Goal: Task Accomplishment & Management: Manage account settings

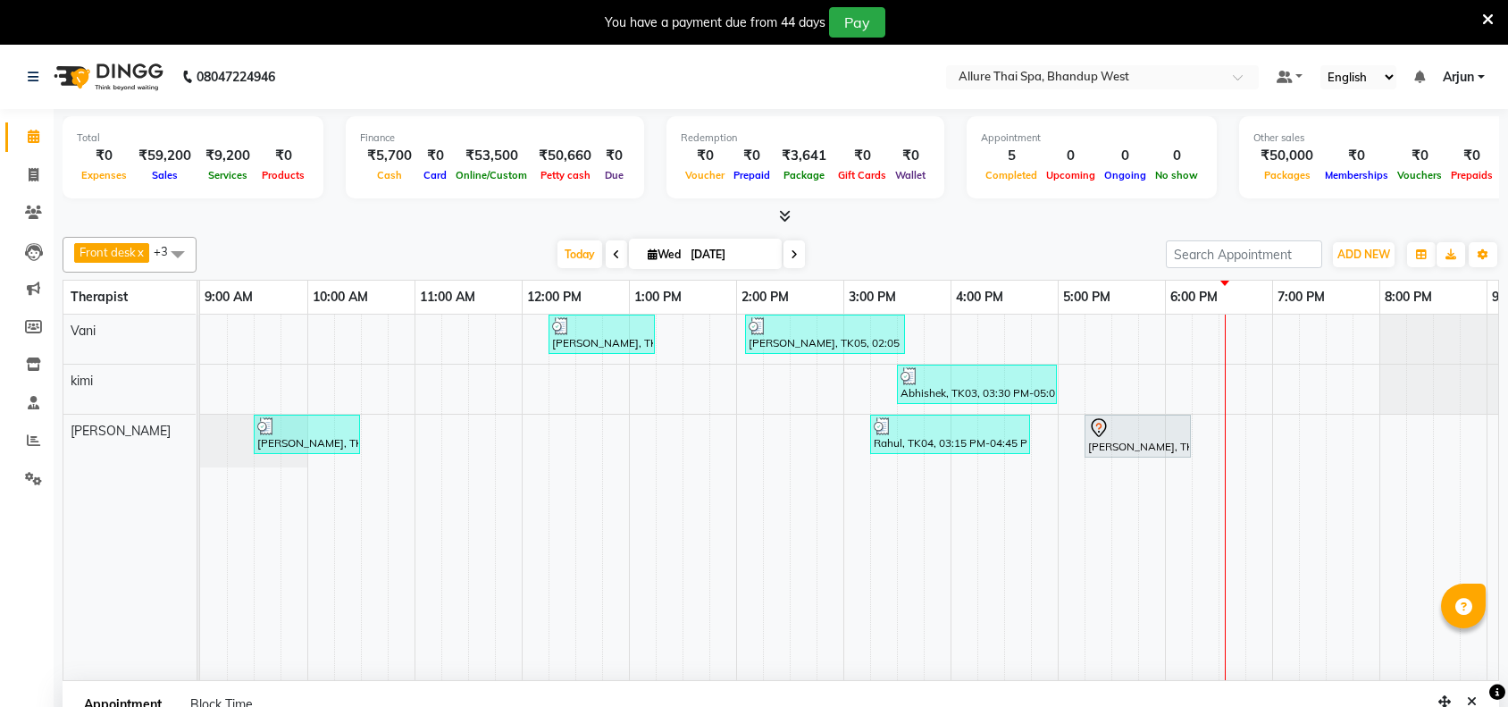
select select "89385"
select select "1125"
select select "tentative"
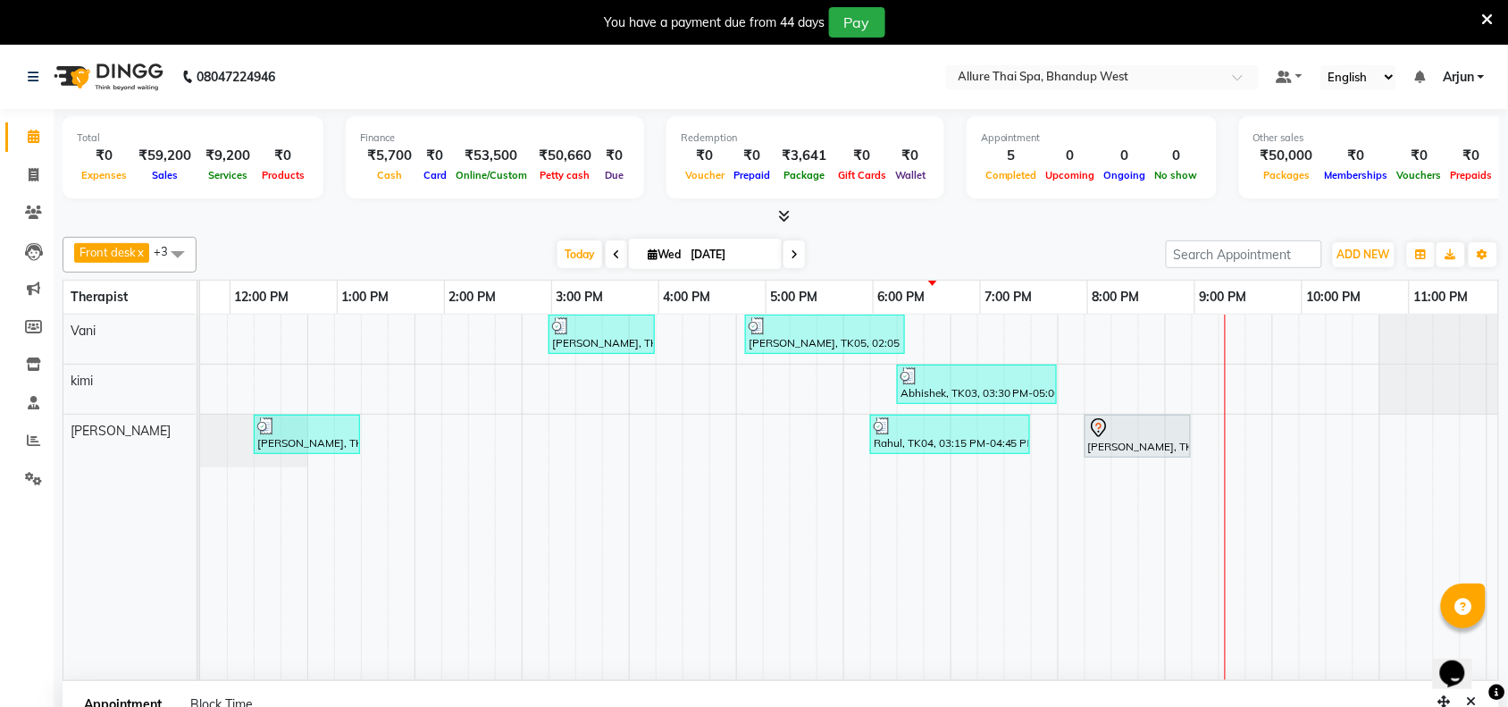
scroll to position [0, 292]
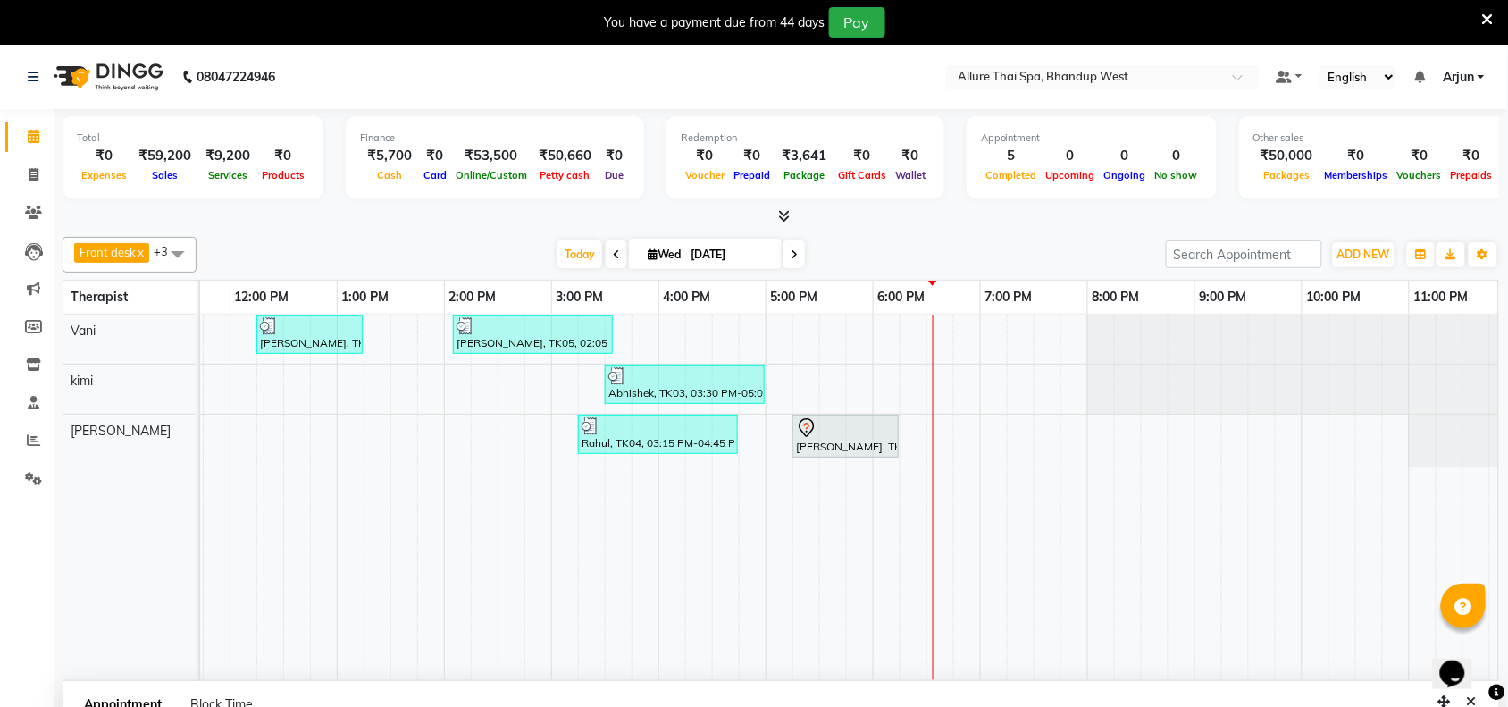
click at [783, 216] on icon at bounding box center [785, 215] width 12 height 13
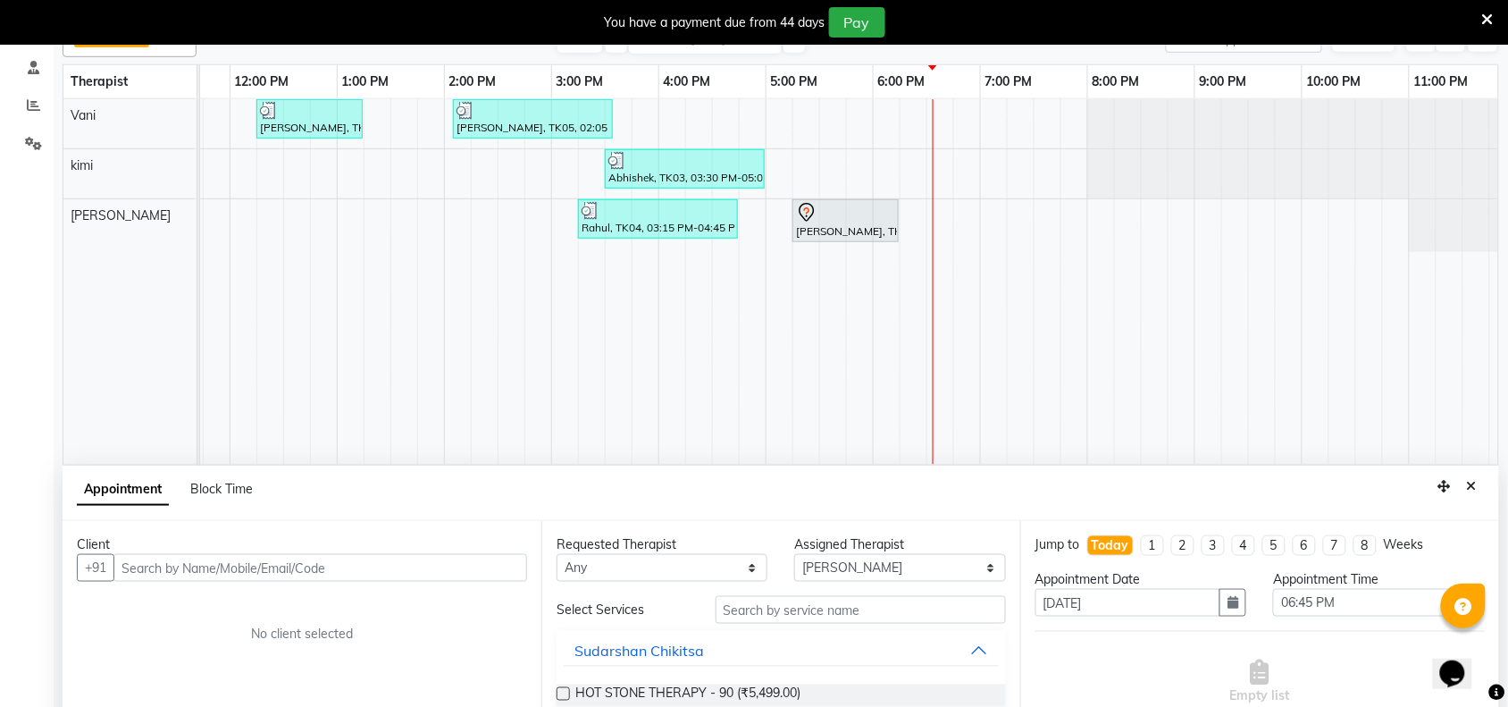
scroll to position [112, 0]
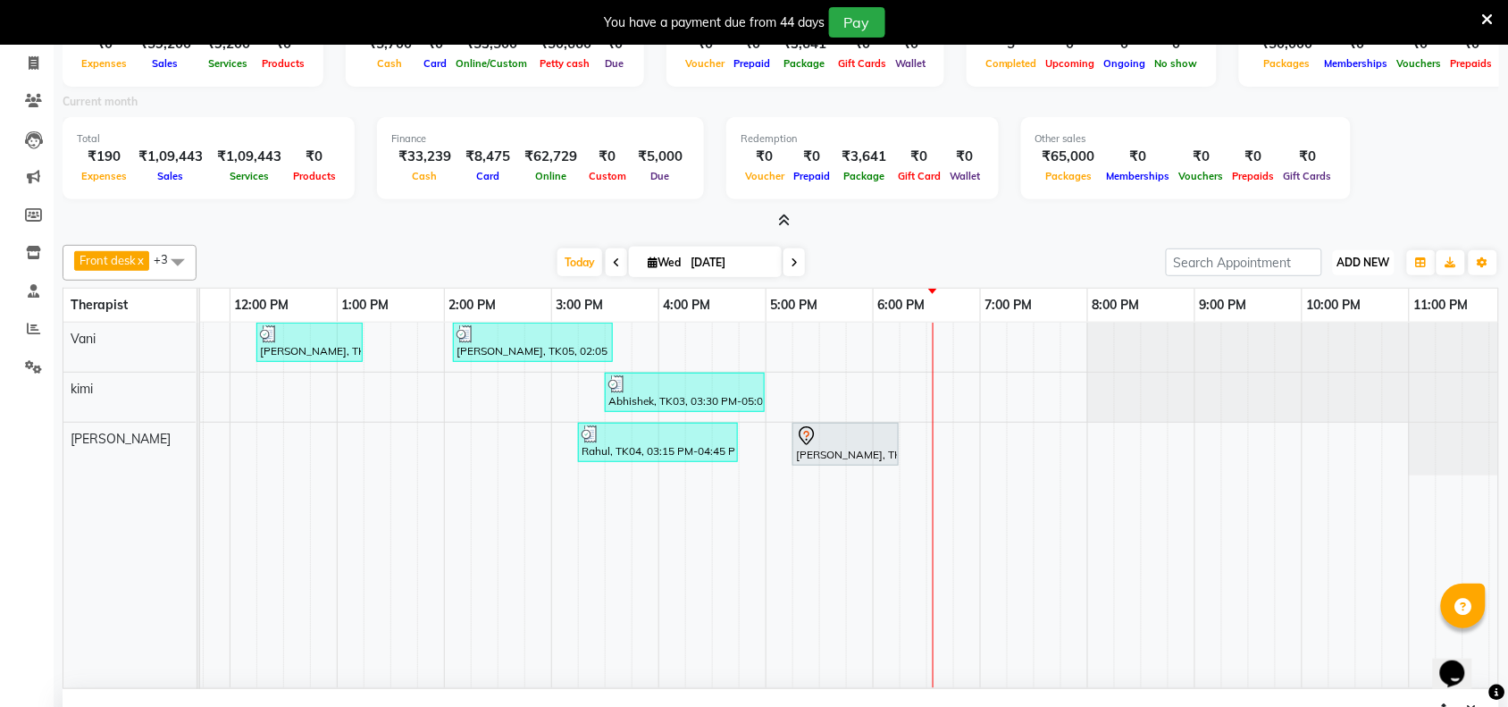
click at [1369, 264] on span "ADD NEW" at bounding box center [1363, 262] width 53 height 13
click at [1309, 295] on button "Add Appointment" at bounding box center [1323, 296] width 141 height 23
select select "tentative"
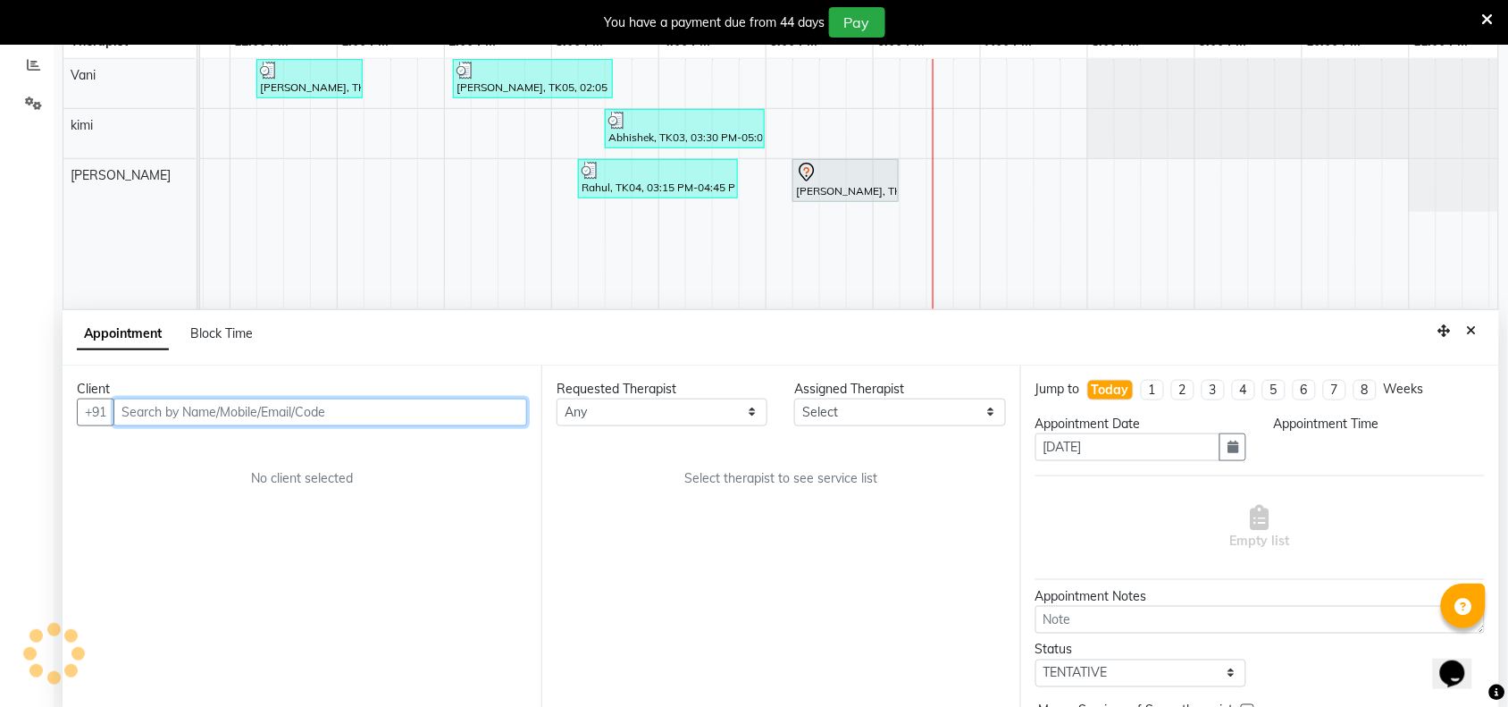
select select "600"
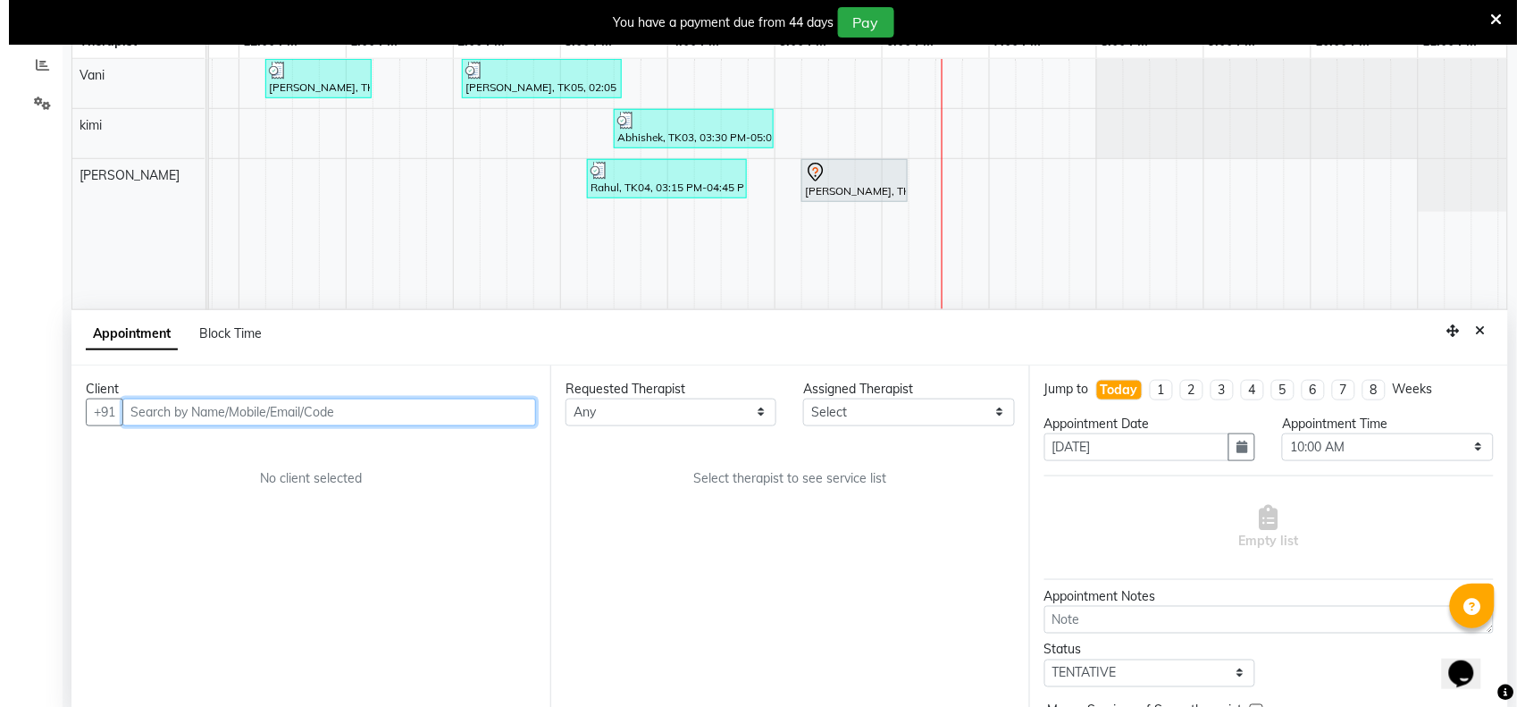
scroll to position [385, 0]
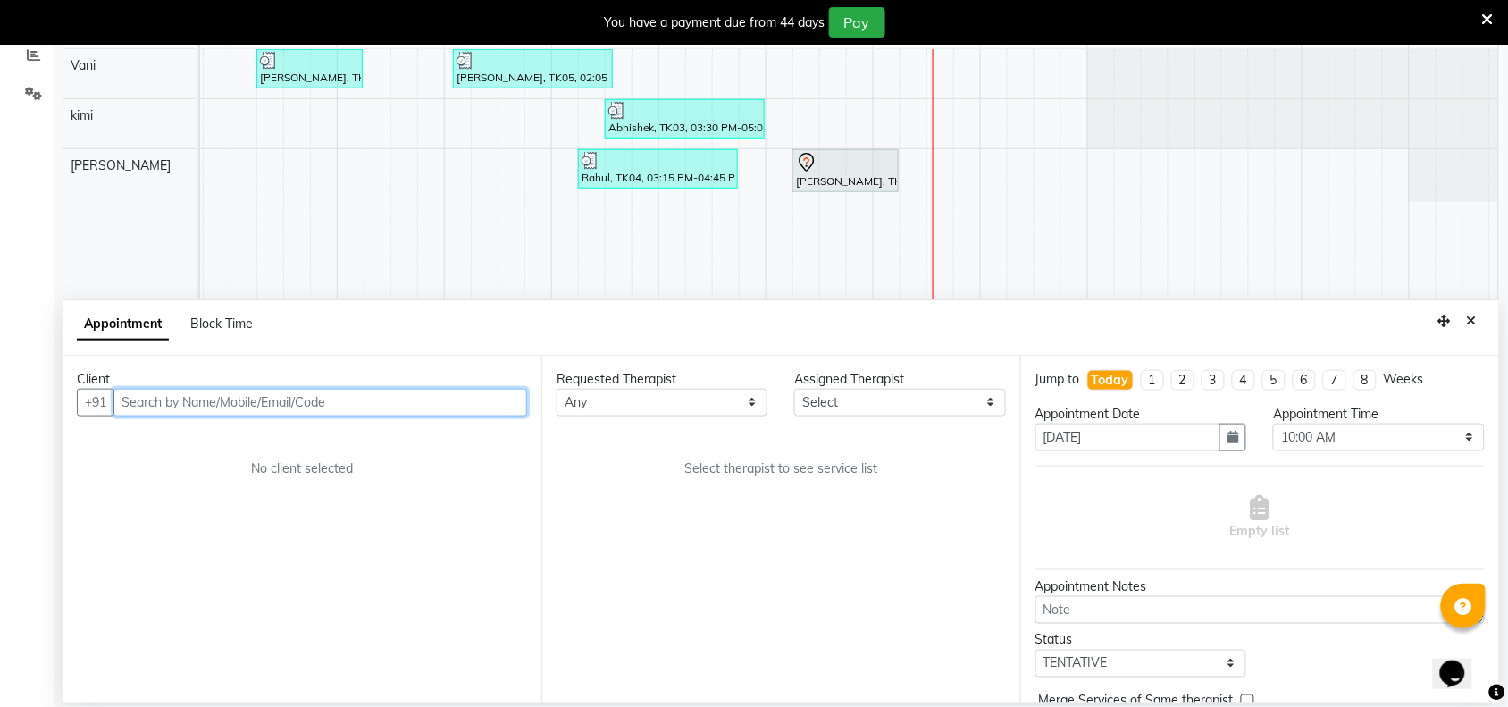
click at [498, 411] on input "text" at bounding box center [320, 403] width 414 height 28
click at [415, 408] on input "text" at bounding box center [320, 403] width 414 height 28
paste input "7710800097"
type input "7710800097"
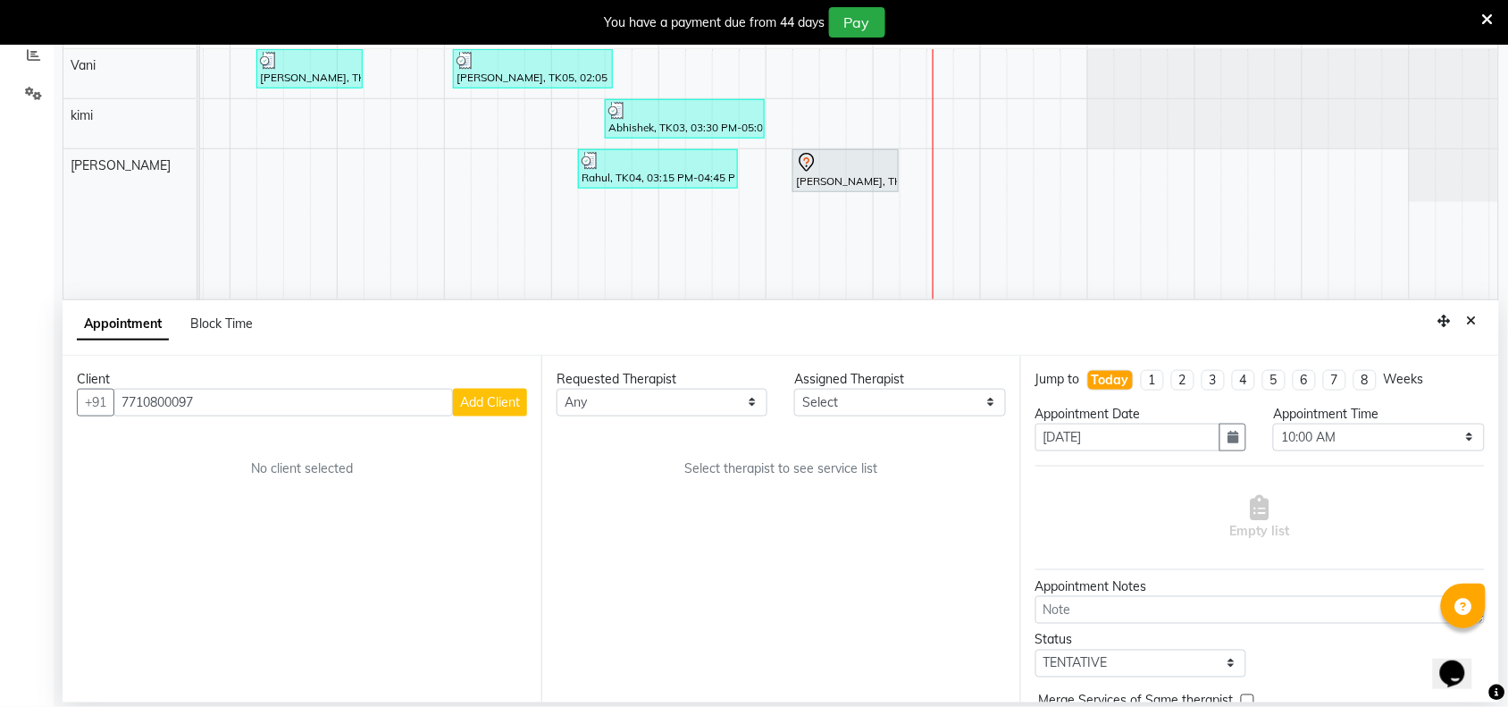
click at [501, 407] on span "Add Client" at bounding box center [490, 402] width 60 height 16
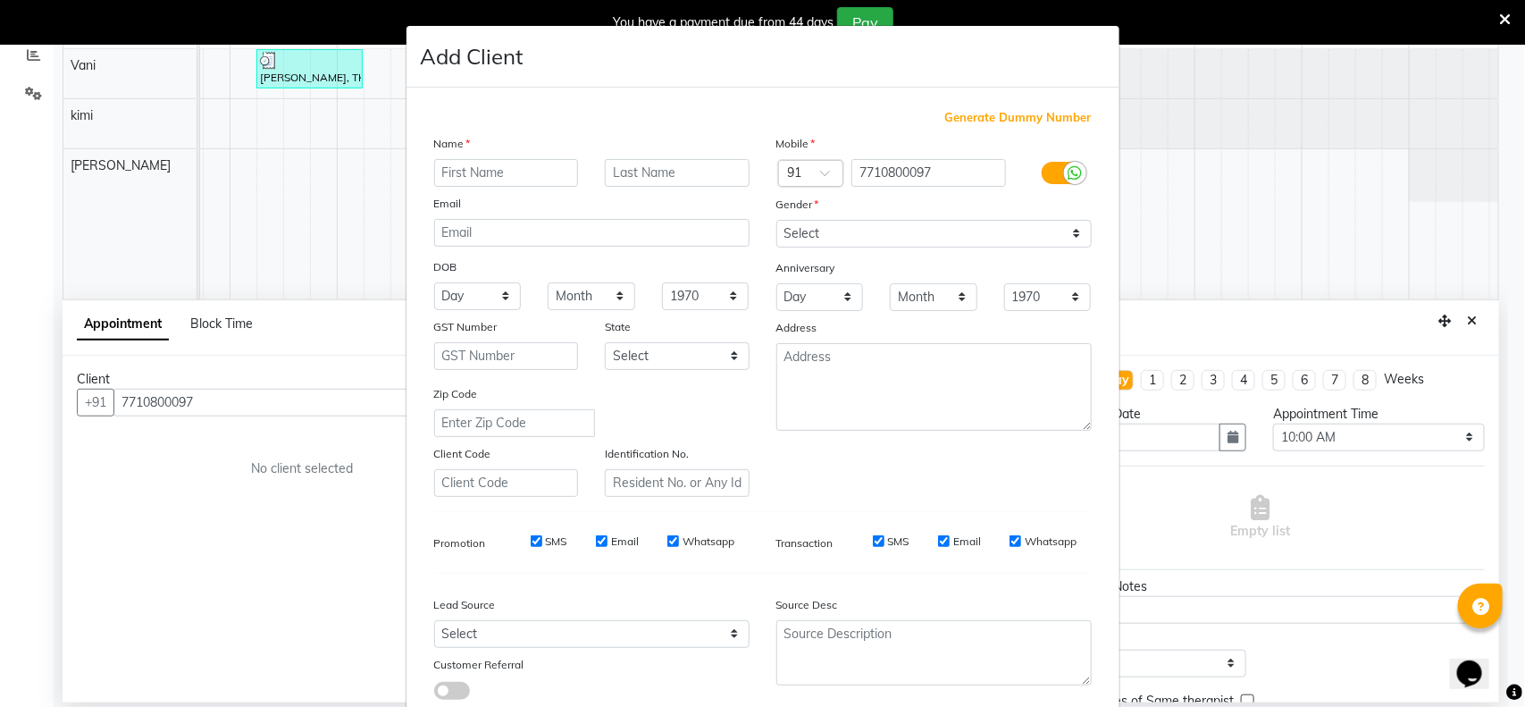
click at [541, 172] on input "text" at bounding box center [506, 173] width 145 height 28
type input "[PERSON_NAME]"
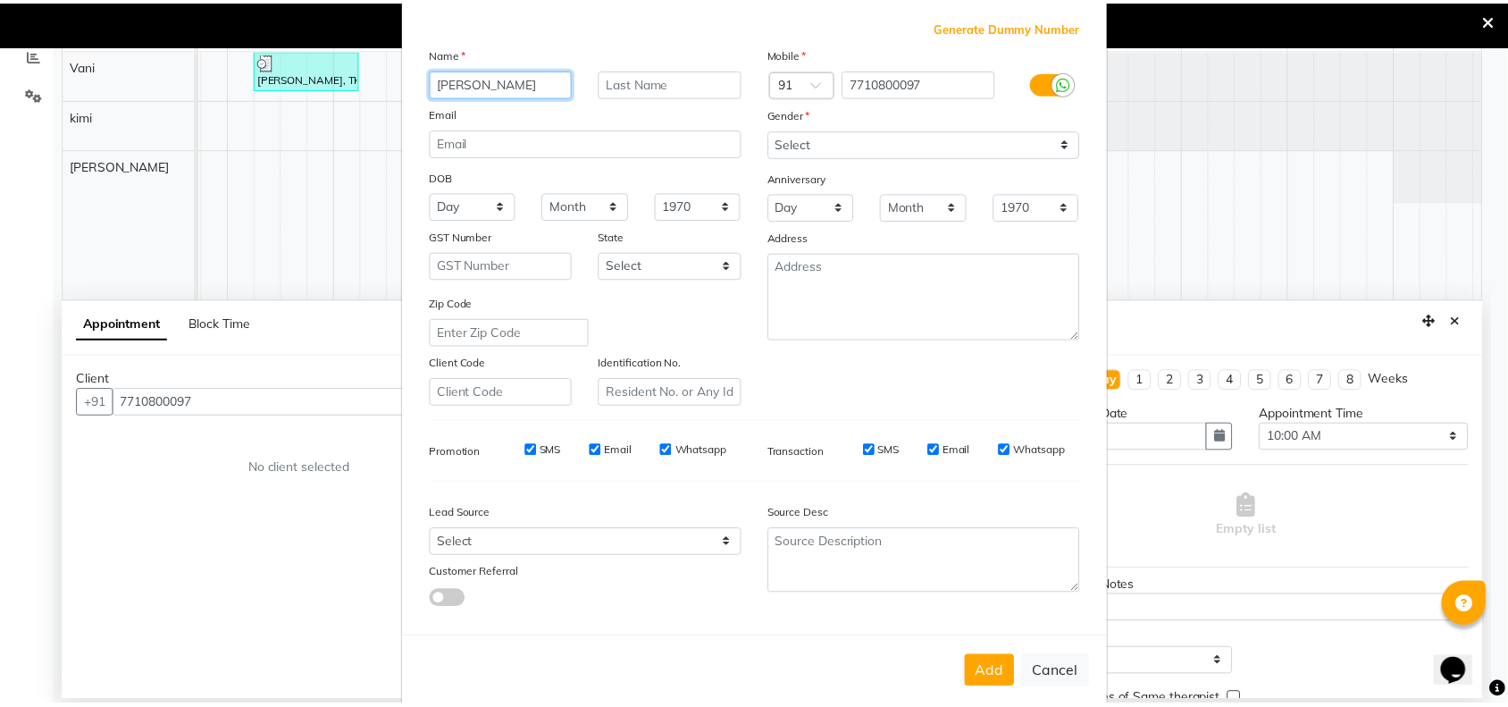
scroll to position [112, 0]
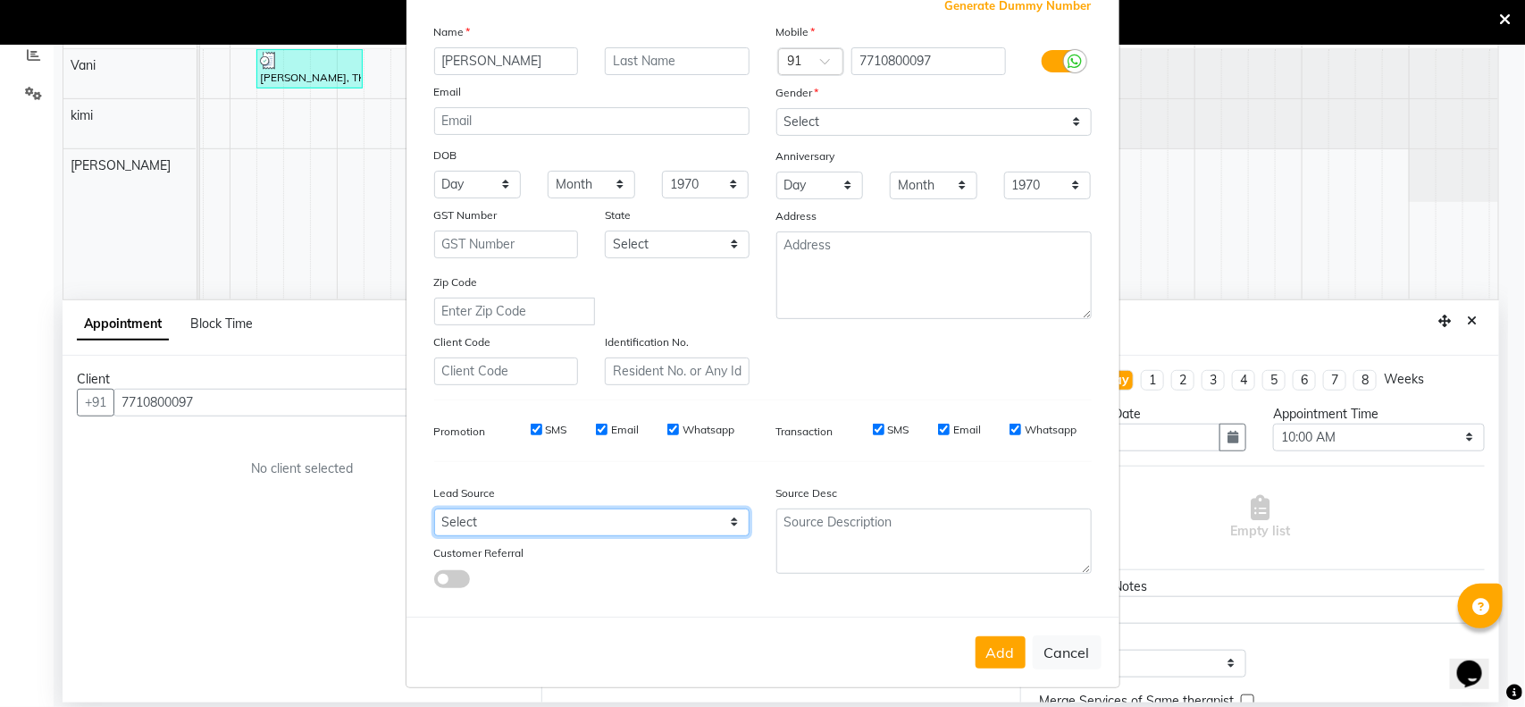
click at [725, 521] on select "Select Walk-in Referral Internet Friend Word of Mouth Advertisement Facebook Ju…" at bounding box center [591, 522] width 315 height 28
select select "55736"
click at [434, 508] on select "Select Walk-in Referral Internet Friend Word of Mouth Advertisement Facebook Ju…" at bounding box center [591, 522] width 315 height 28
click at [984, 658] on button "Add" at bounding box center [1001, 652] width 50 height 32
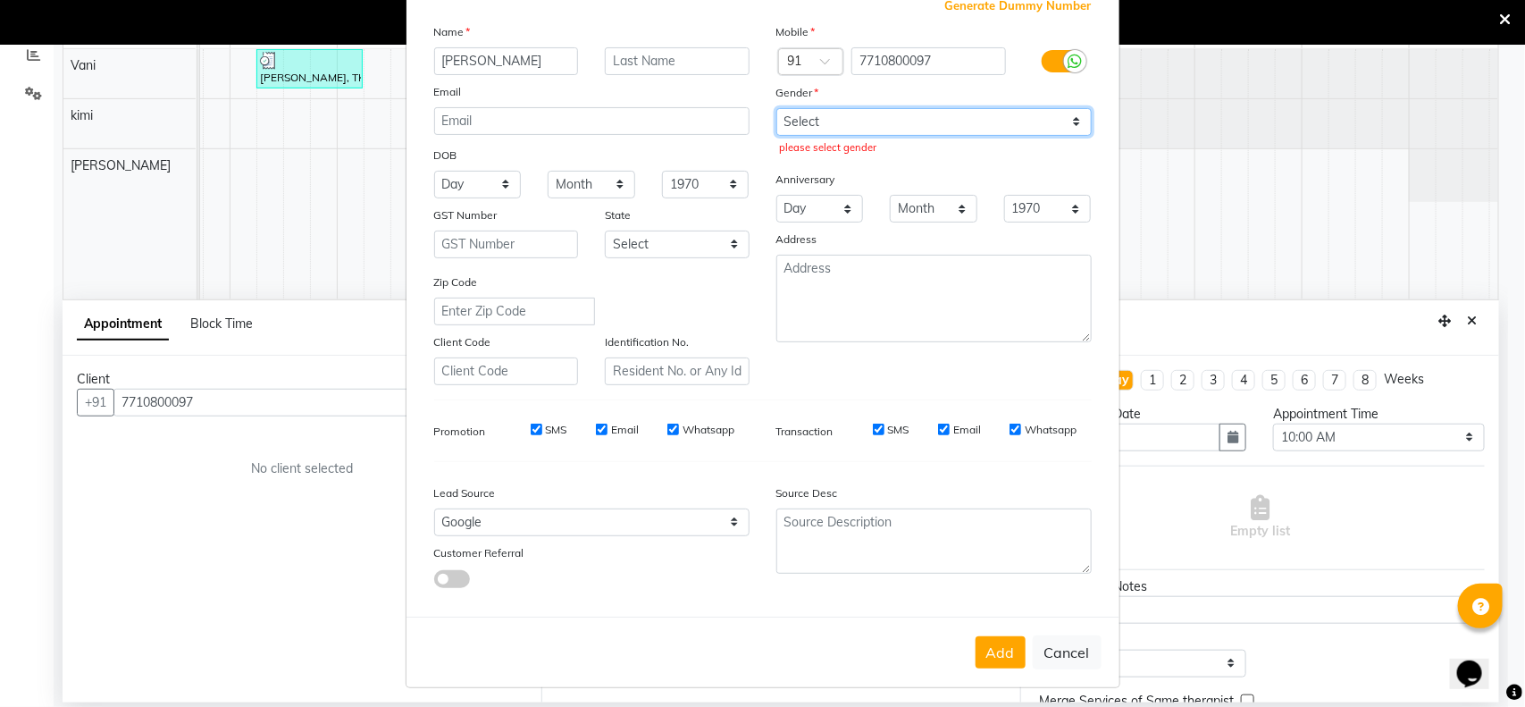
click at [1060, 109] on select "Select [DEMOGRAPHIC_DATA] [DEMOGRAPHIC_DATA] Other Prefer Not To Say" at bounding box center [933, 122] width 315 height 28
select select "[DEMOGRAPHIC_DATA]"
click at [776, 108] on select "Select [DEMOGRAPHIC_DATA] [DEMOGRAPHIC_DATA] Other Prefer Not To Say" at bounding box center [933, 122] width 315 height 28
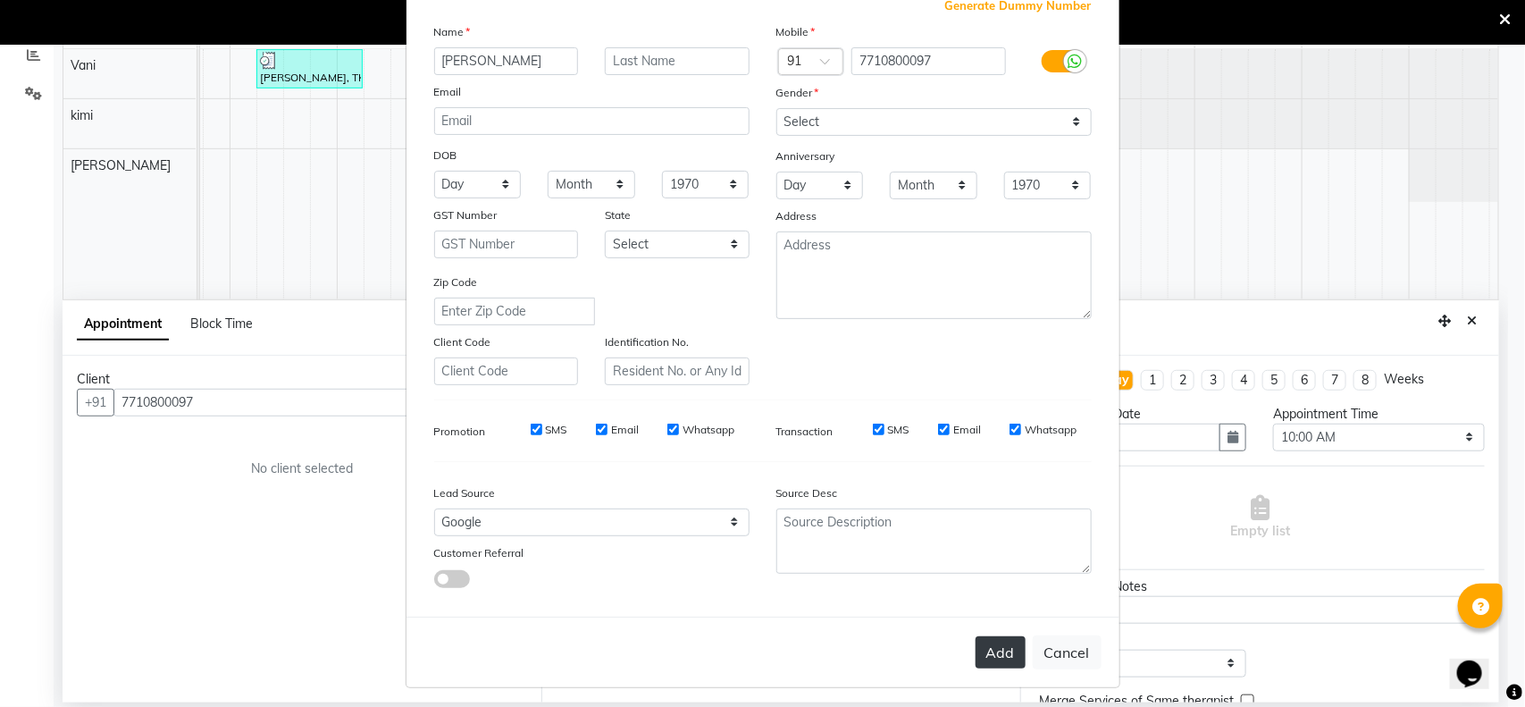
click at [998, 648] on button "Add" at bounding box center [1001, 652] width 50 height 32
select select
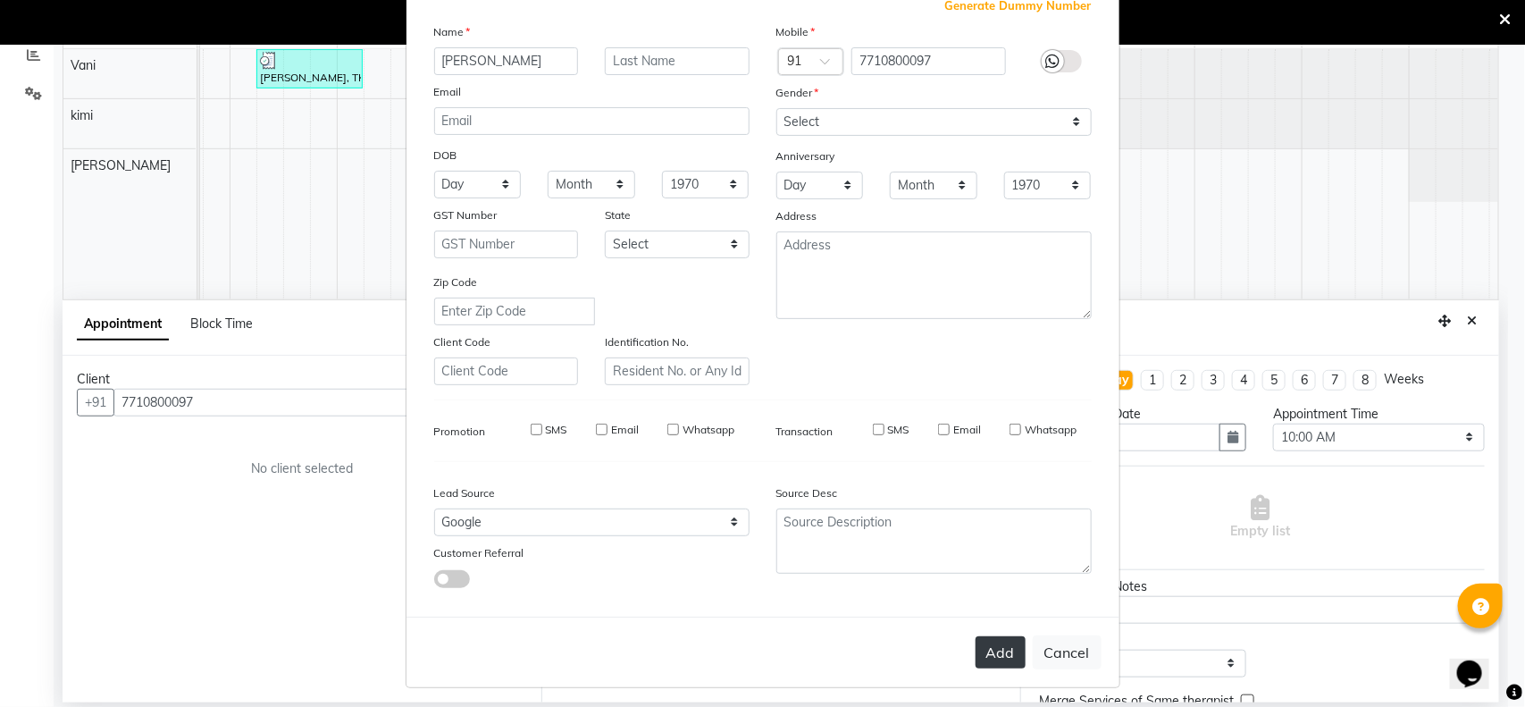
select select
checkbox input "false"
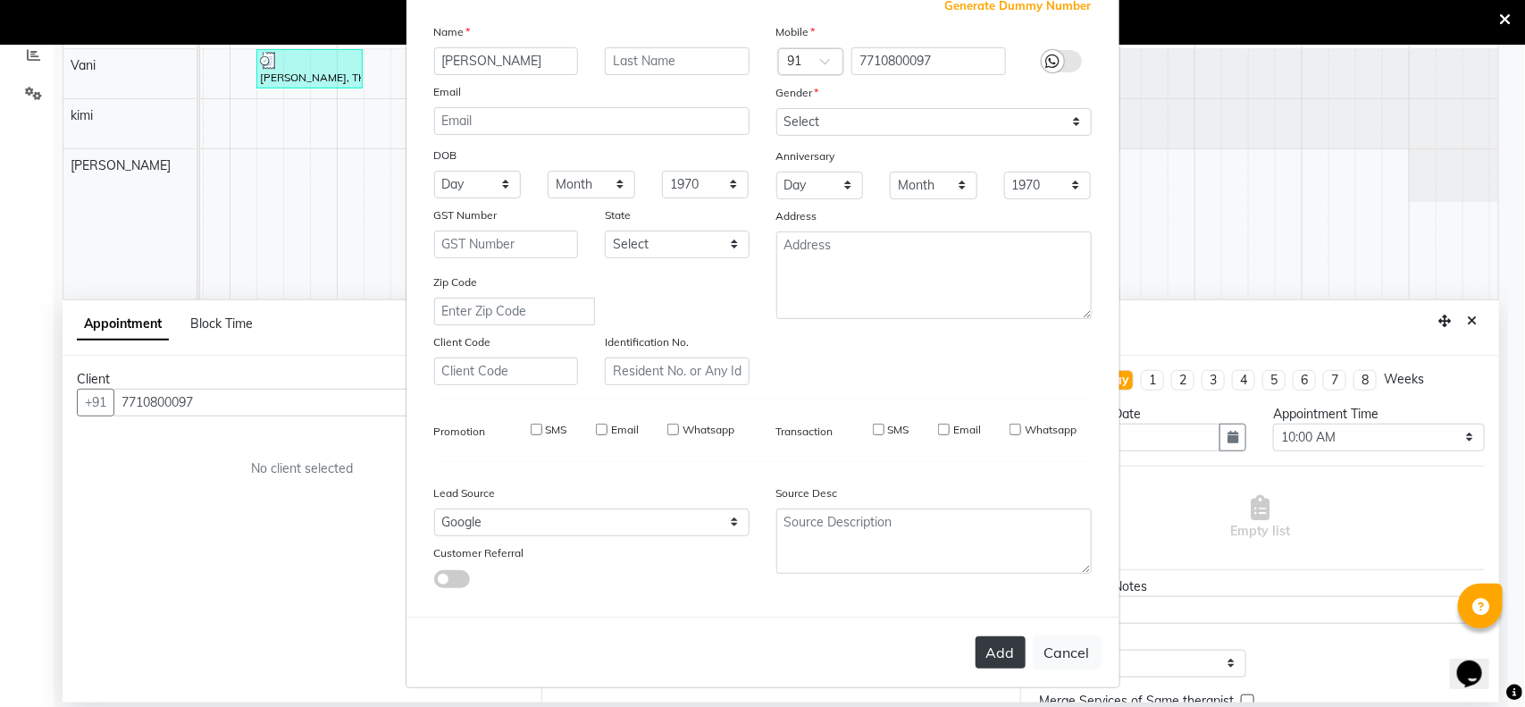
checkbox input "false"
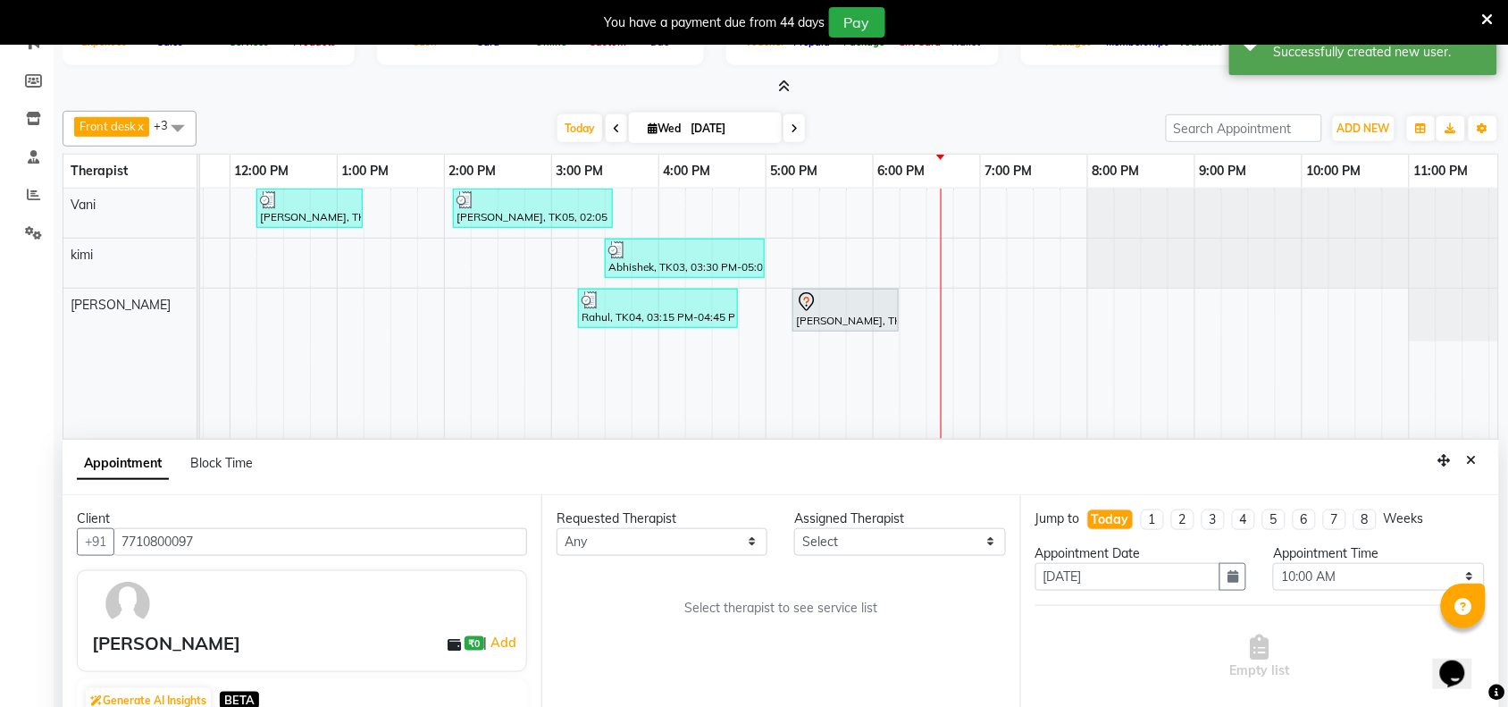
scroll to position [0, 0]
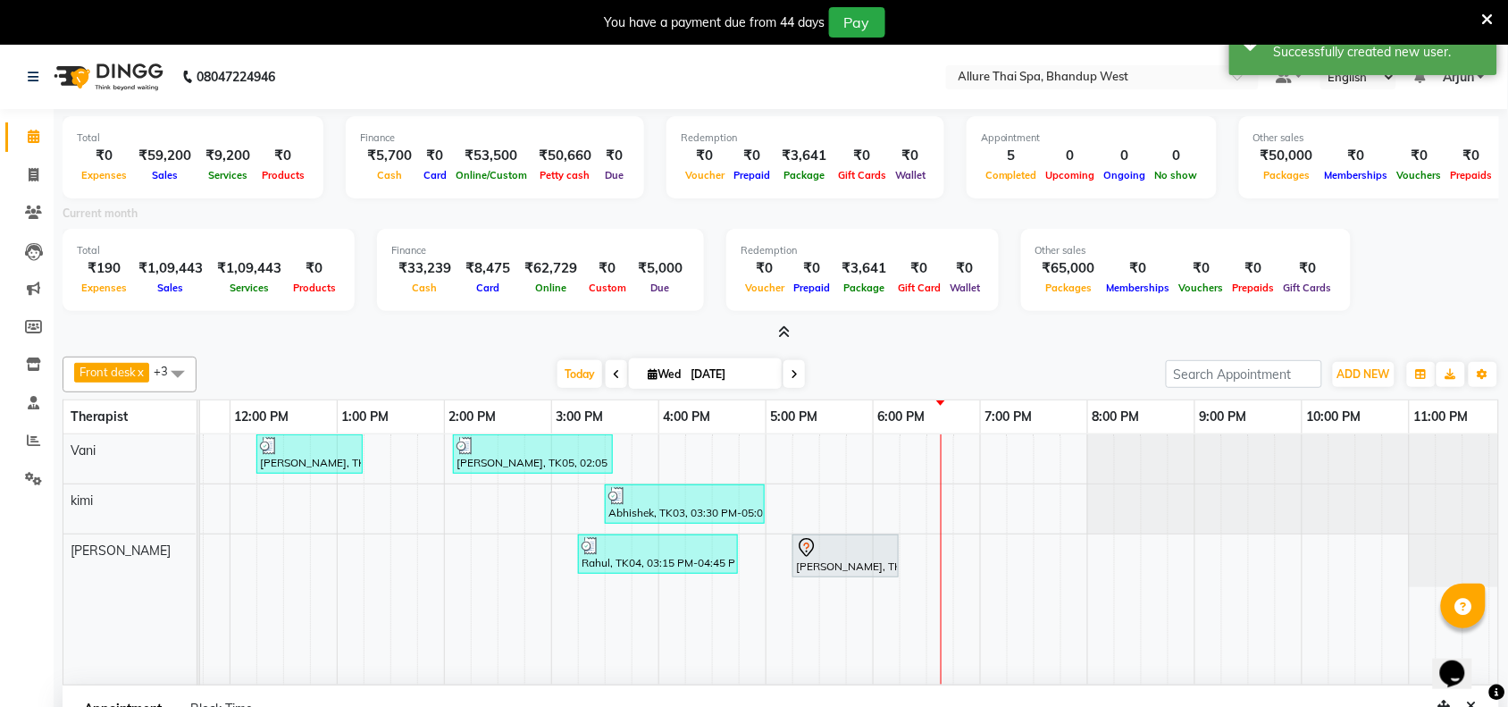
click at [775, 323] on span at bounding box center [781, 332] width 19 height 19
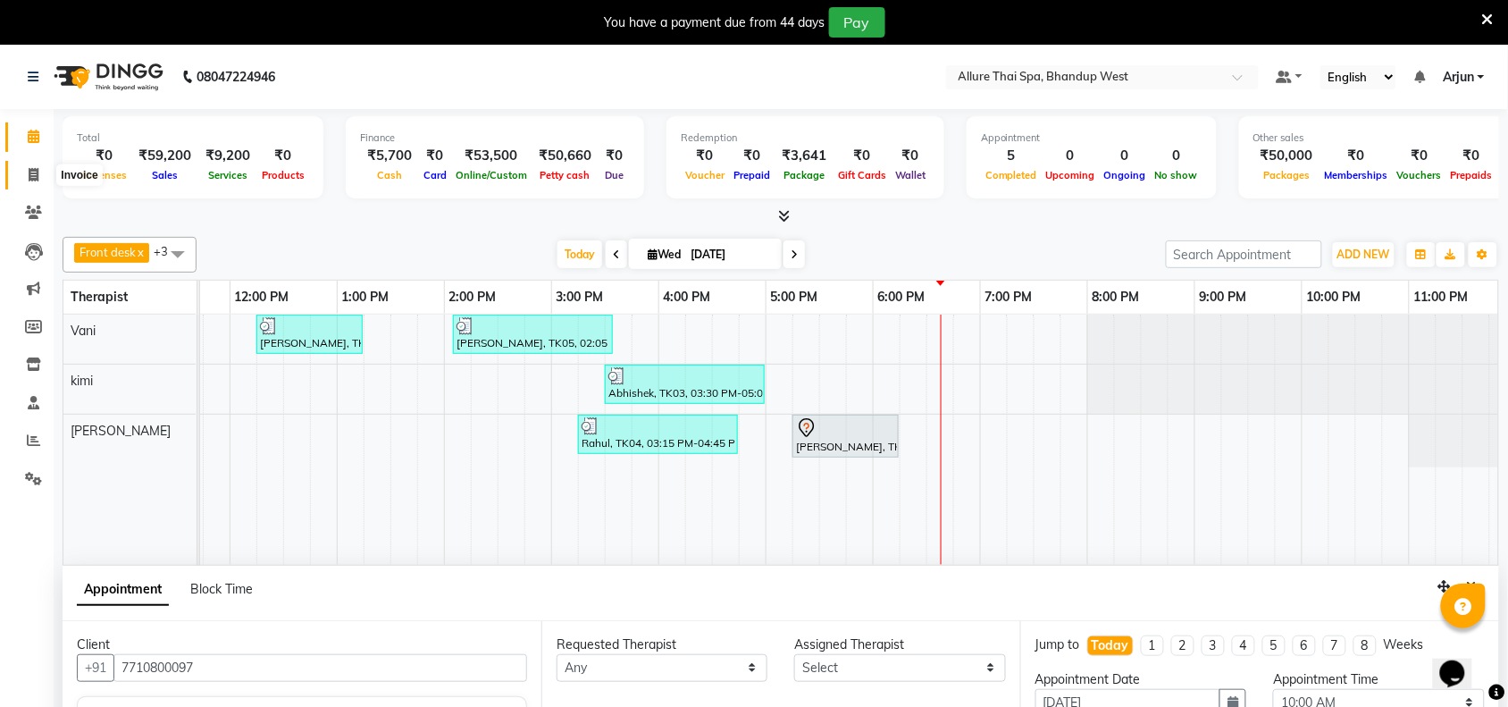
click at [38, 165] on span at bounding box center [33, 175] width 31 height 21
select select "8527"
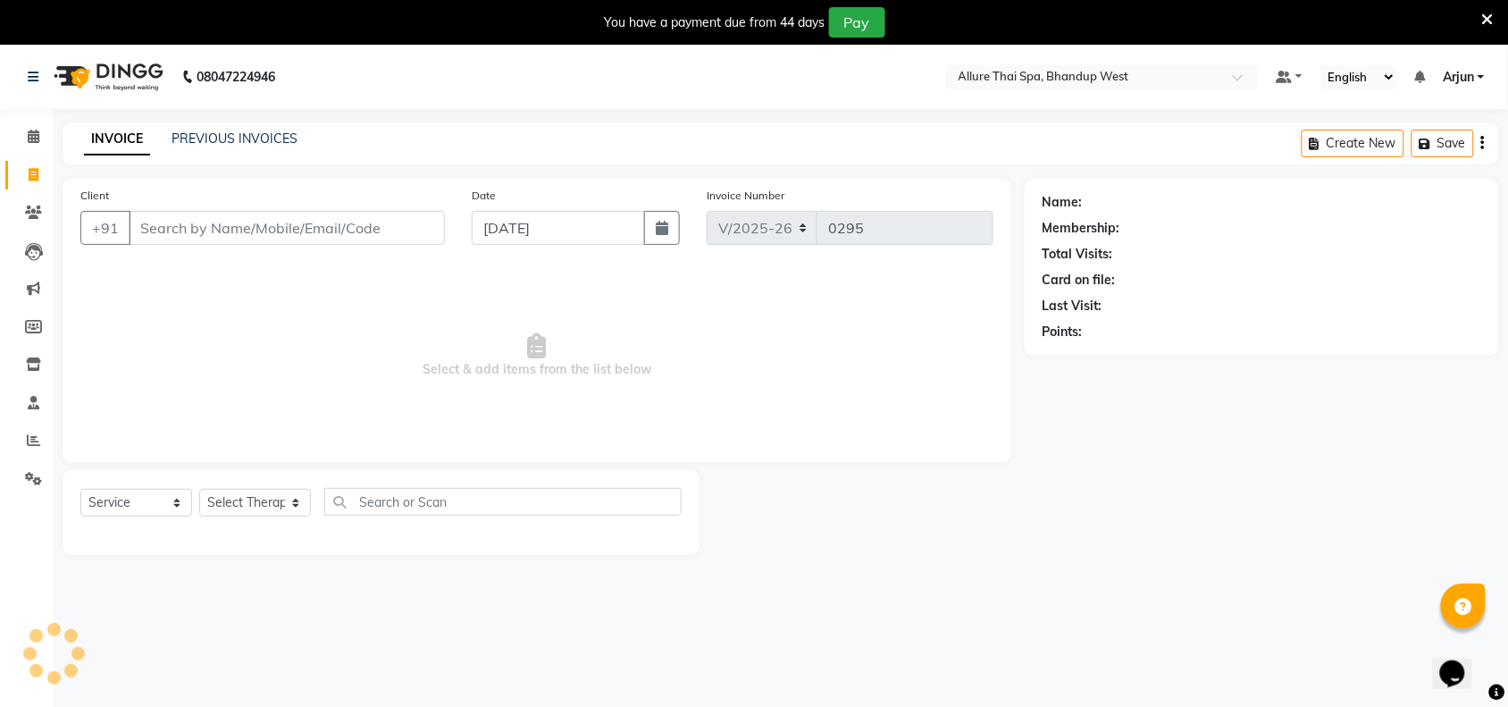
select select "package"
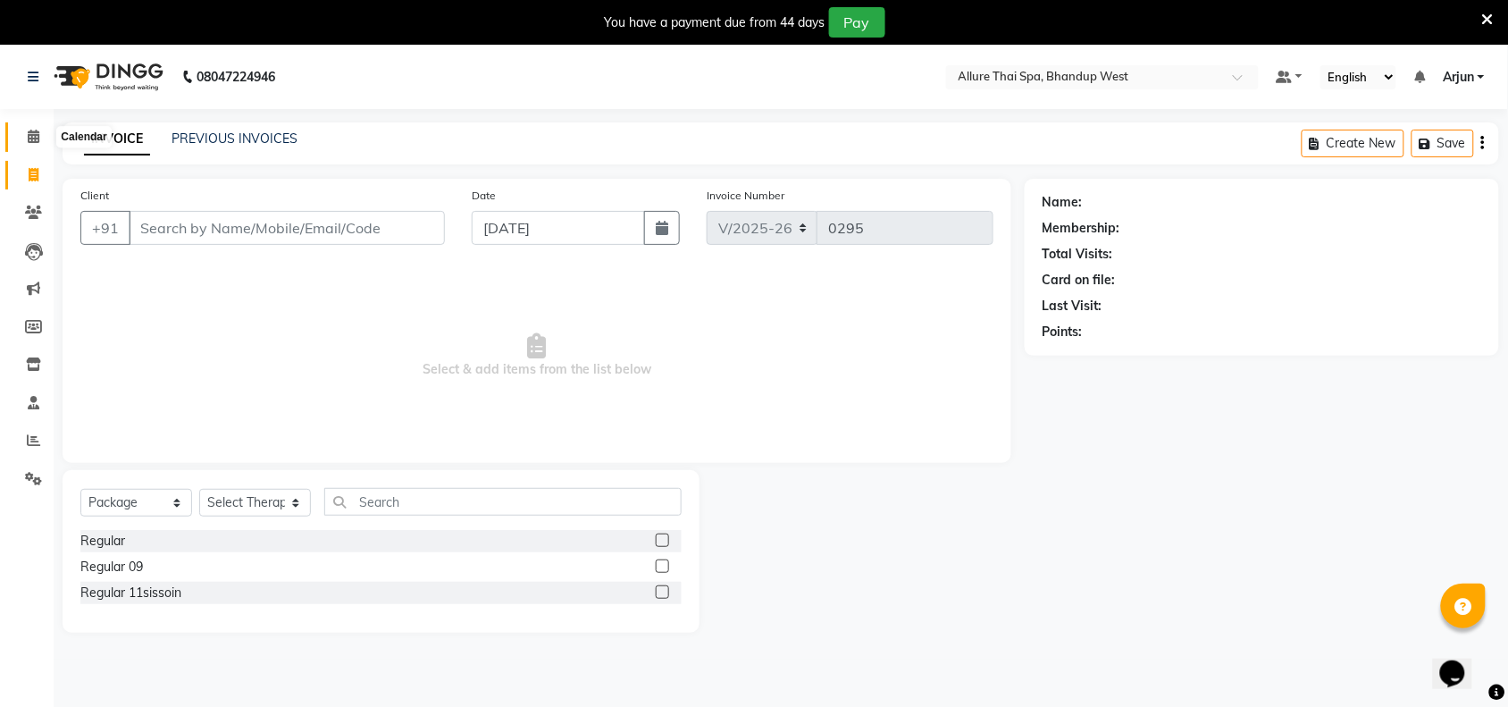
click at [29, 140] on icon at bounding box center [34, 136] width 12 height 13
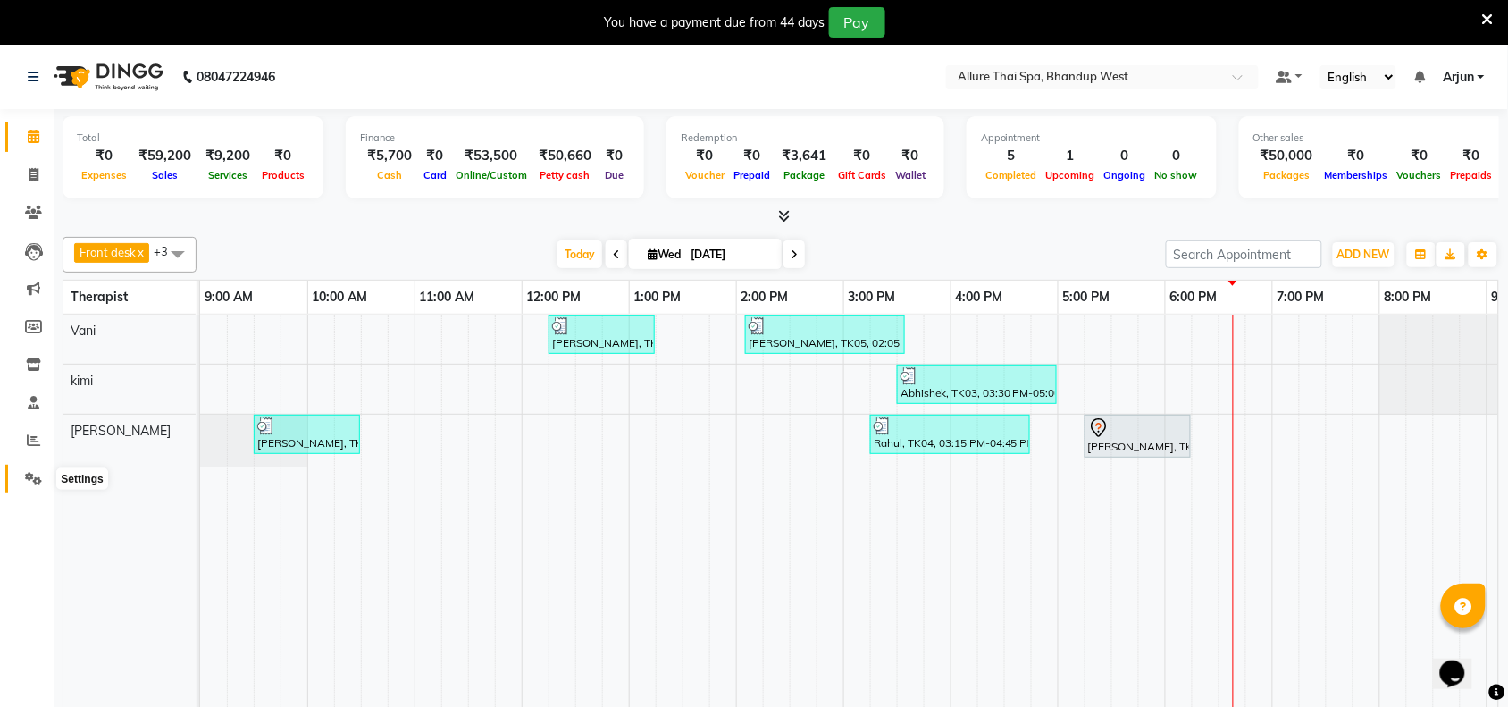
click at [38, 472] on icon at bounding box center [33, 478] width 17 height 13
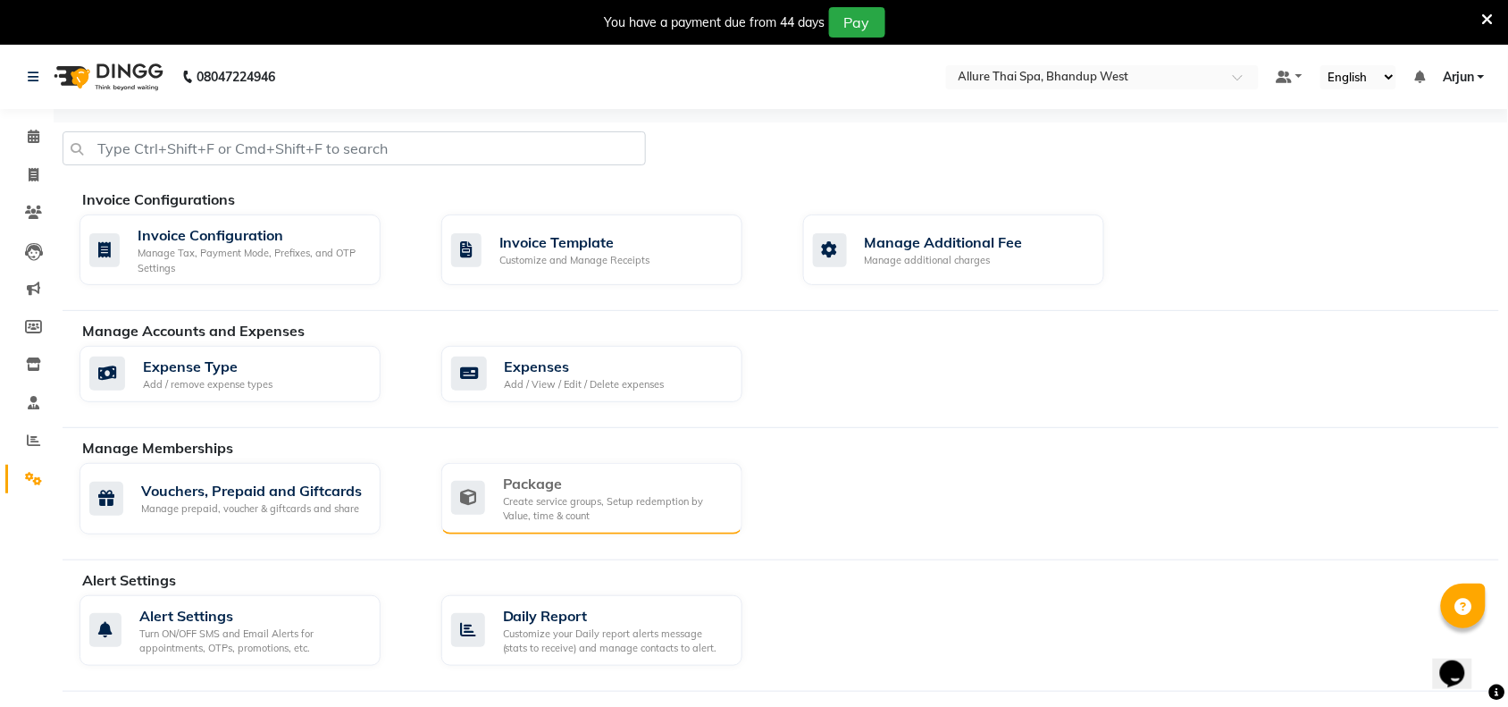
click at [549, 489] on div "Package" at bounding box center [615, 483] width 225 height 21
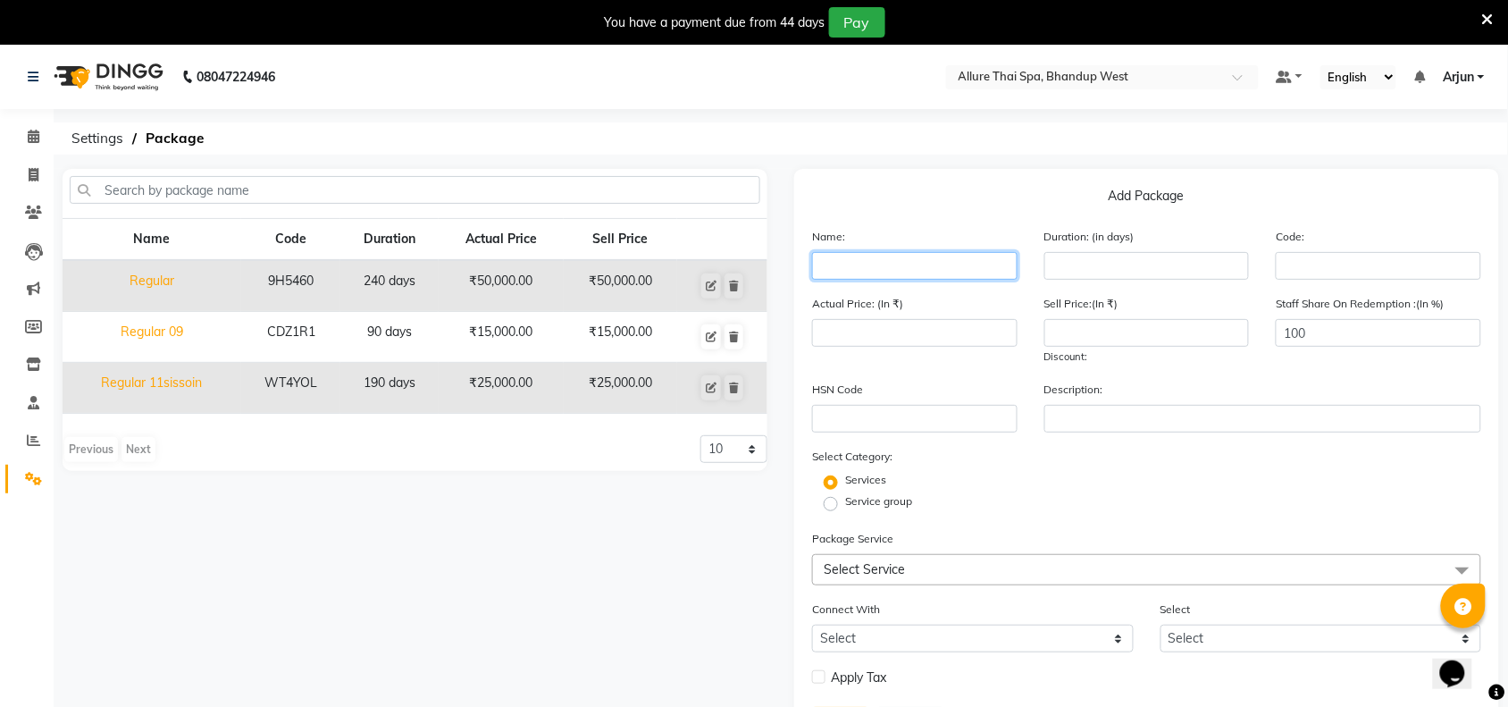
click at [881, 271] on input "text" at bounding box center [914, 266] width 205 height 28
type input "Regular 10"
click at [1081, 278] on input "number" at bounding box center [1146, 266] width 205 height 28
type input "180"
click at [934, 319] on input "number" at bounding box center [914, 333] width 205 height 28
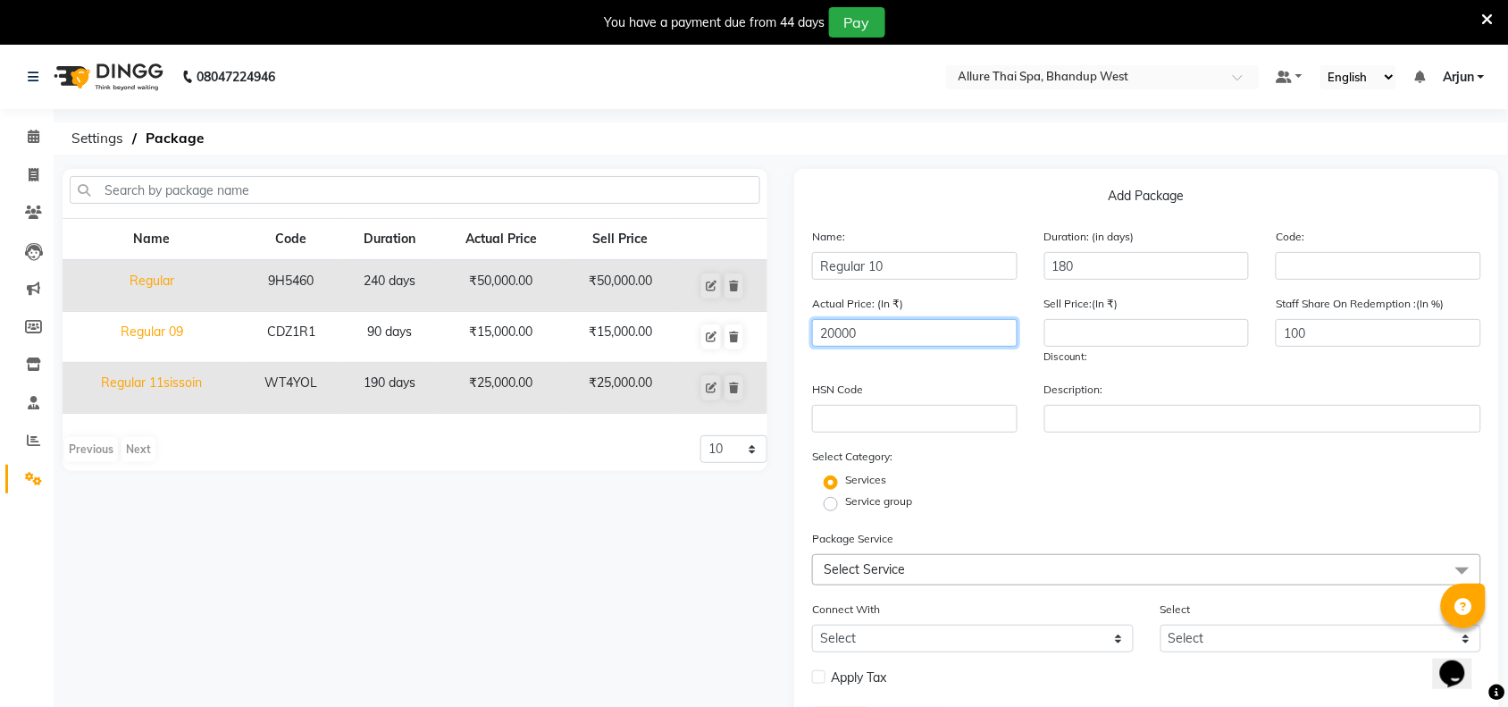
type input "20000"
click at [1065, 328] on input "number" at bounding box center [1146, 333] width 205 height 28
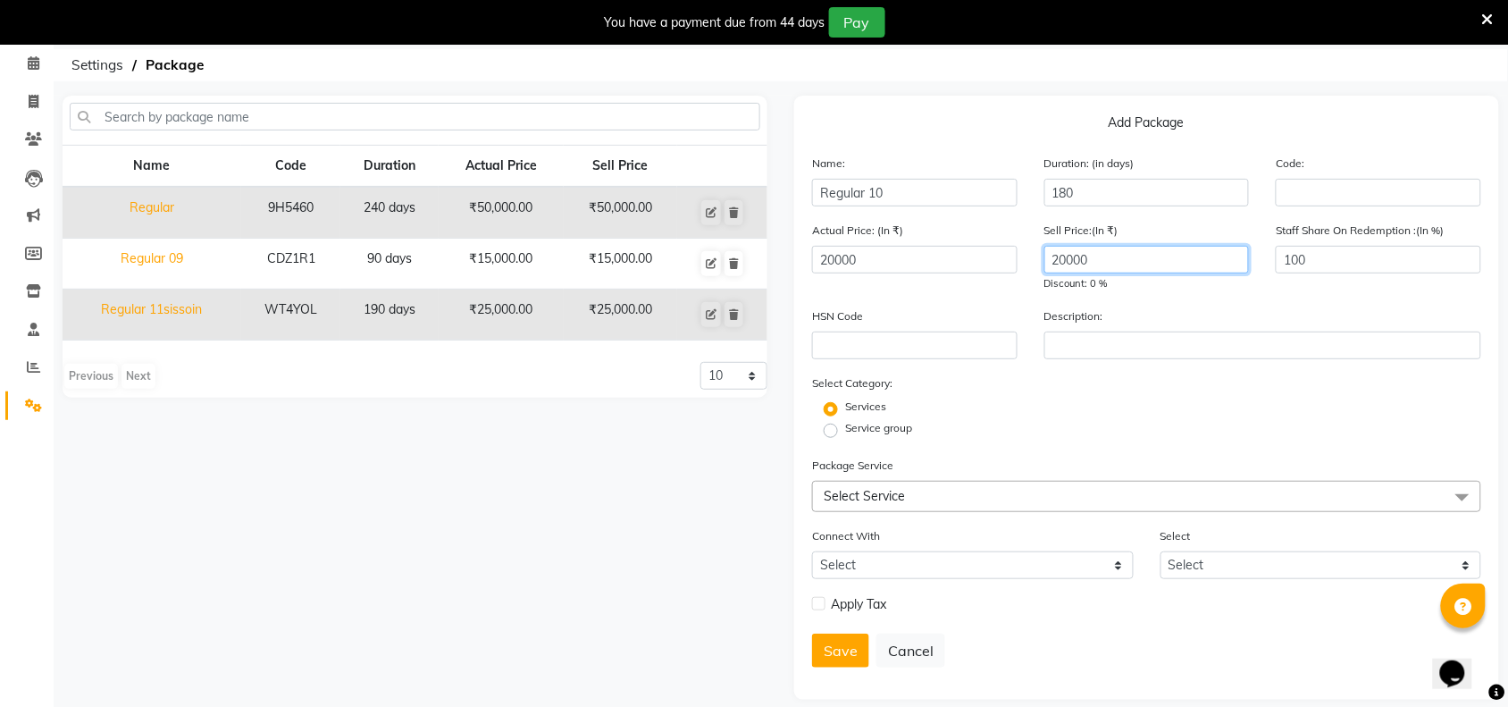
scroll to position [89, 0]
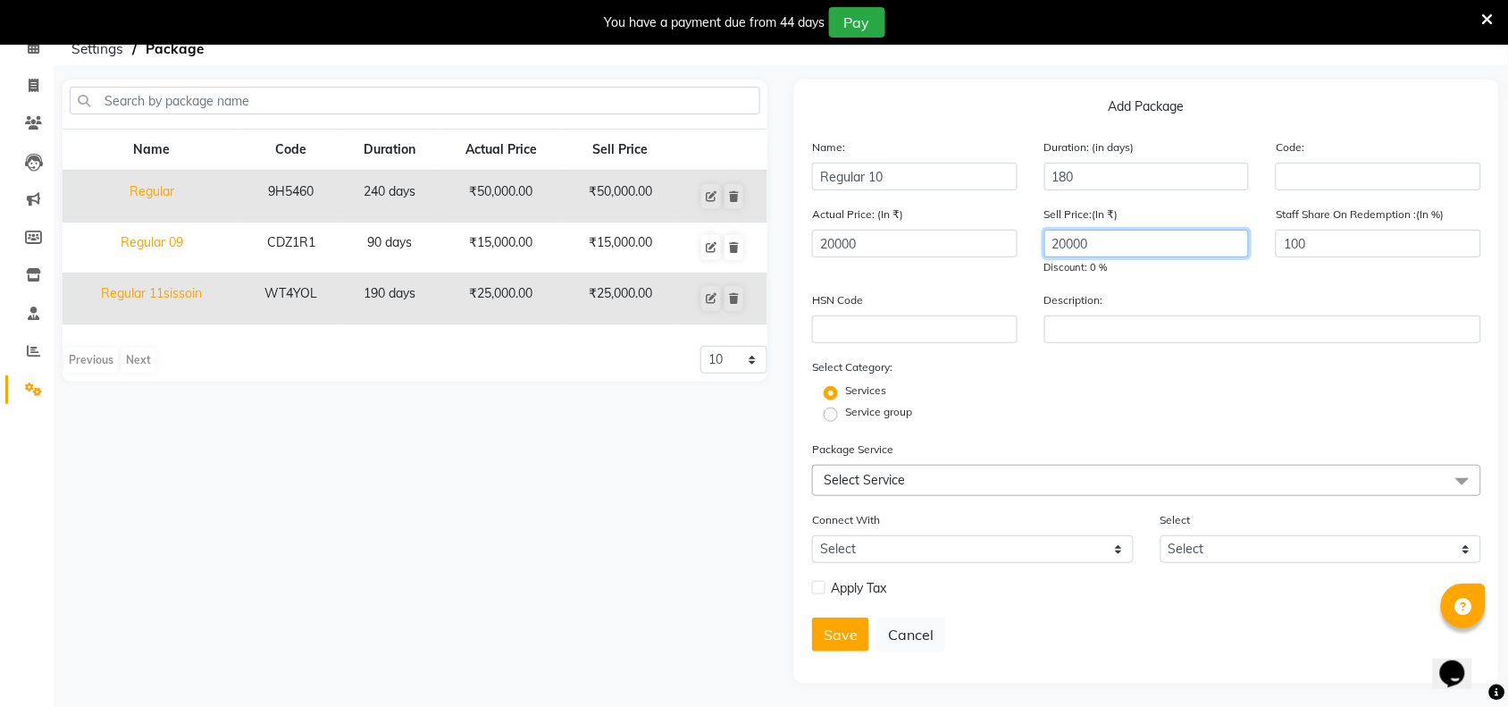
type input "20000"
click at [1430, 476] on span "Select Service" at bounding box center [1146, 480] width 669 height 31
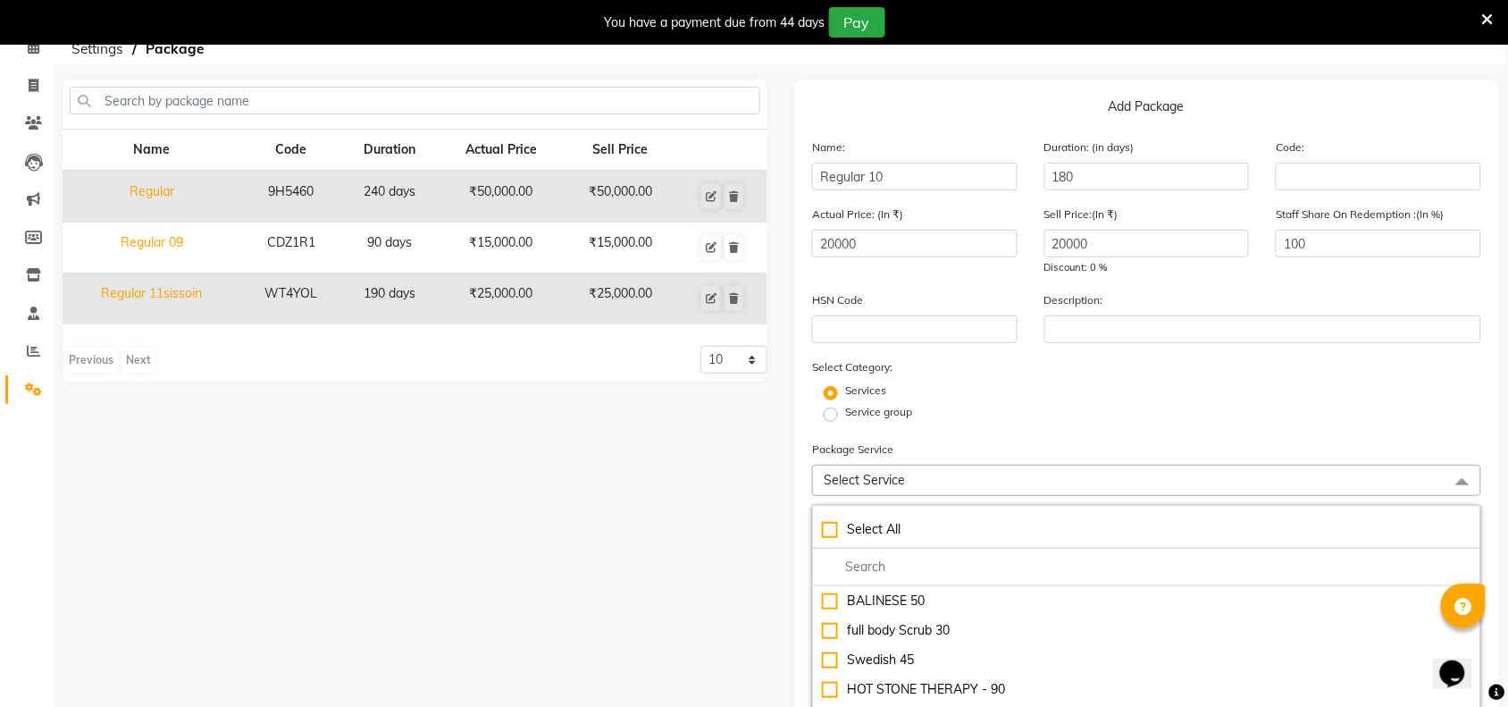
click at [845, 412] on label "Service group" at bounding box center [878, 412] width 67 height 16
click at [831, 412] on input "Service group" at bounding box center [837, 413] width 12 height 12
radio input "true"
radio input "false"
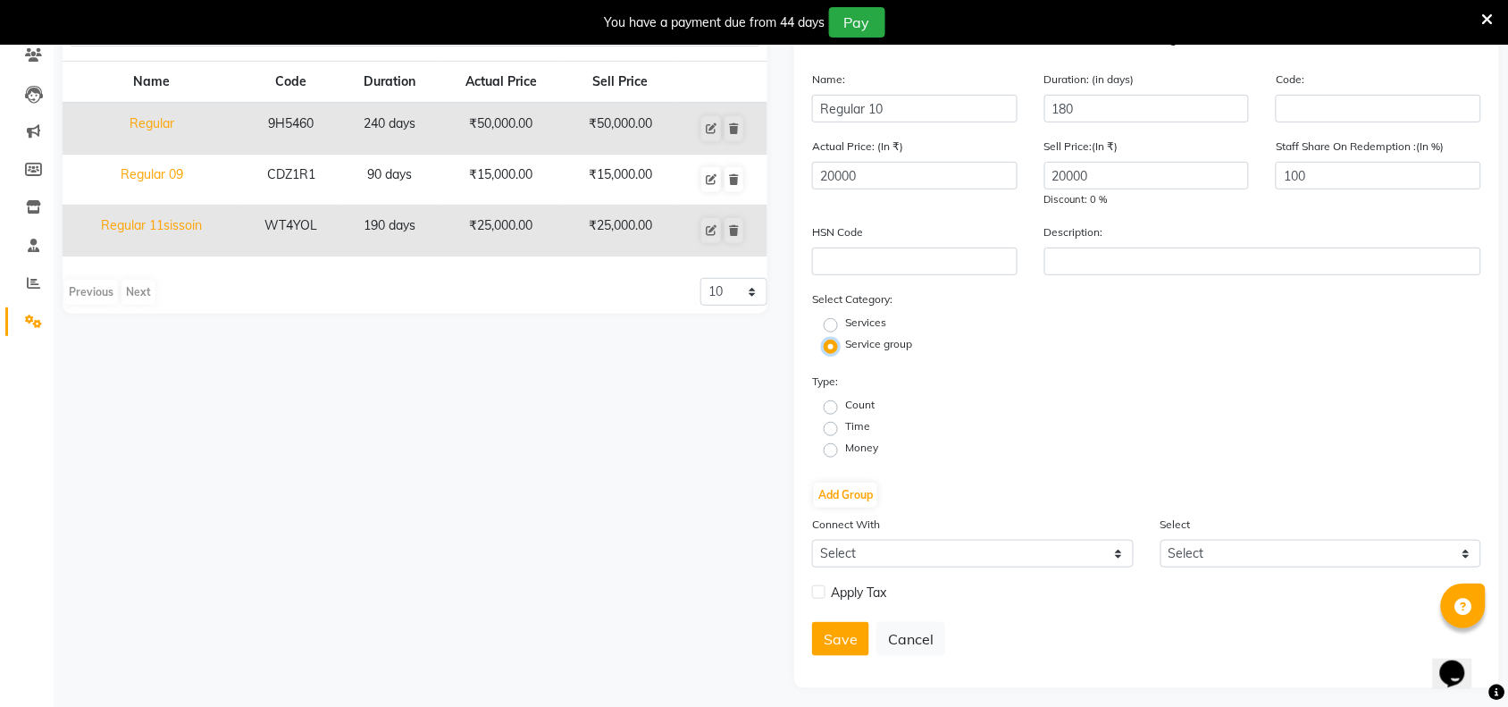
scroll to position [161, 0]
click at [845, 420] on label "Time" at bounding box center [857, 423] width 25 height 16
click at [834, 420] on input "Time" at bounding box center [837, 424] width 12 height 12
radio input "true"
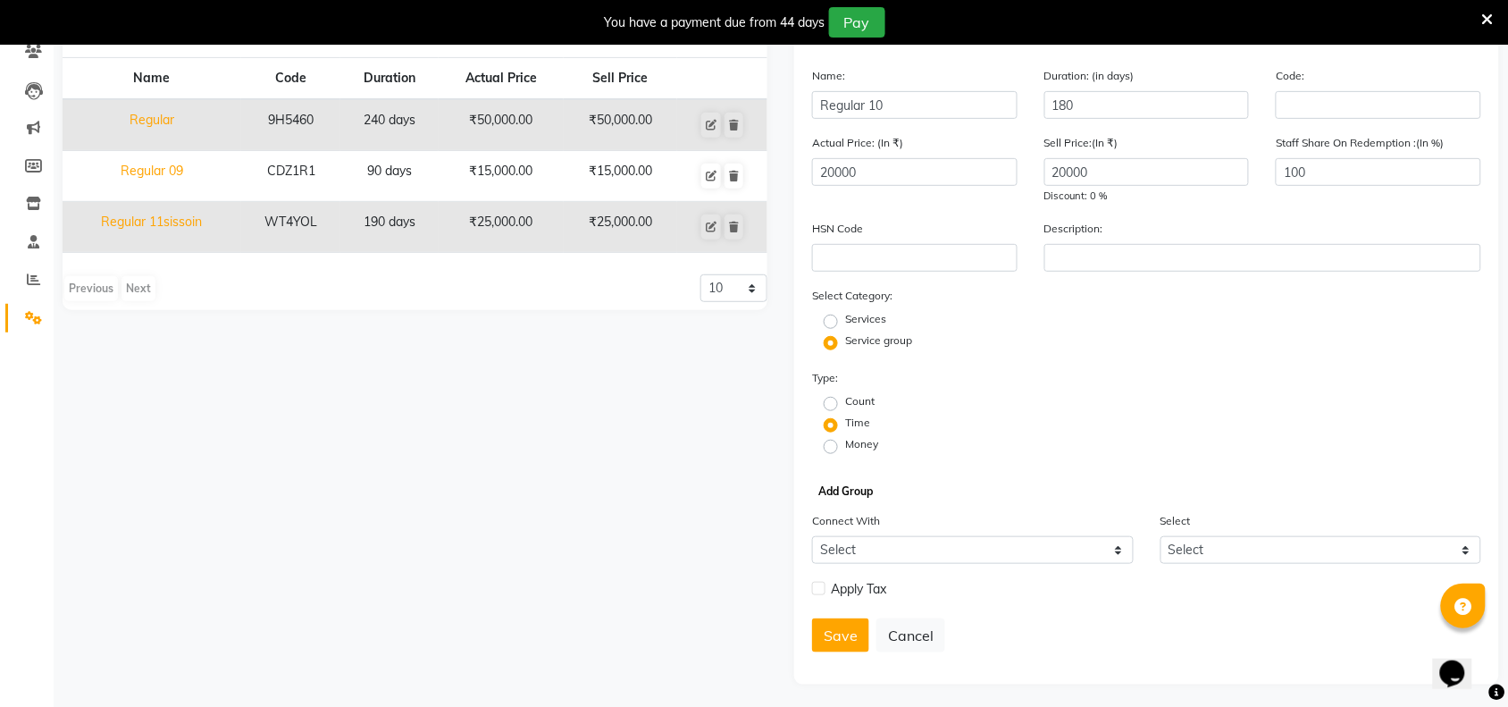
click at [851, 487] on button "Add Group" at bounding box center [845, 491] width 63 height 25
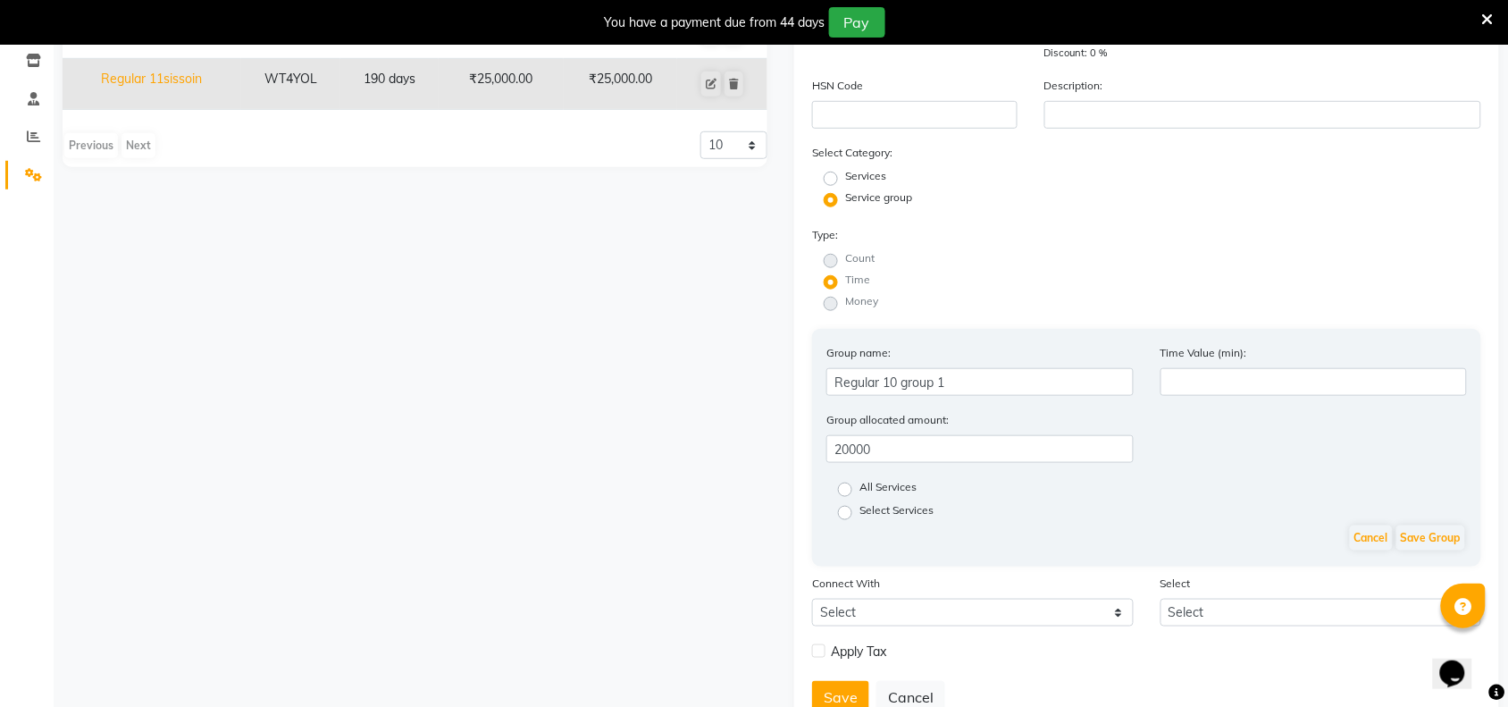
scroll to position [252, 0]
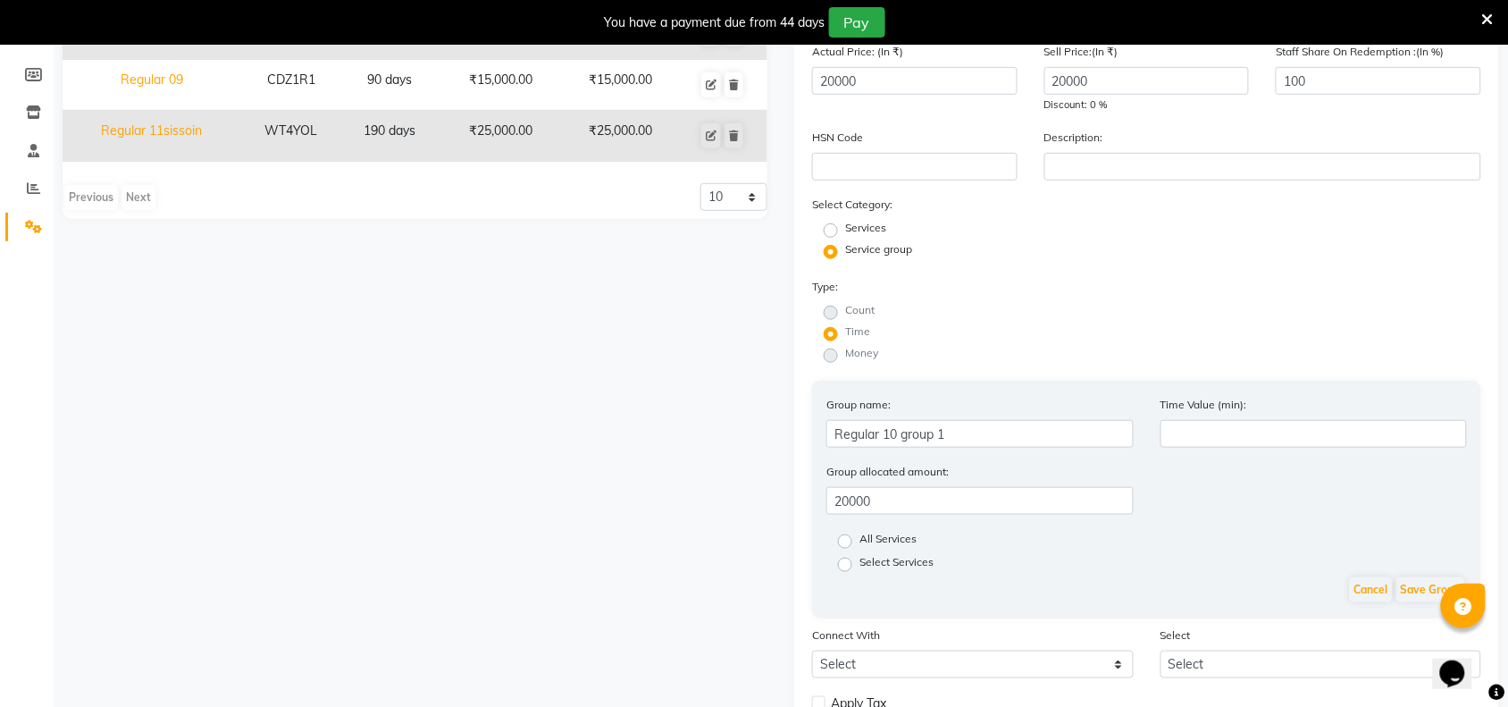
click at [845, 247] on label "Service group" at bounding box center [878, 249] width 67 height 16
click at [833, 247] on input "Service group" at bounding box center [837, 251] width 12 height 12
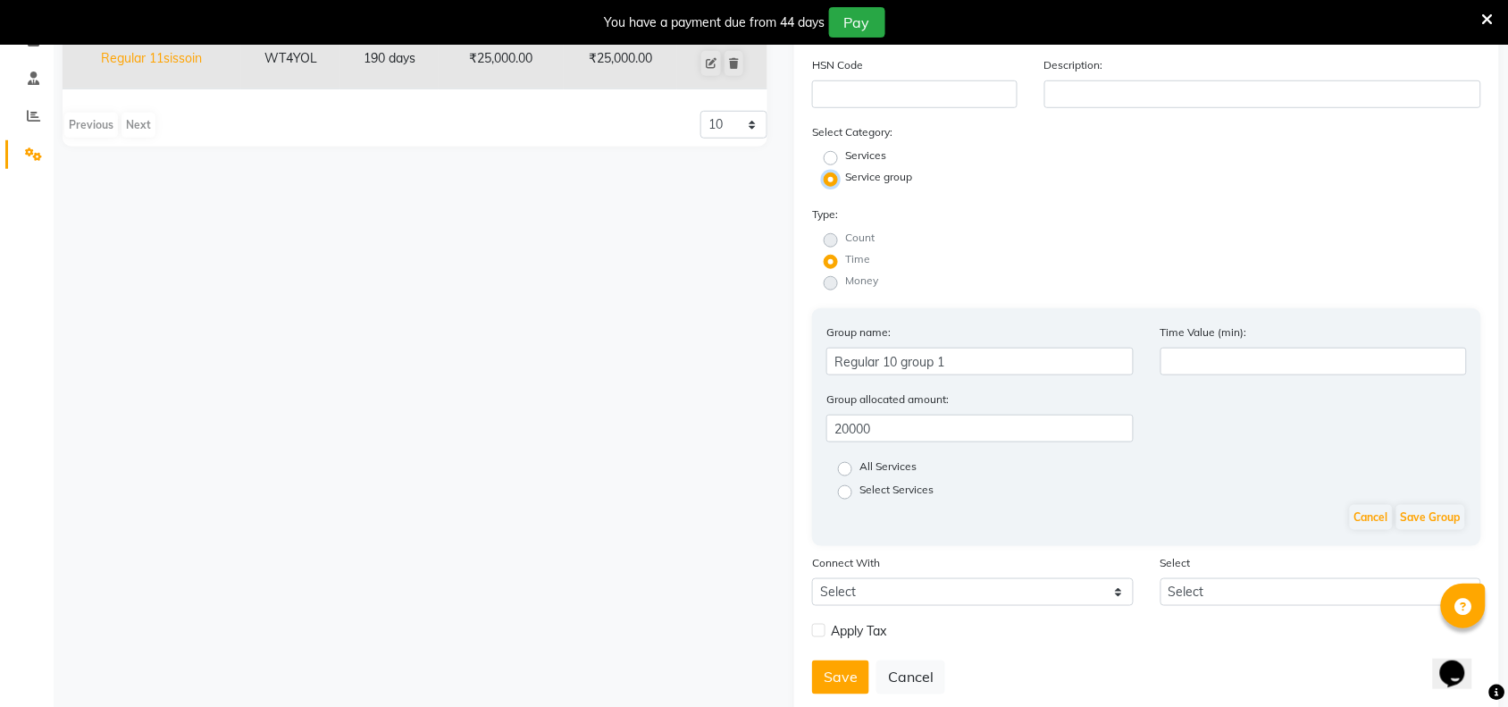
scroll to position [364, 0]
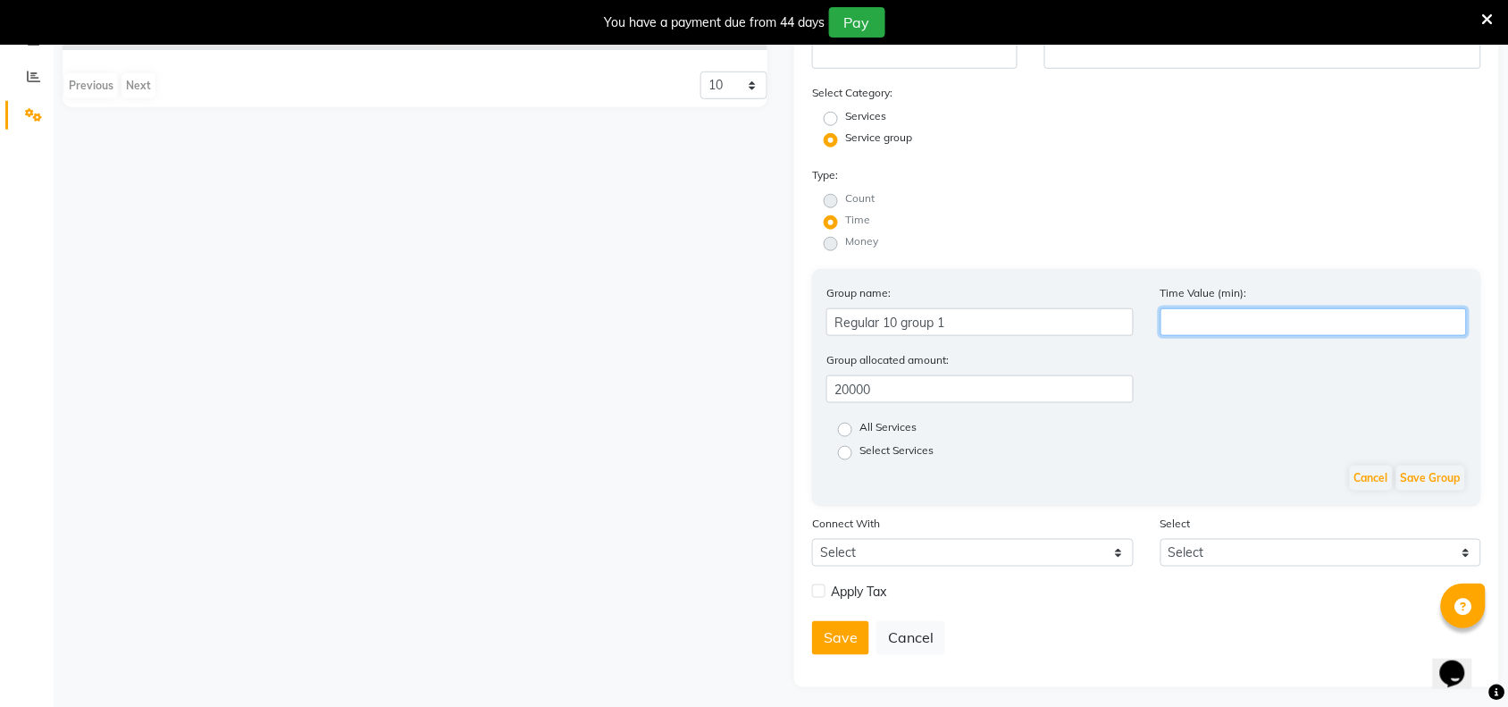
click at [1231, 315] on input "number" at bounding box center [1313, 322] width 307 height 28
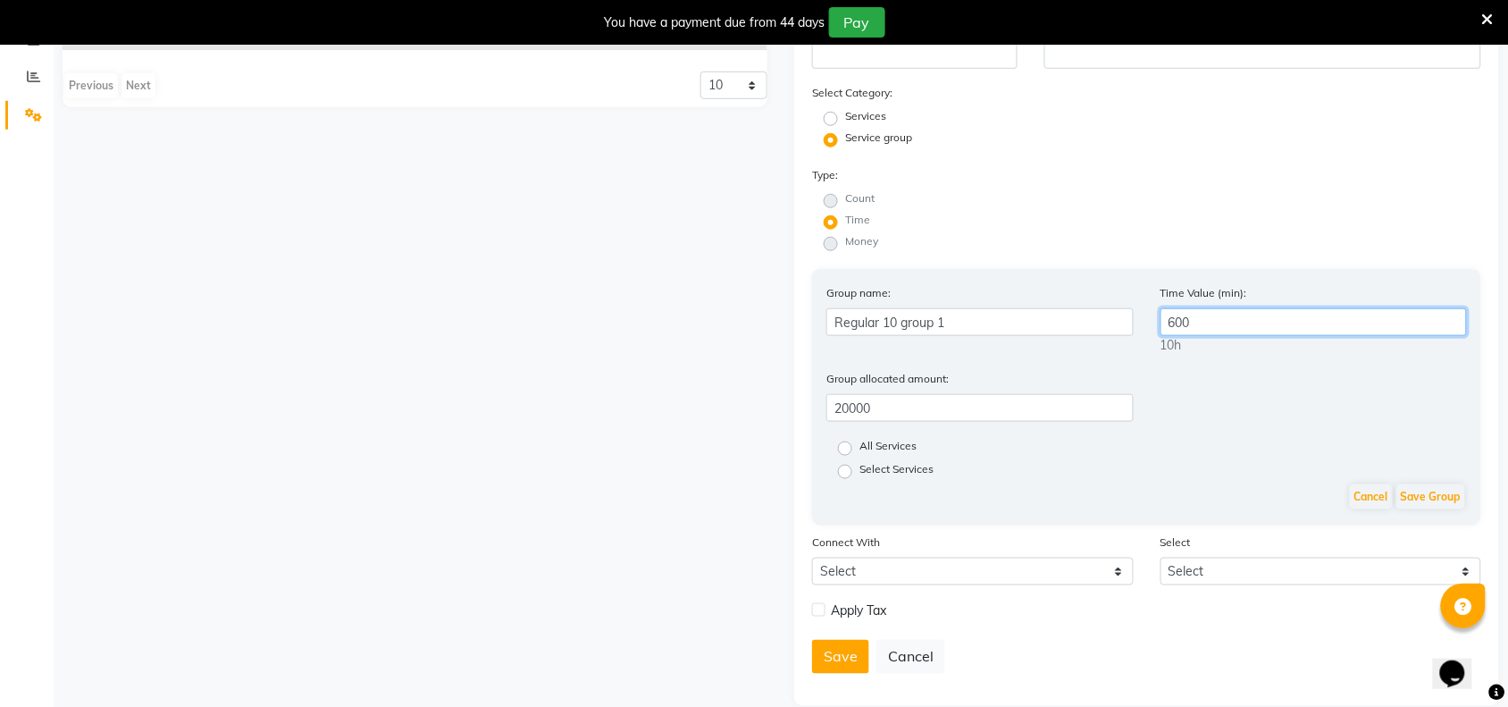
type input "600"
click at [859, 467] on label "Select Services" at bounding box center [896, 471] width 74 height 21
click at [851, 467] on input "Select Services" at bounding box center [851, 471] width 12 height 12
radio input "true"
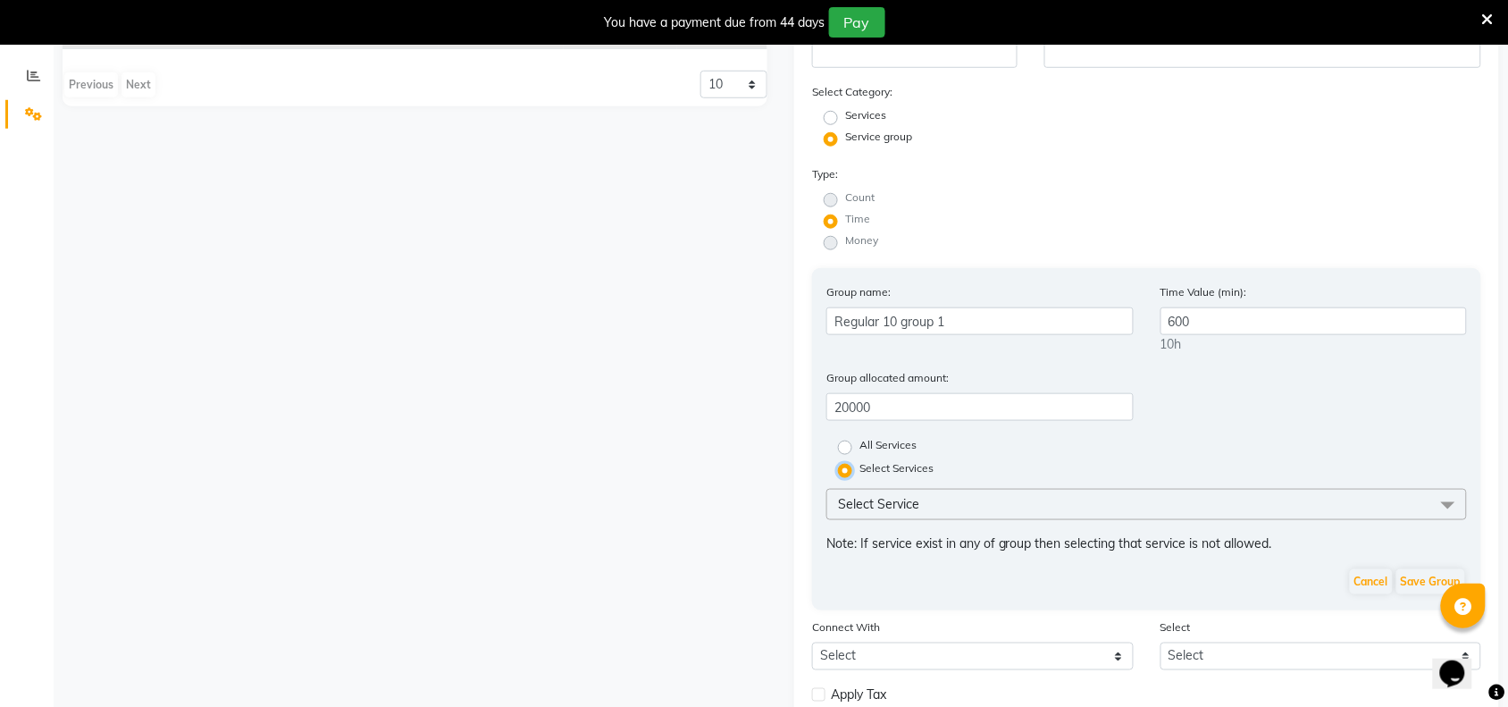
scroll to position [469, 0]
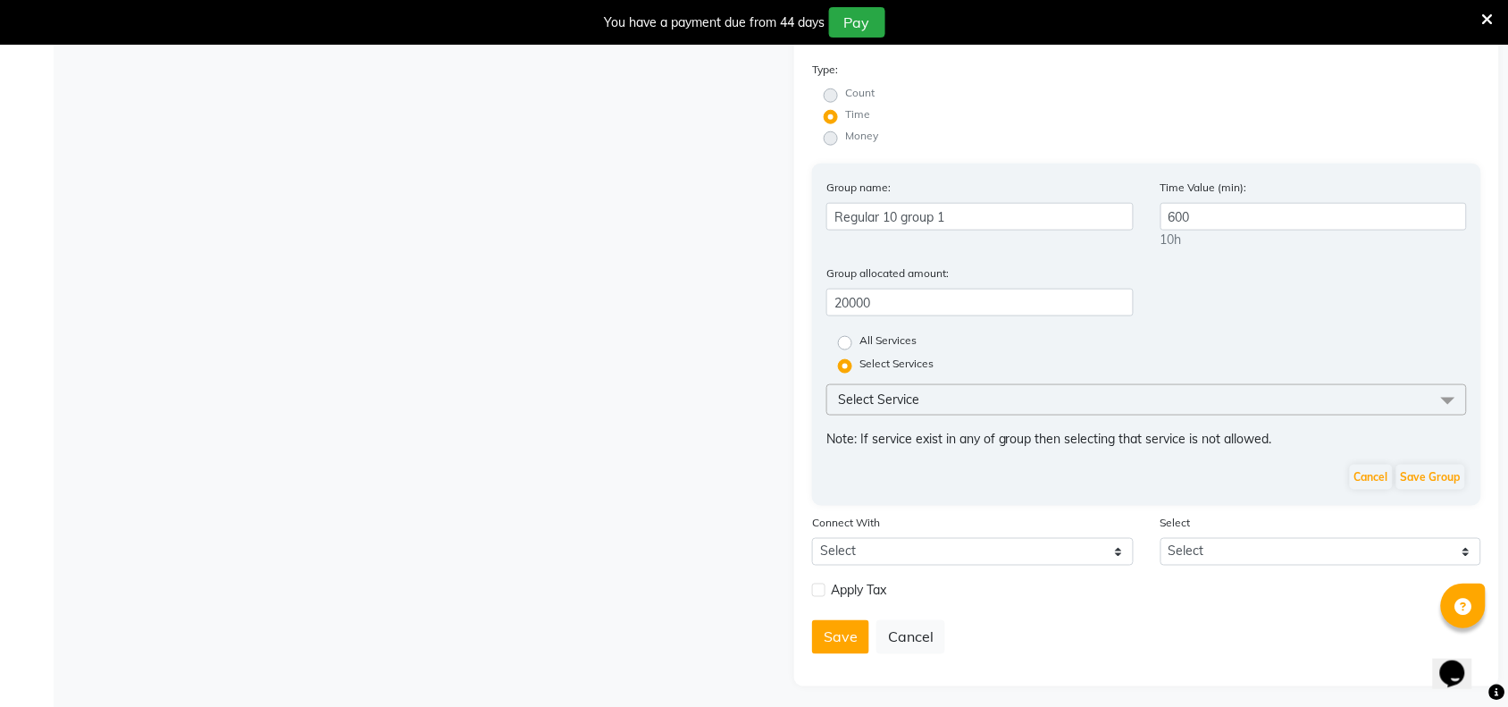
click at [1448, 396] on span at bounding box center [1448, 401] width 36 height 34
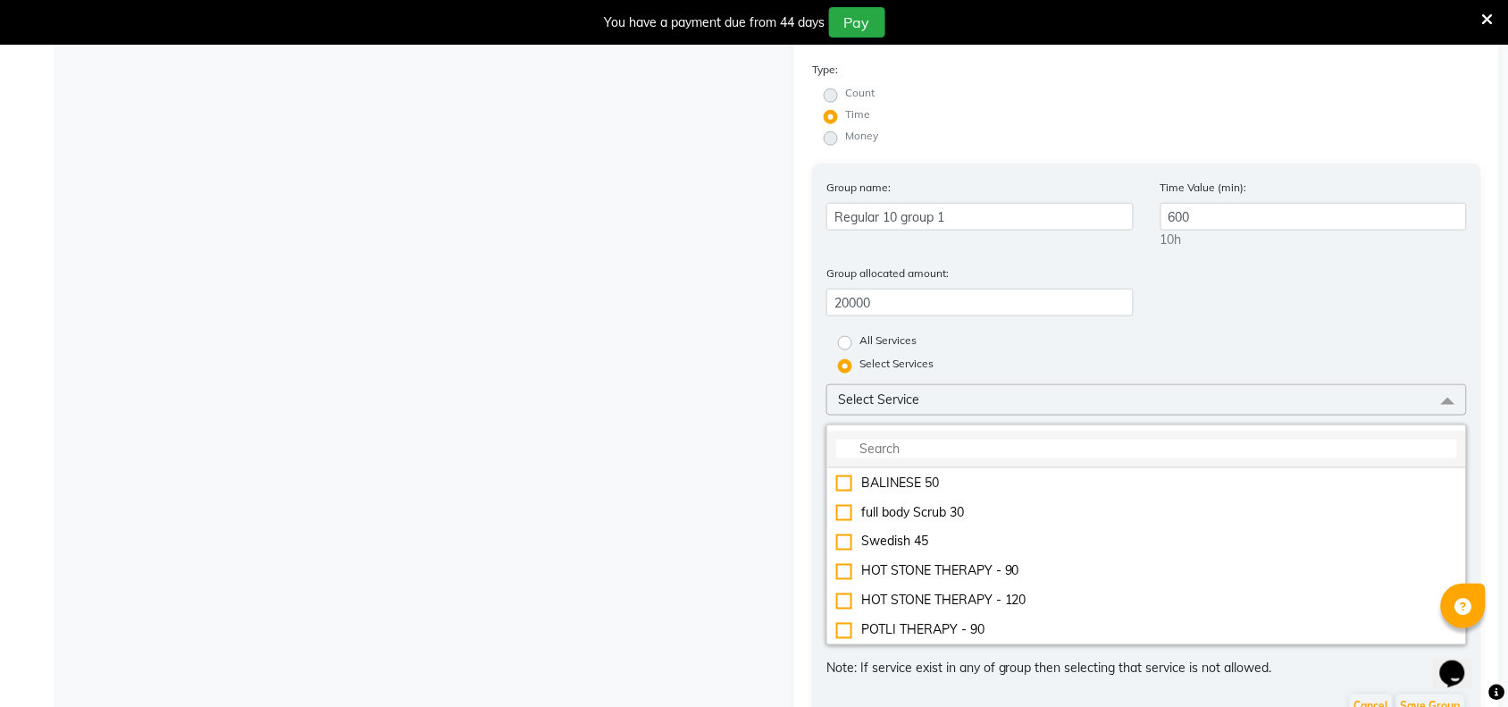
click at [976, 444] on input "multiselect-search" at bounding box center [1146, 449] width 621 height 19
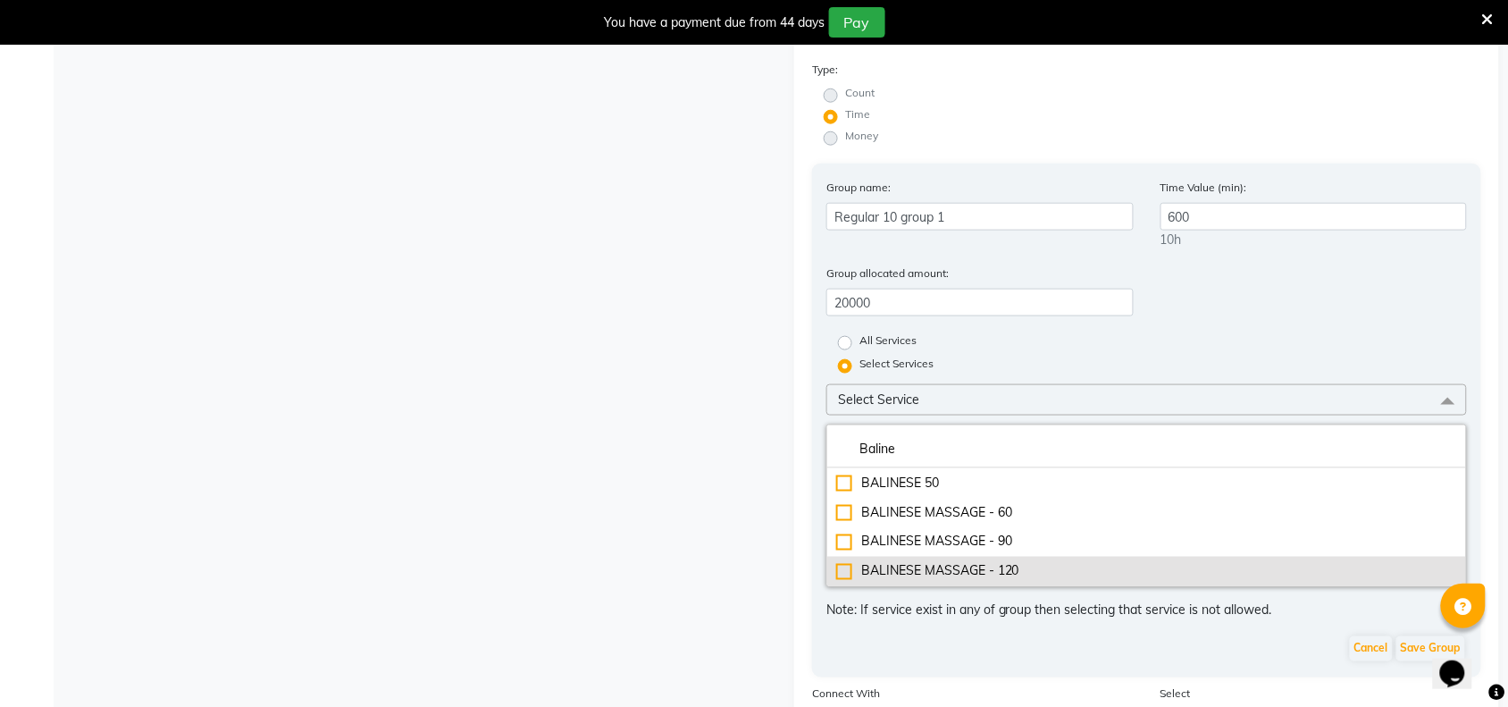
type input "Baline"
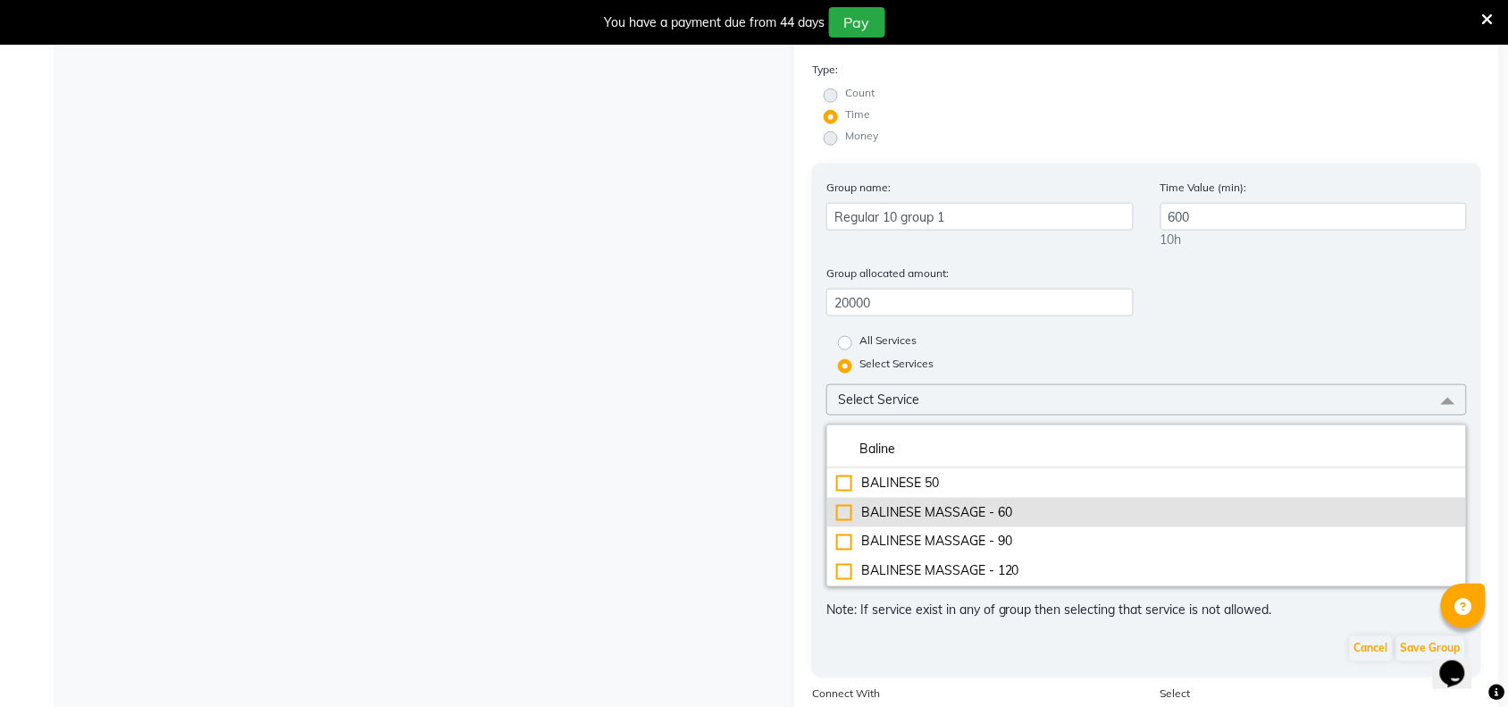
click at [975, 503] on div "BALINESE MASSAGE - 60" at bounding box center [1146, 512] width 621 height 19
checkbox input "true"
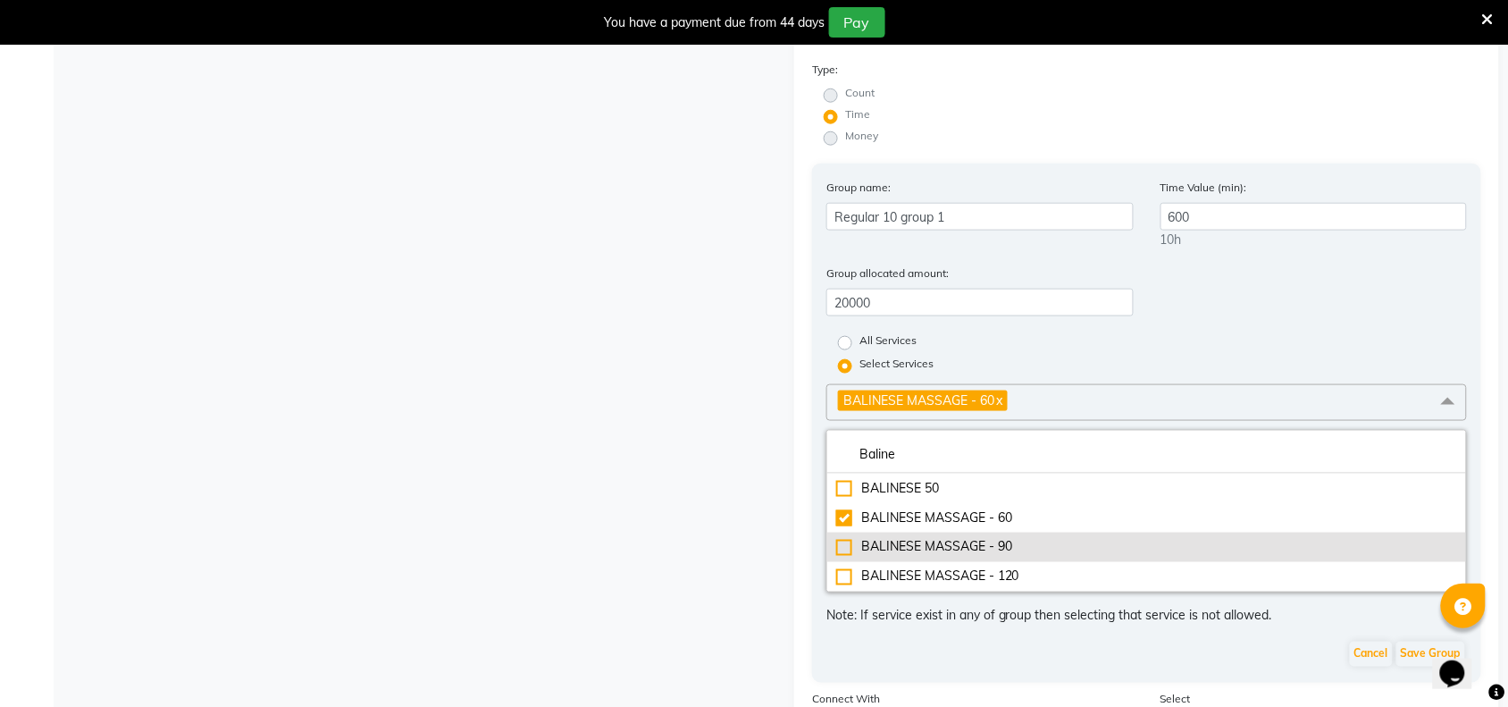
click at [951, 532] on li "BALINESE MASSAGE - 90" at bounding box center [1146, 546] width 639 height 29
checkbox input "true"
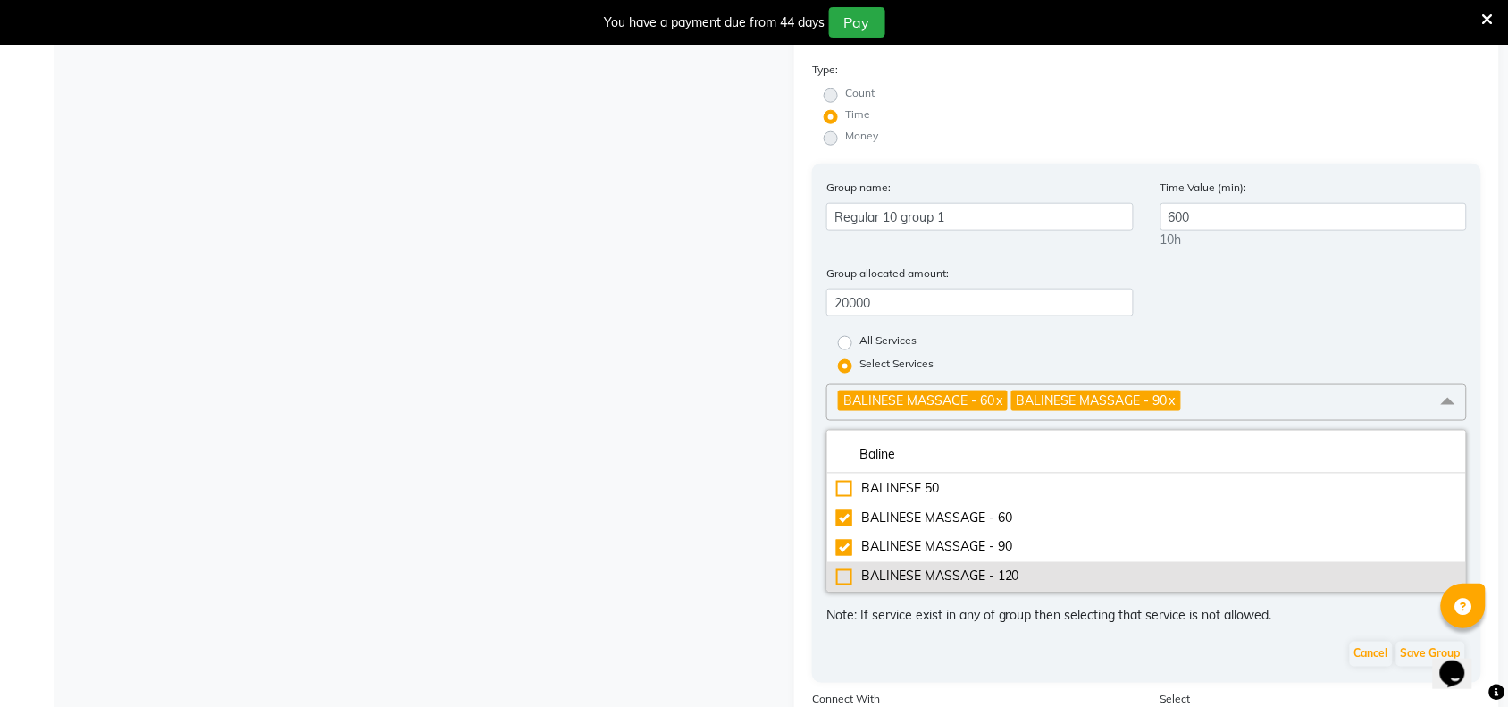
click at [944, 573] on div "BALINESE MASSAGE - 120" at bounding box center [1146, 576] width 621 height 19
checkbox input "true"
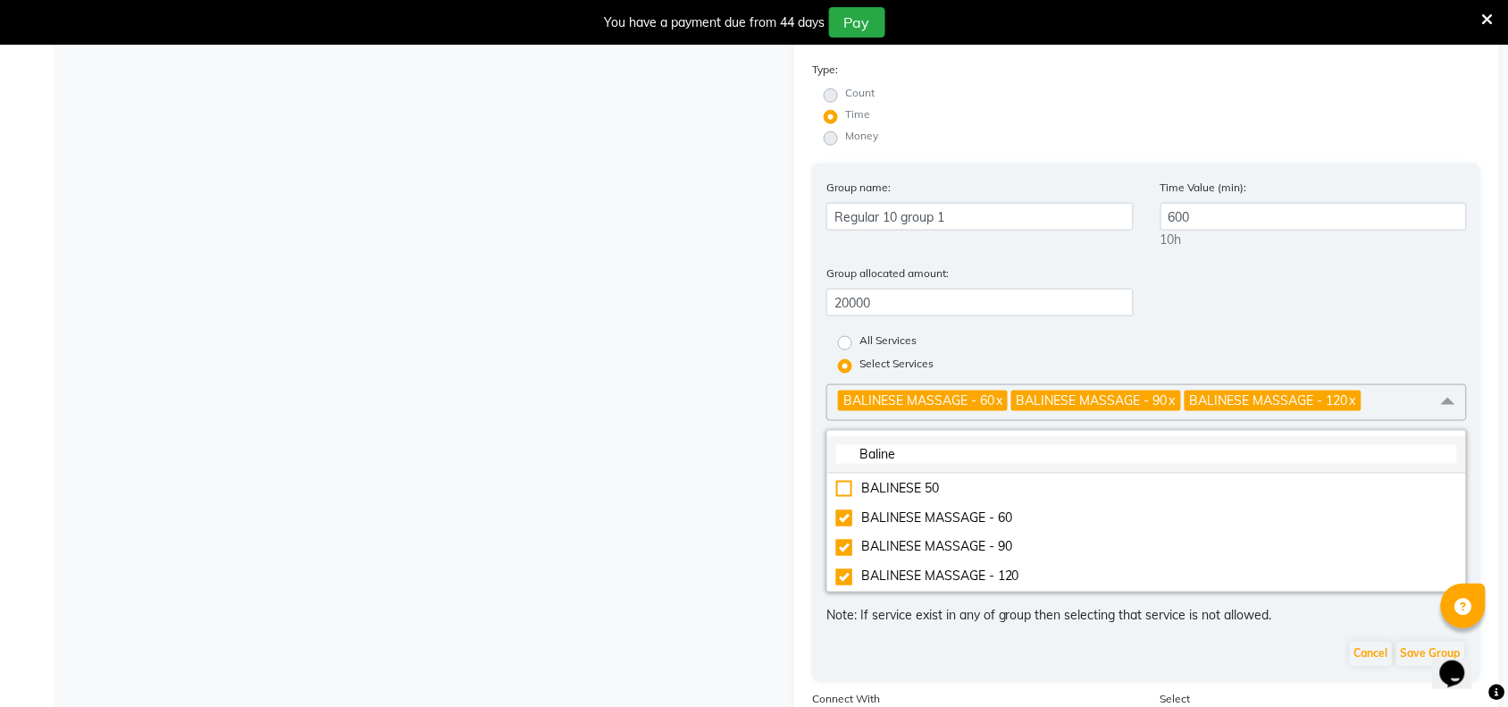
click at [959, 436] on li "Baline" at bounding box center [1146, 455] width 639 height 38
click at [949, 445] on input "Baline" at bounding box center [1146, 454] width 621 height 19
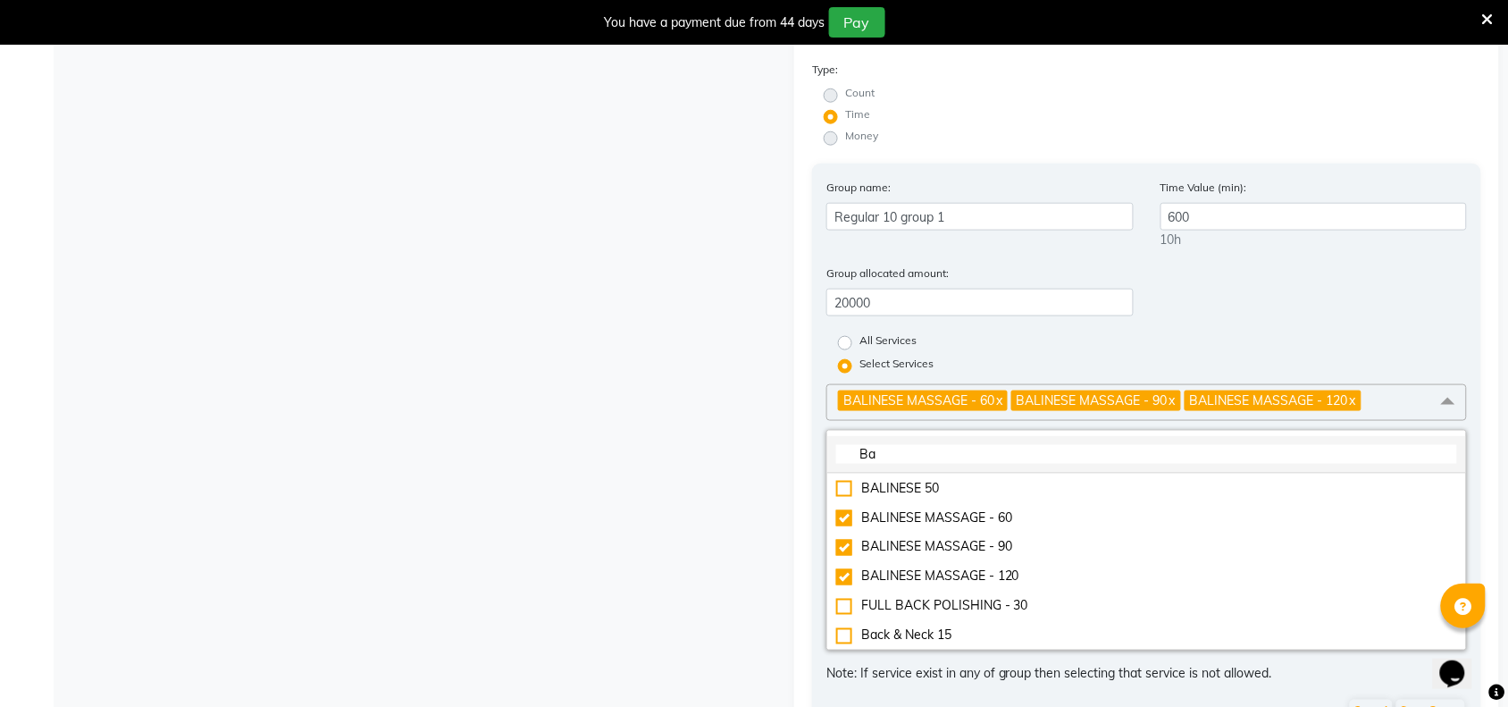
type input "B"
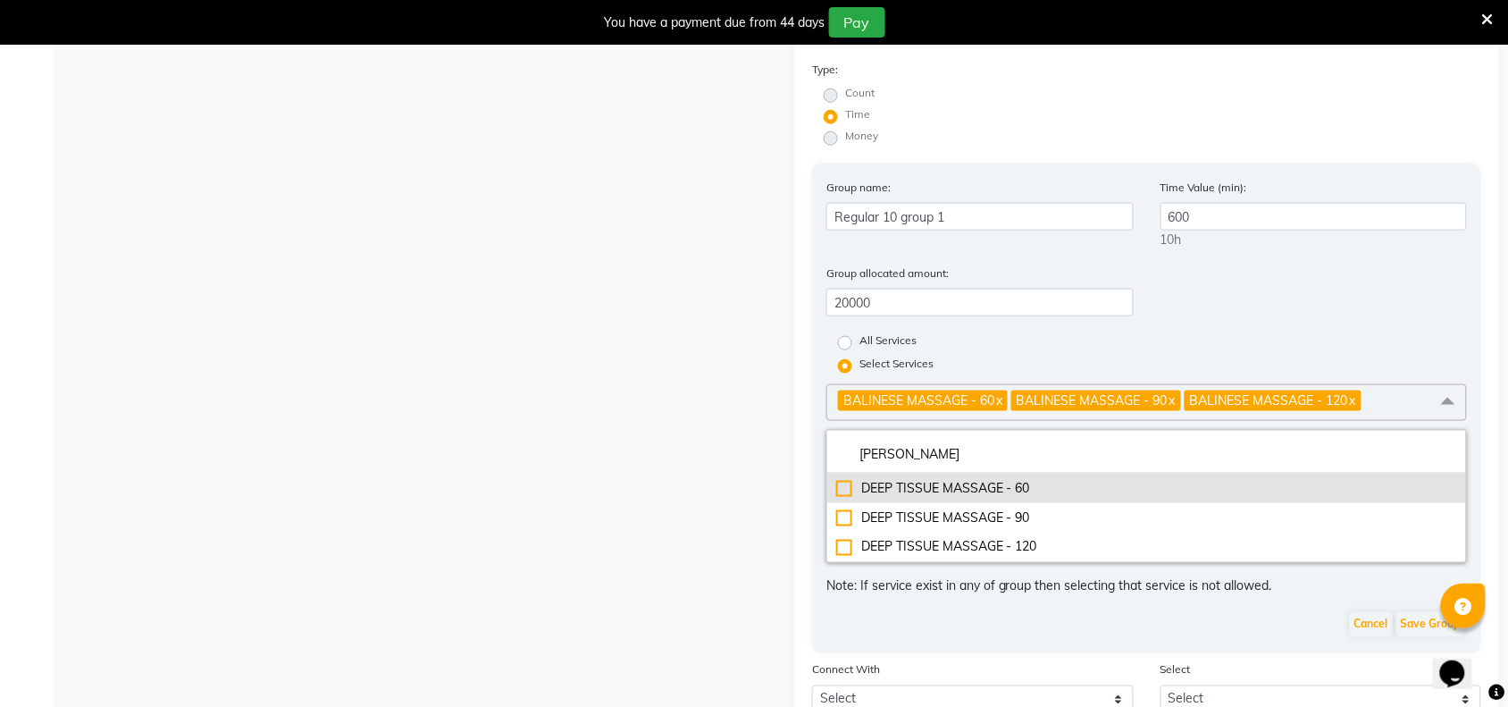
type input "[PERSON_NAME]"
click at [844, 479] on div "DEEP TISSUE MASSAGE - 60" at bounding box center [1146, 488] width 621 height 19
checkbox input "true"
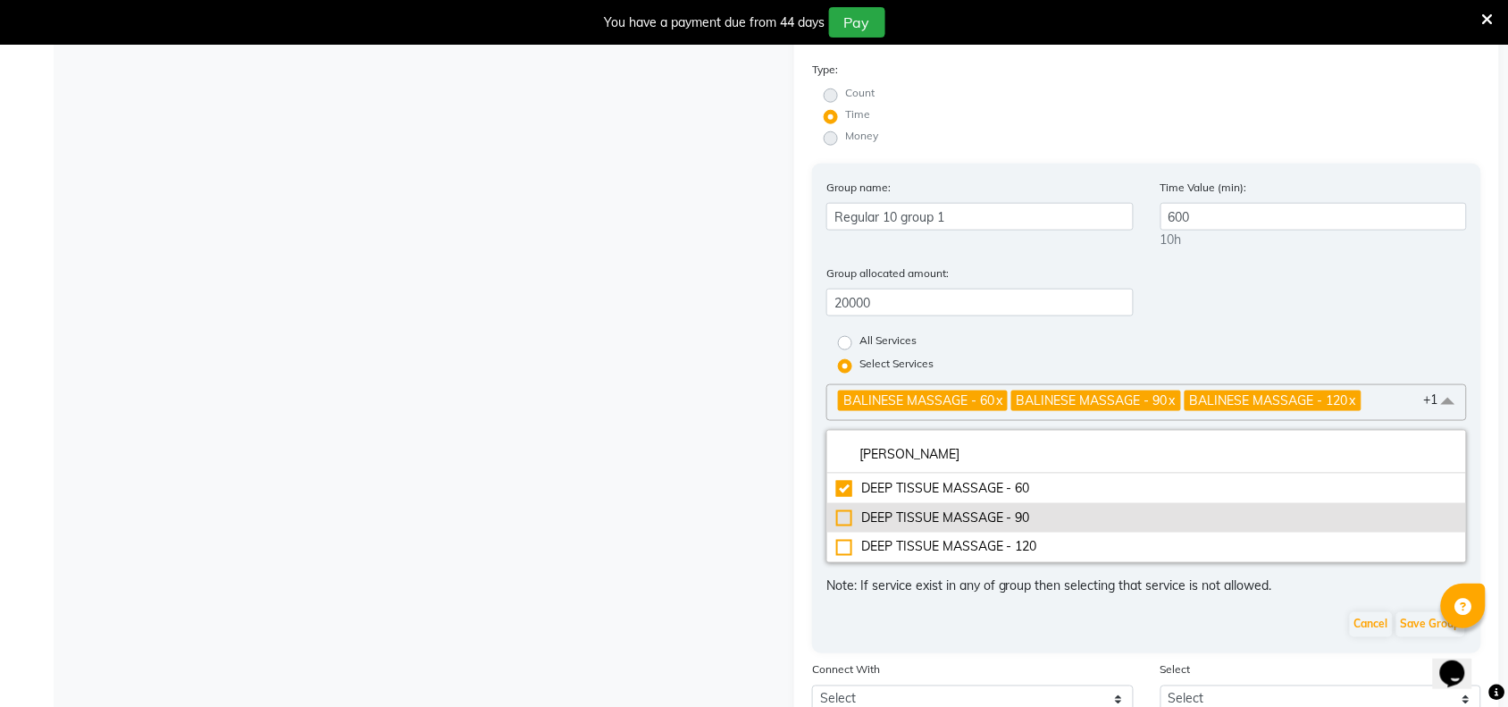
click at [849, 515] on div "DEEP TISSUE MASSAGE - 90" at bounding box center [1146, 517] width 621 height 19
checkbox input "true"
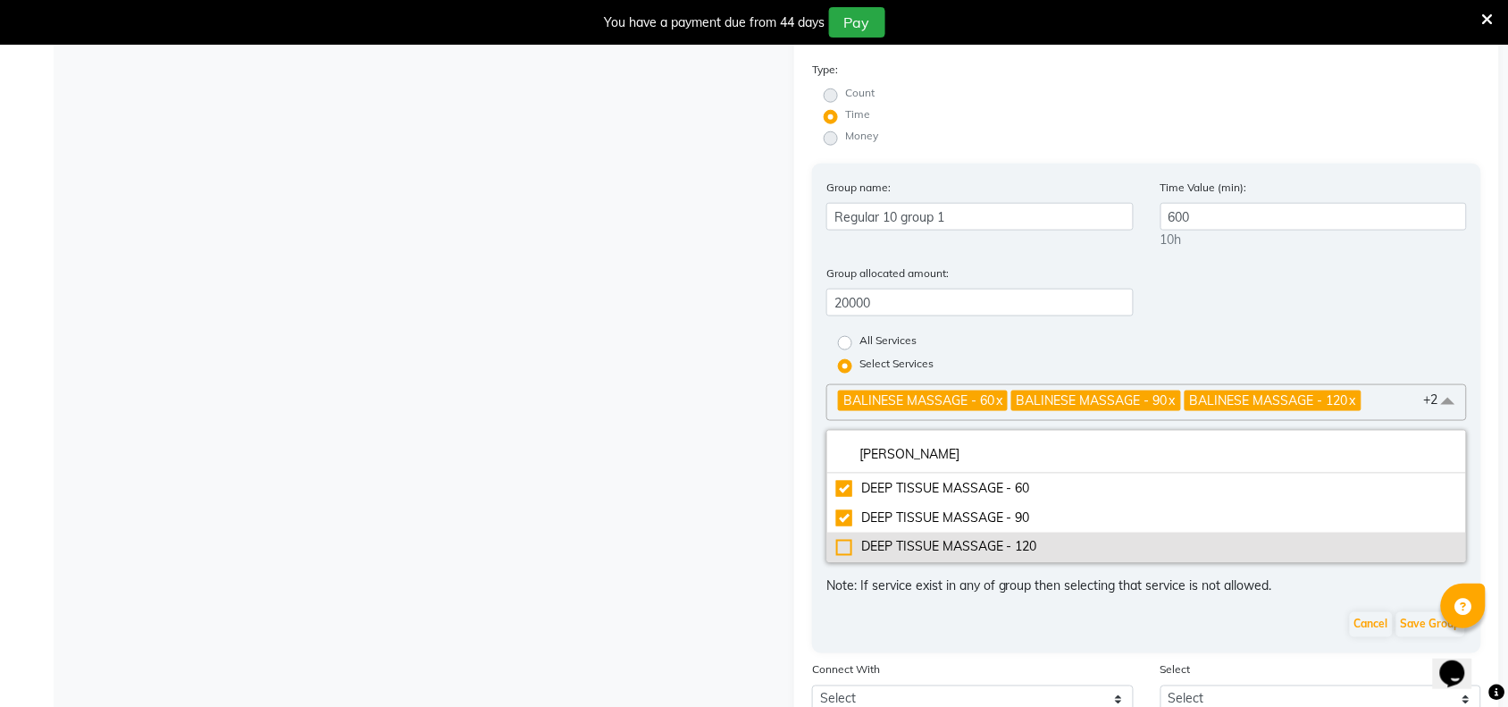
click at [849, 541] on div "DEEP TISSUE MASSAGE - 120" at bounding box center [1146, 547] width 621 height 19
checkbox input "true"
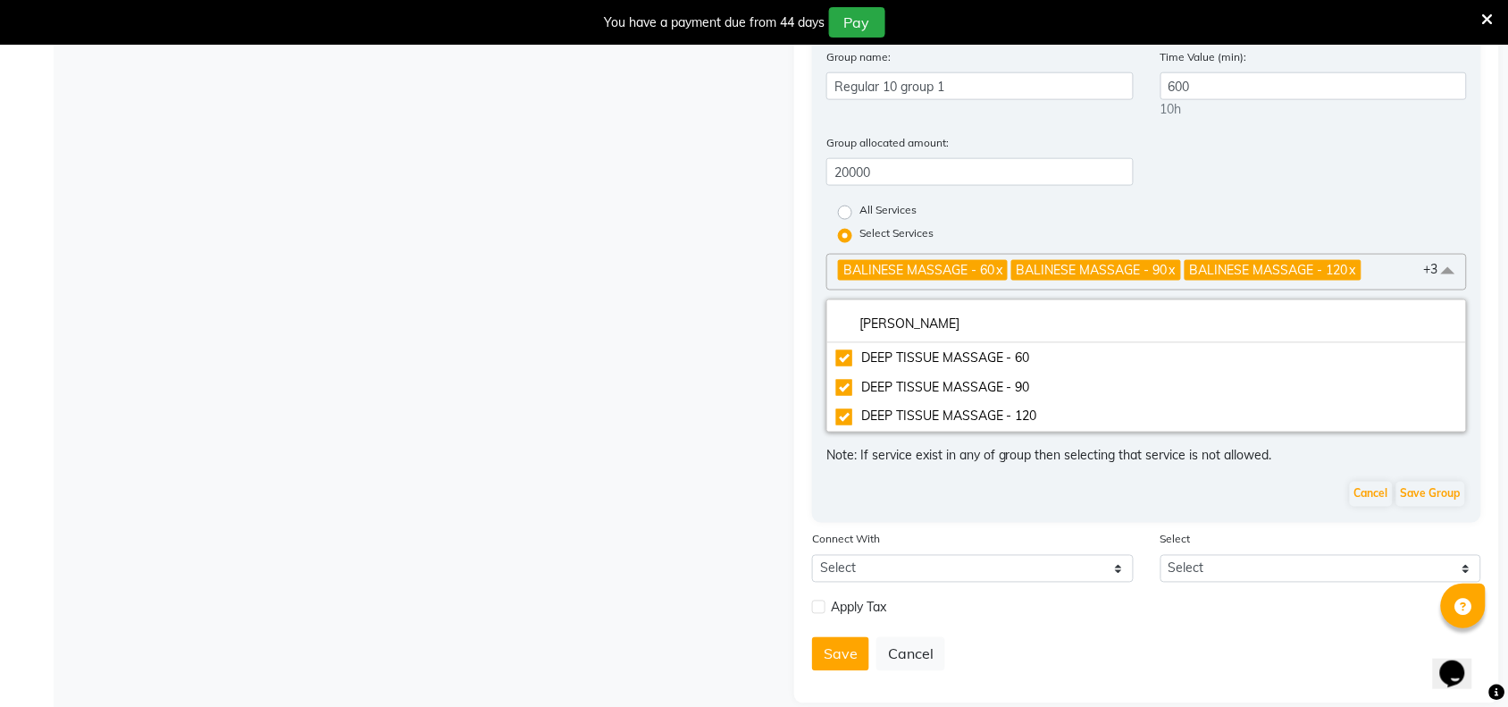
scroll to position [617, 0]
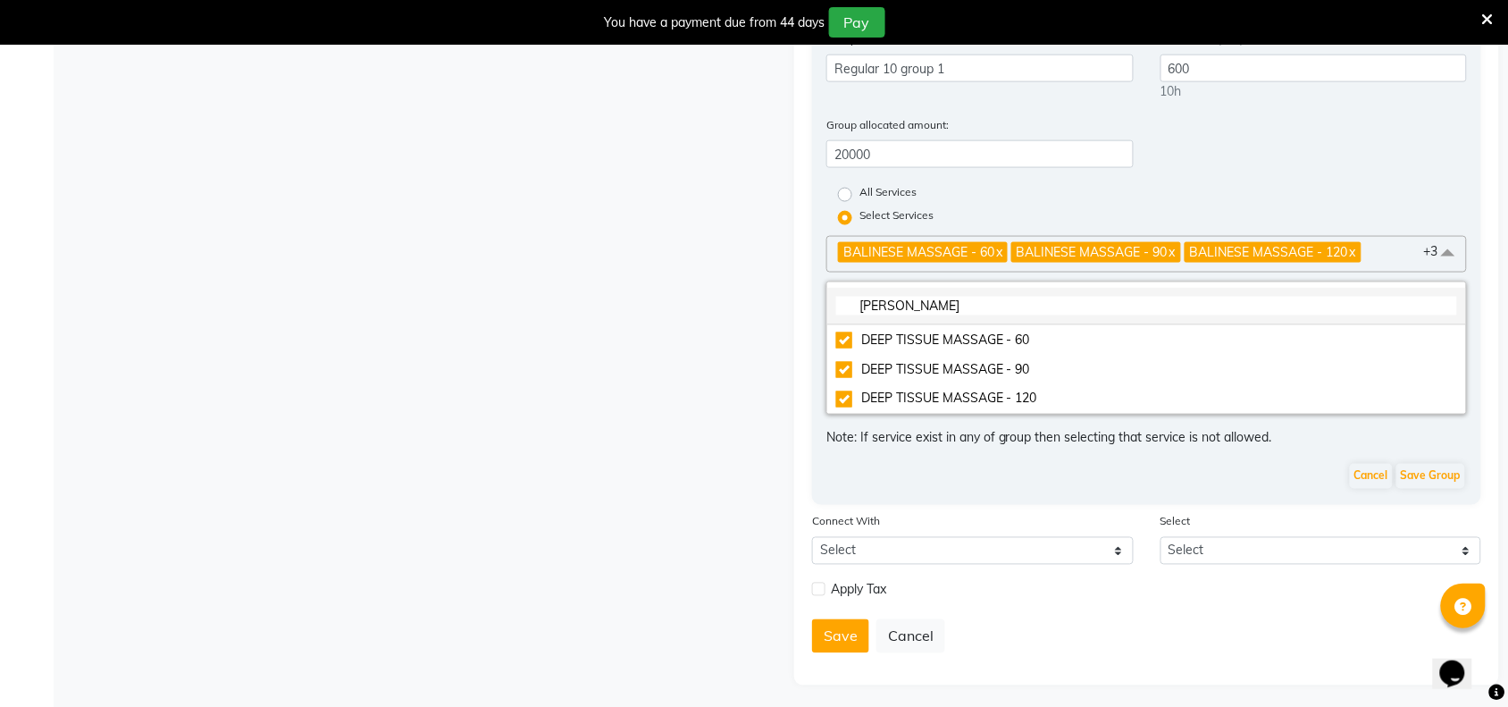
click at [952, 300] on input "[PERSON_NAME]" at bounding box center [1146, 306] width 621 height 19
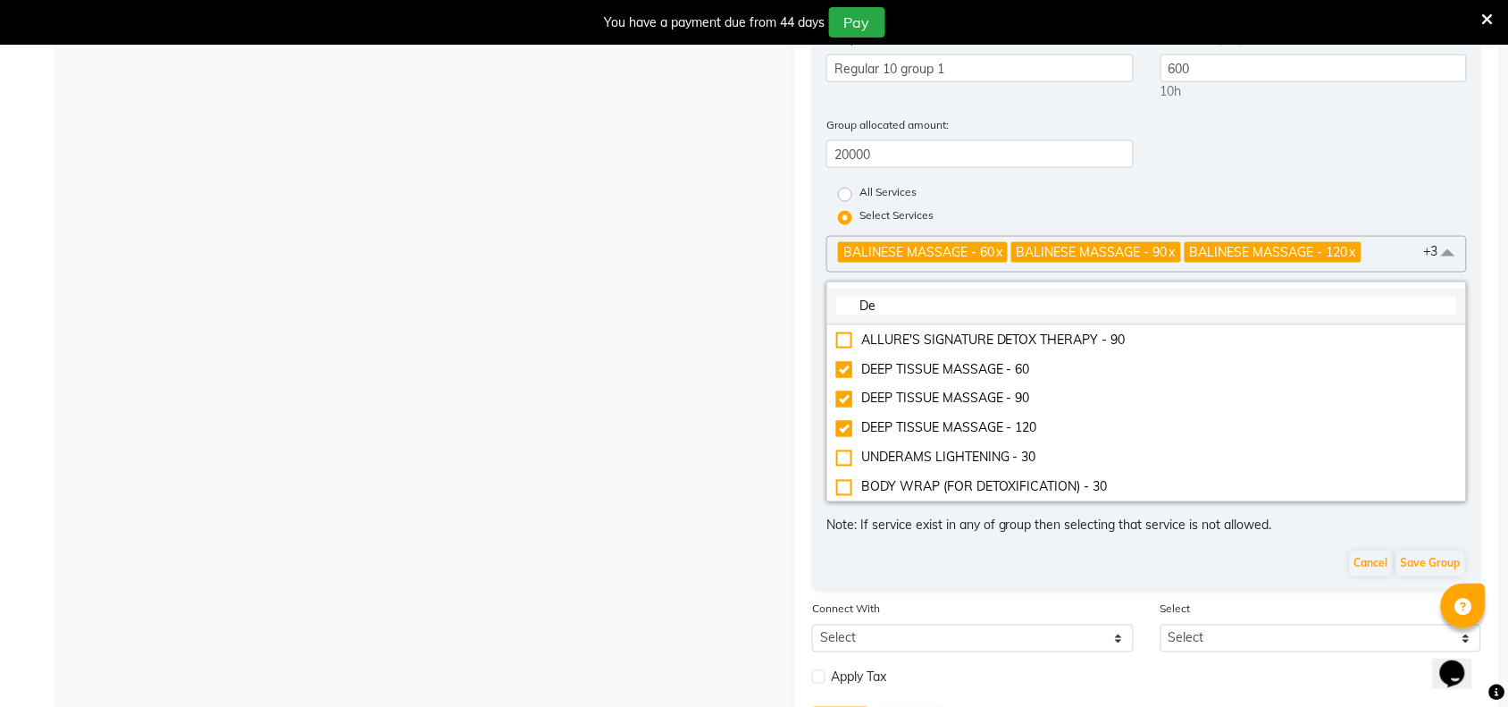
type input "D"
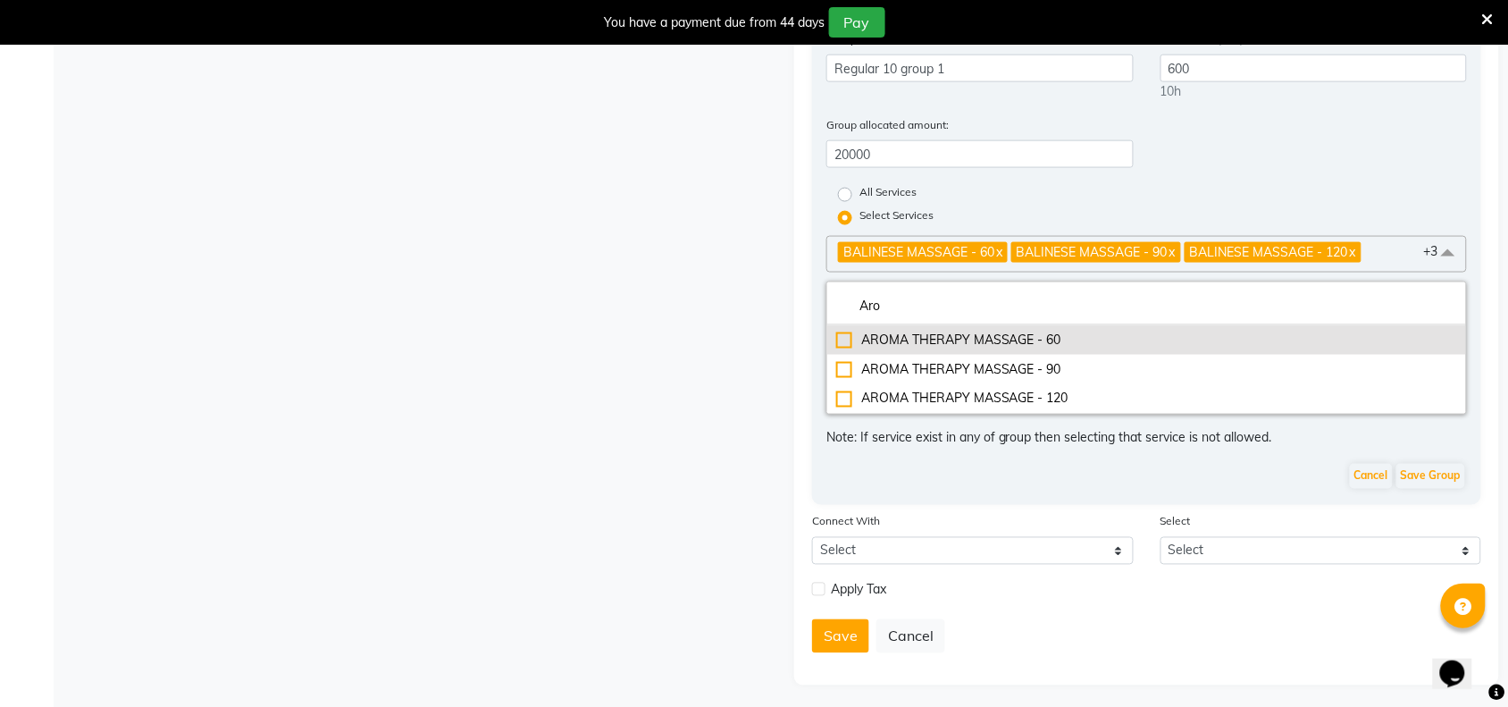
type input "Aro"
click at [842, 337] on div "AROMA THERAPY MASSAGE - 60" at bounding box center [1146, 340] width 621 height 19
checkbox input "true"
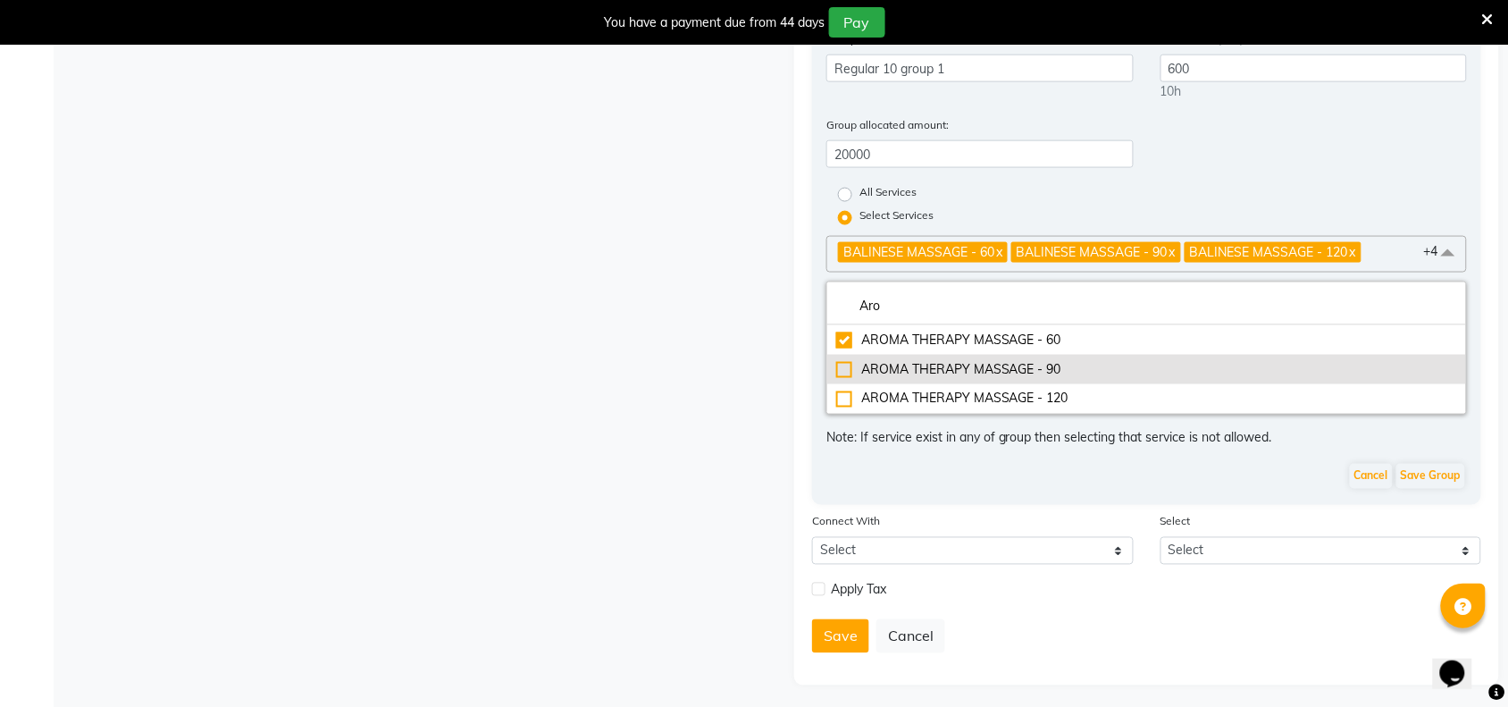
click at [850, 362] on div "AROMA THERAPY MASSAGE - 90" at bounding box center [1146, 369] width 621 height 19
checkbox input "true"
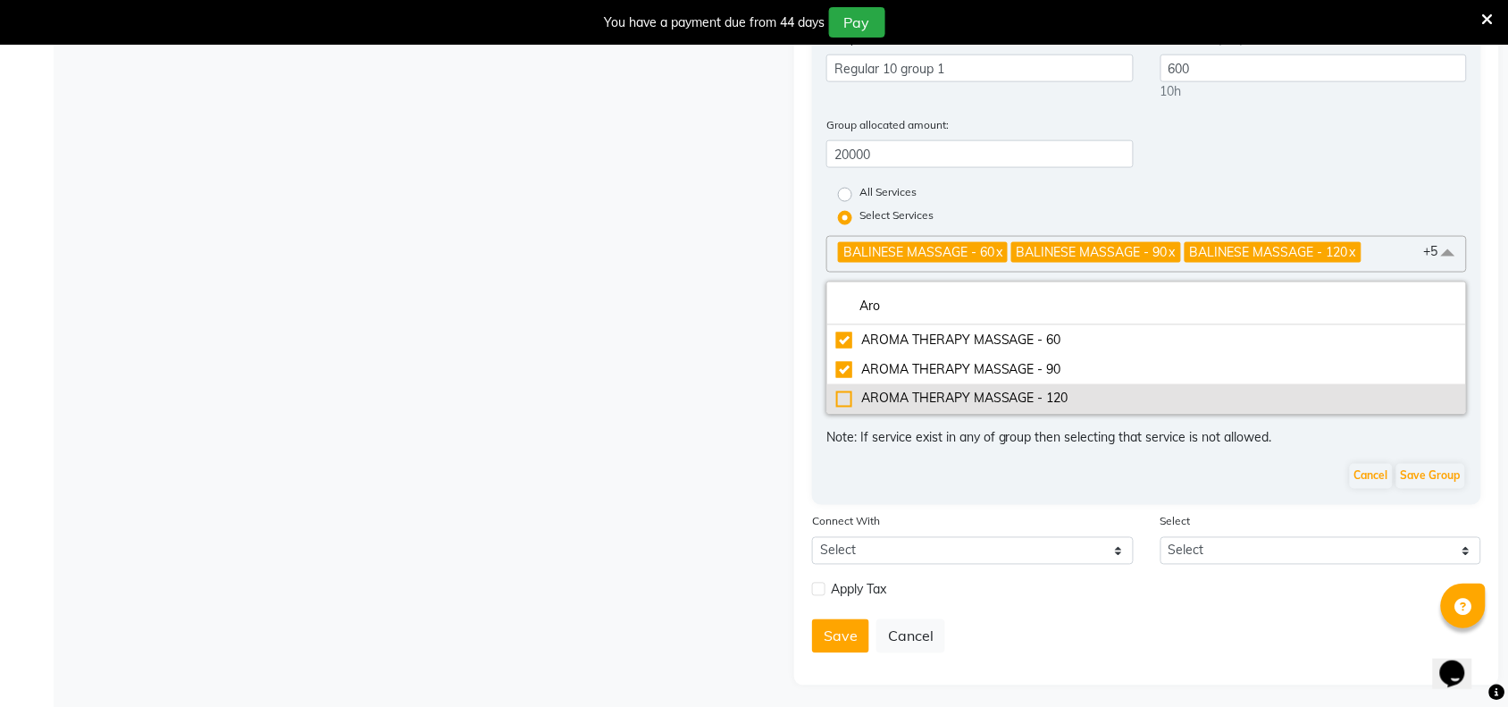
click at [841, 390] on div "AROMA THERAPY MASSAGE - 120" at bounding box center [1146, 399] width 621 height 19
checkbox input "true"
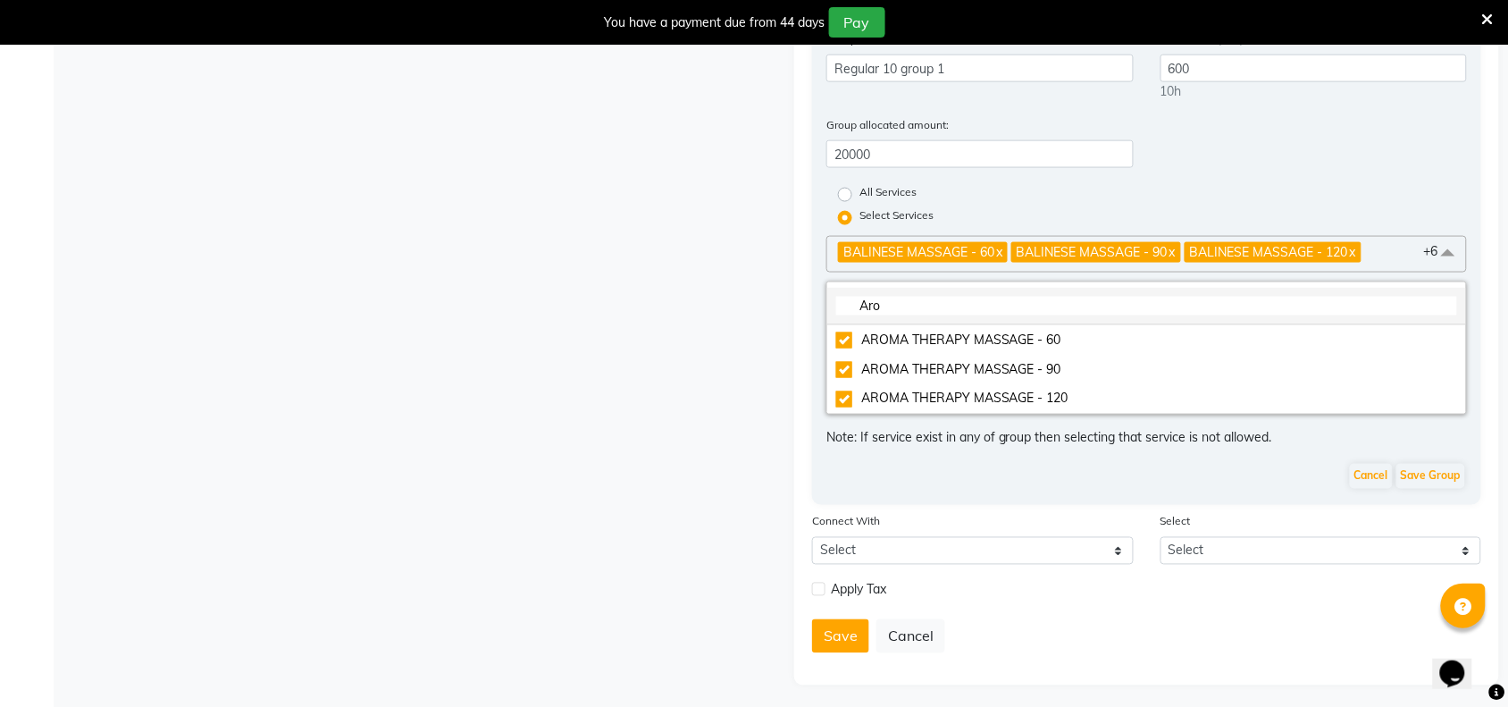
click at [920, 309] on input "Aro" at bounding box center [1146, 306] width 621 height 19
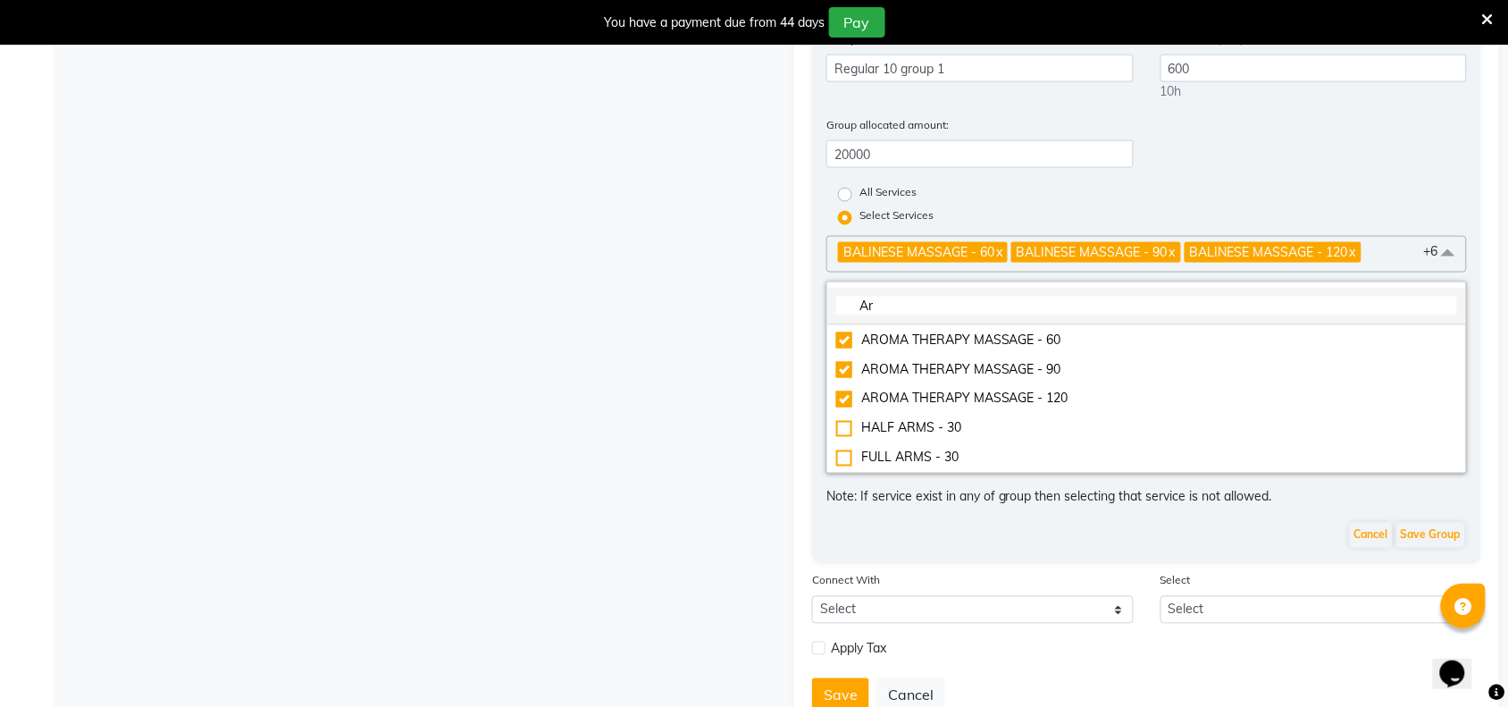
type input "A"
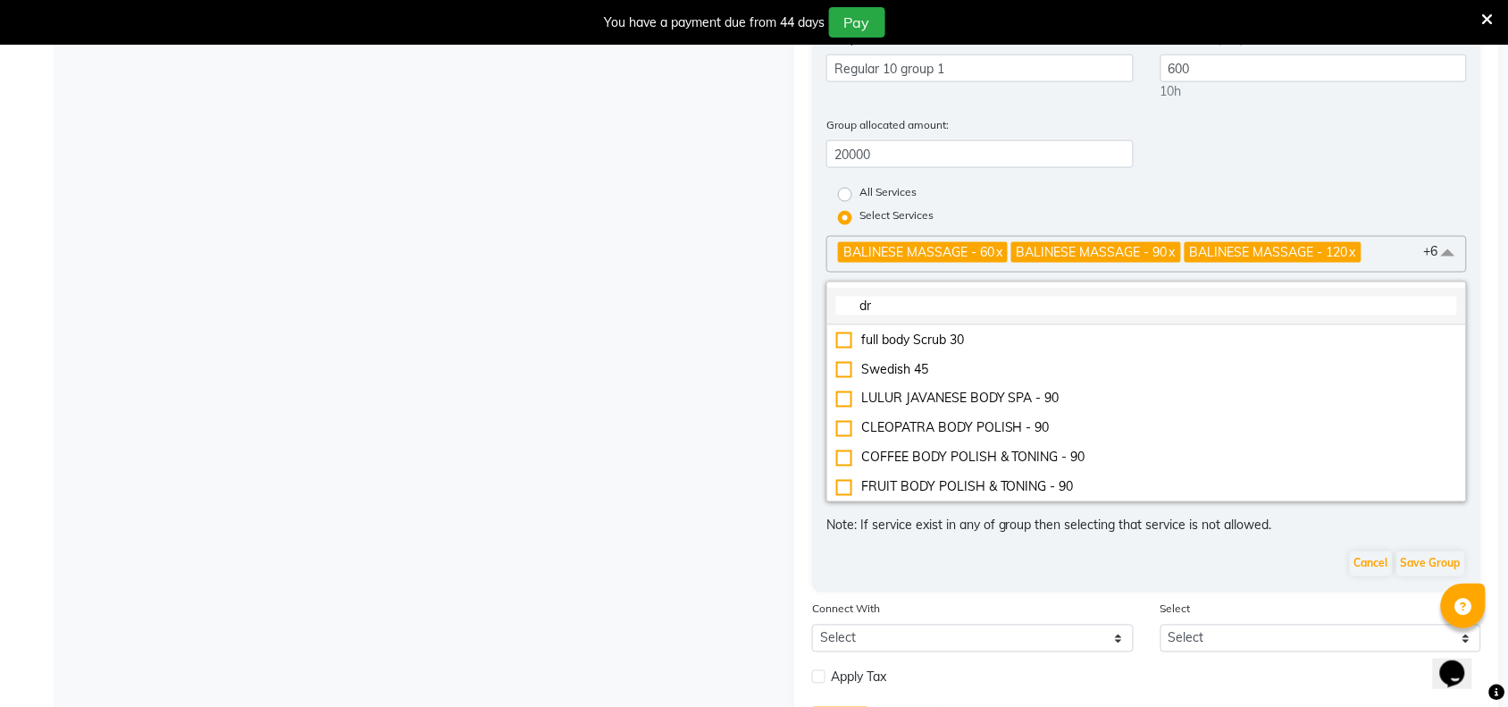
scroll to position [588, 0]
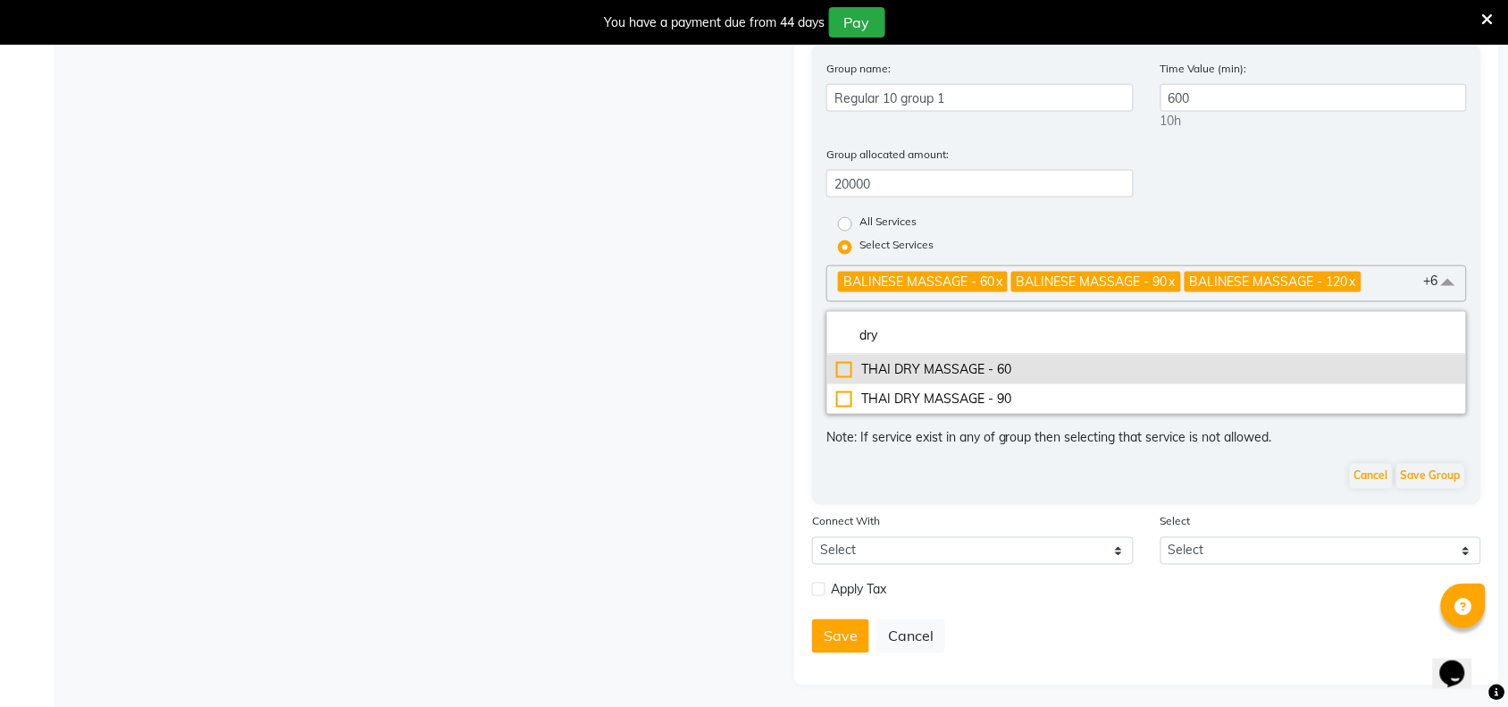
type input "dry"
click at [845, 360] on div "THAI DRY MASSAGE - 60" at bounding box center [1146, 369] width 621 height 19
checkbox input "true"
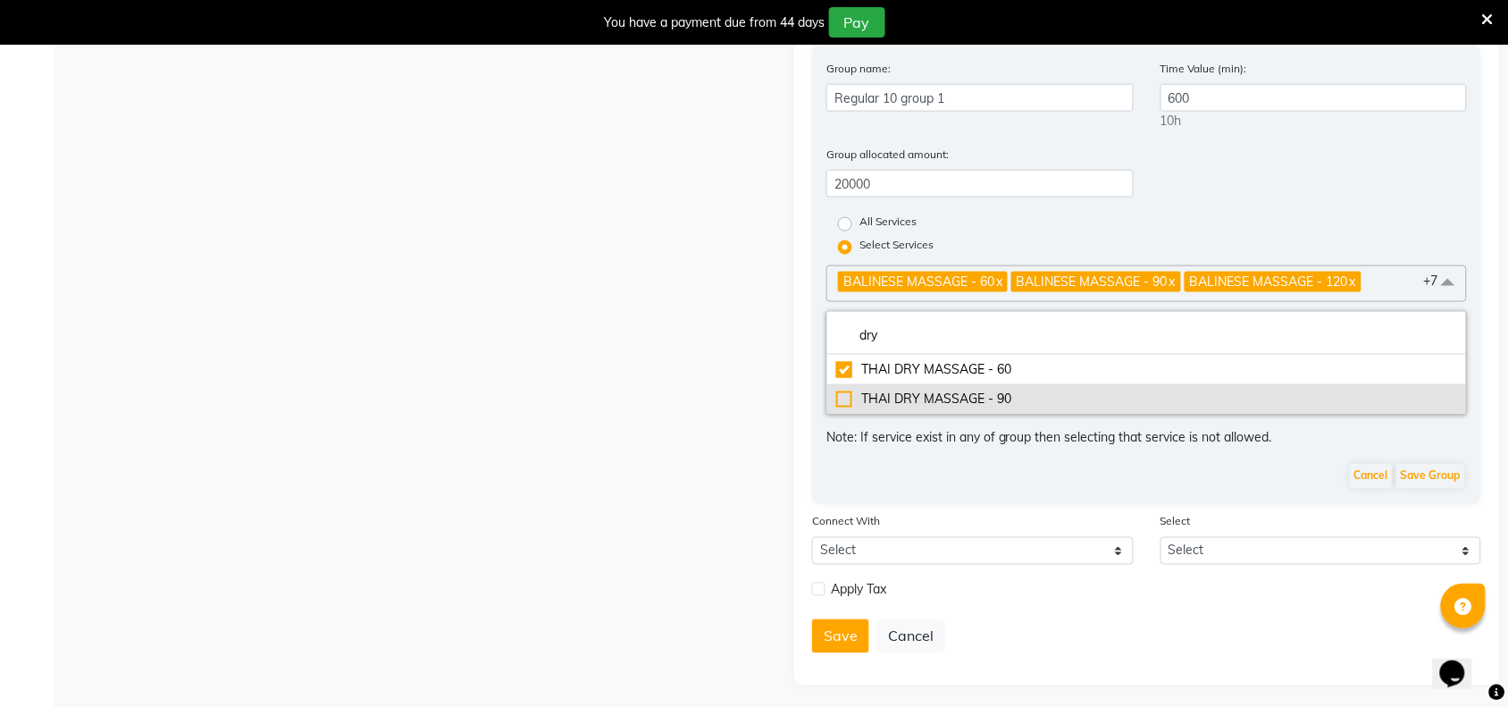
click at [842, 384] on li "THAI DRY MASSAGE - 90" at bounding box center [1146, 398] width 639 height 29
checkbox input "true"
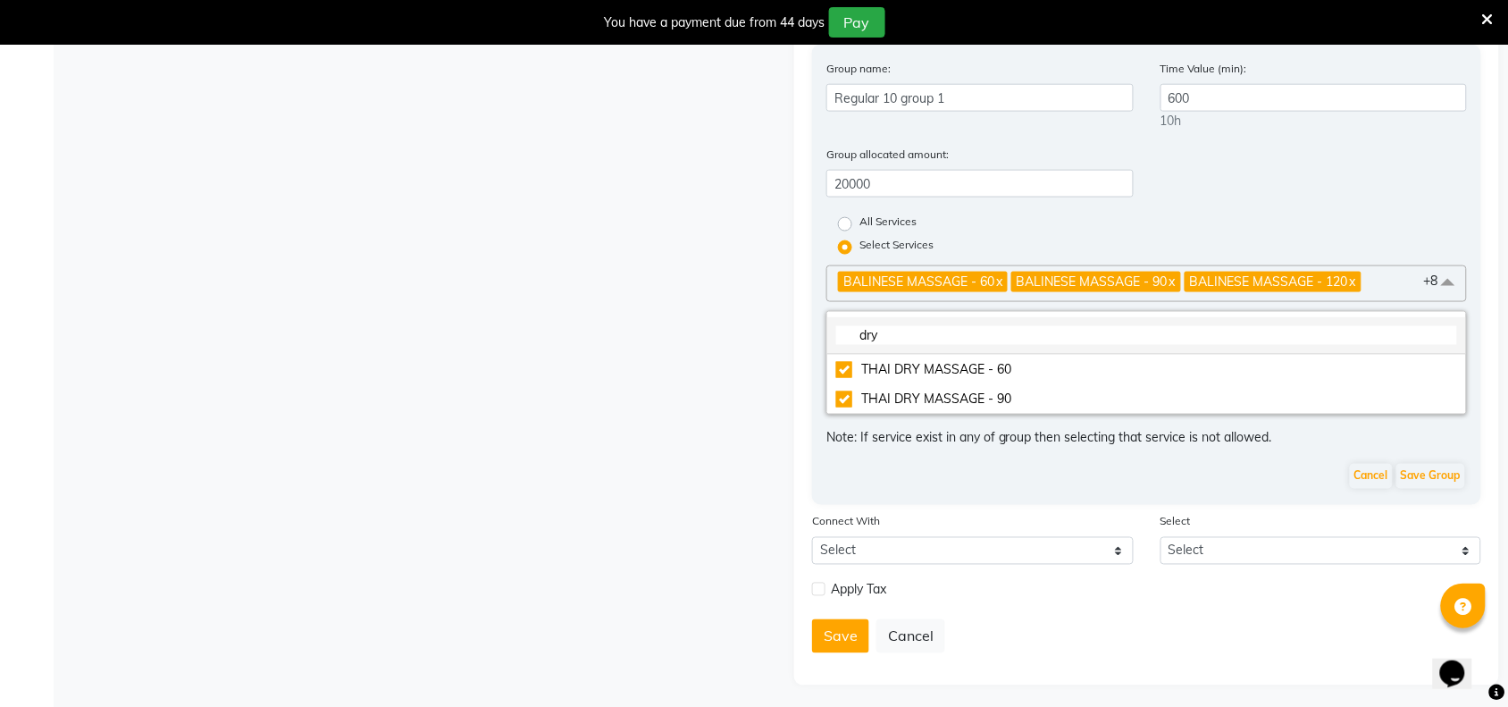
click at [894, 317] on li "dry" at bounding box center [1146, 336] width 639 height 38
click at [896, 326] on input "dry" at bounding box center [1146, 335] width 621 height 19
type input "d"
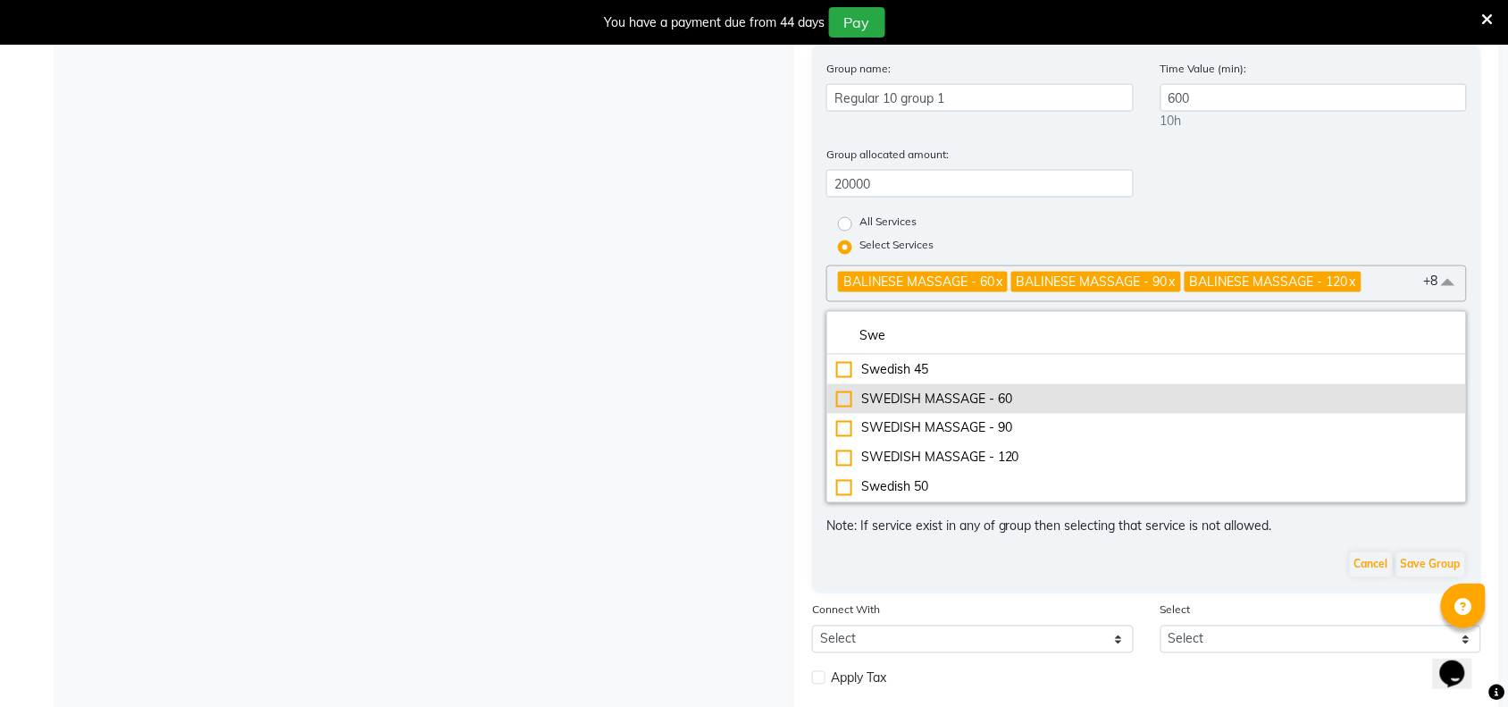
type input "Swe"
click at [846, 390] on div "SWEDISH MASSAGE - 60" at bounding box center [1146, 399] width 621 height 19
checkbox input "true"
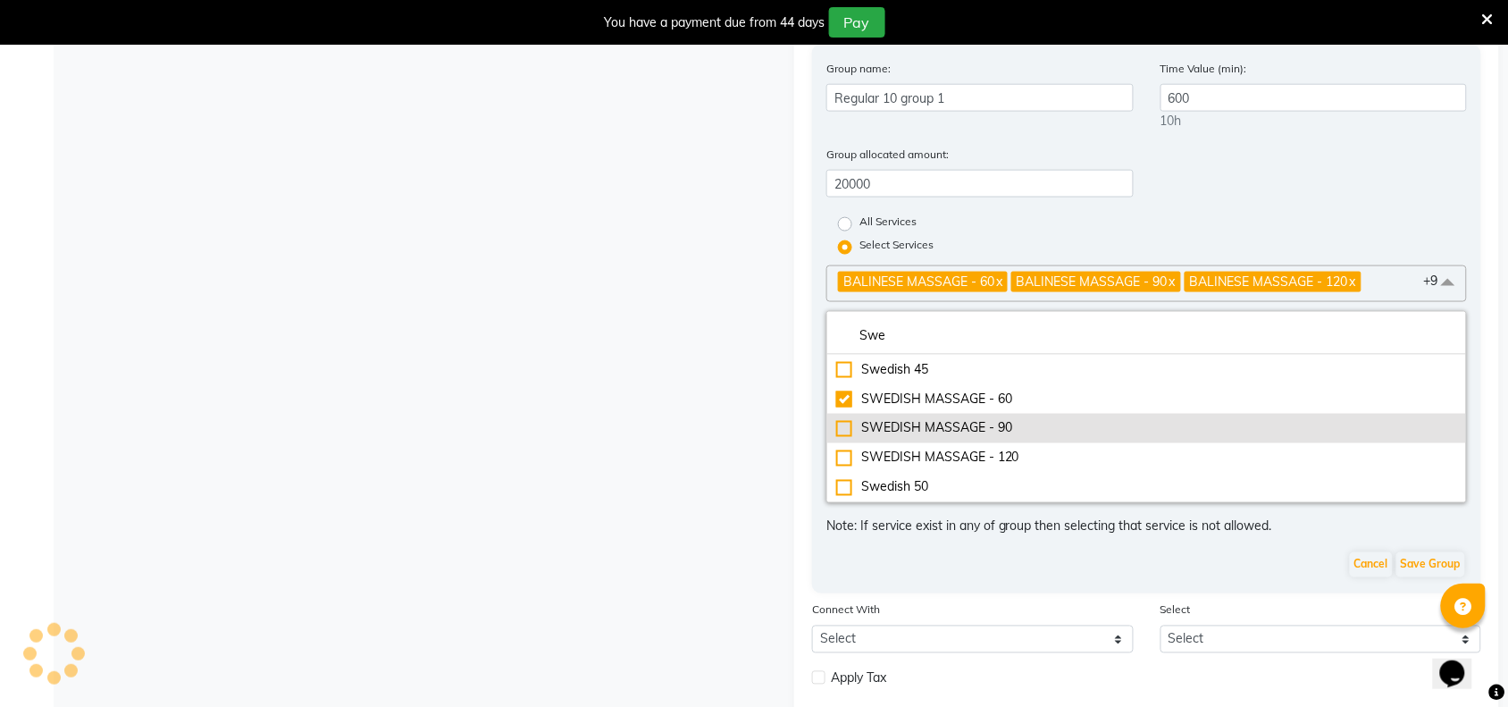
click at [846, 420] on div "SWEDISH MASSAGE - 90" at bounding box center [1146, 428] width 621 height 19
checkbox input "true"
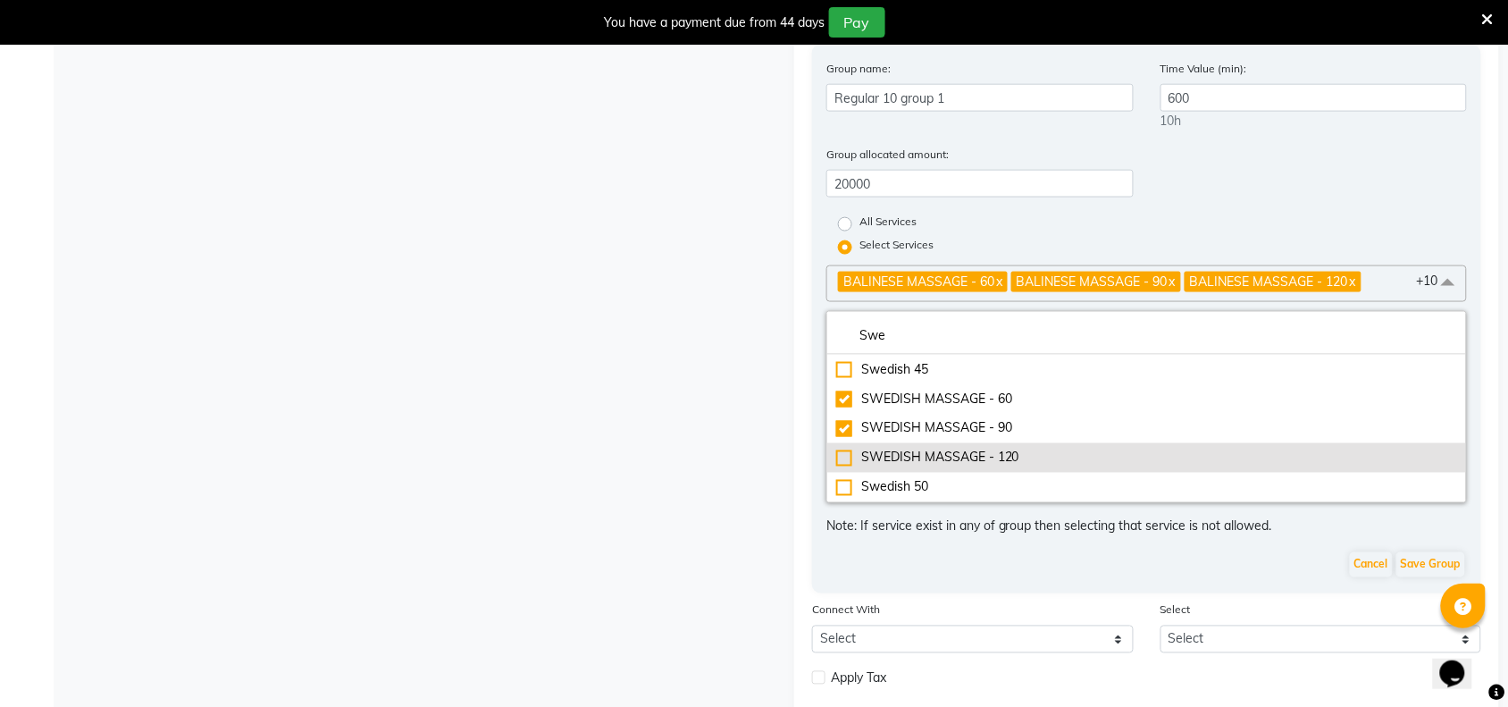
click at [838, 448] on div "SWEDISH MASSAGE - 120" at bounding box center [1146, 457] width 621 height 19
checkbox input "true"
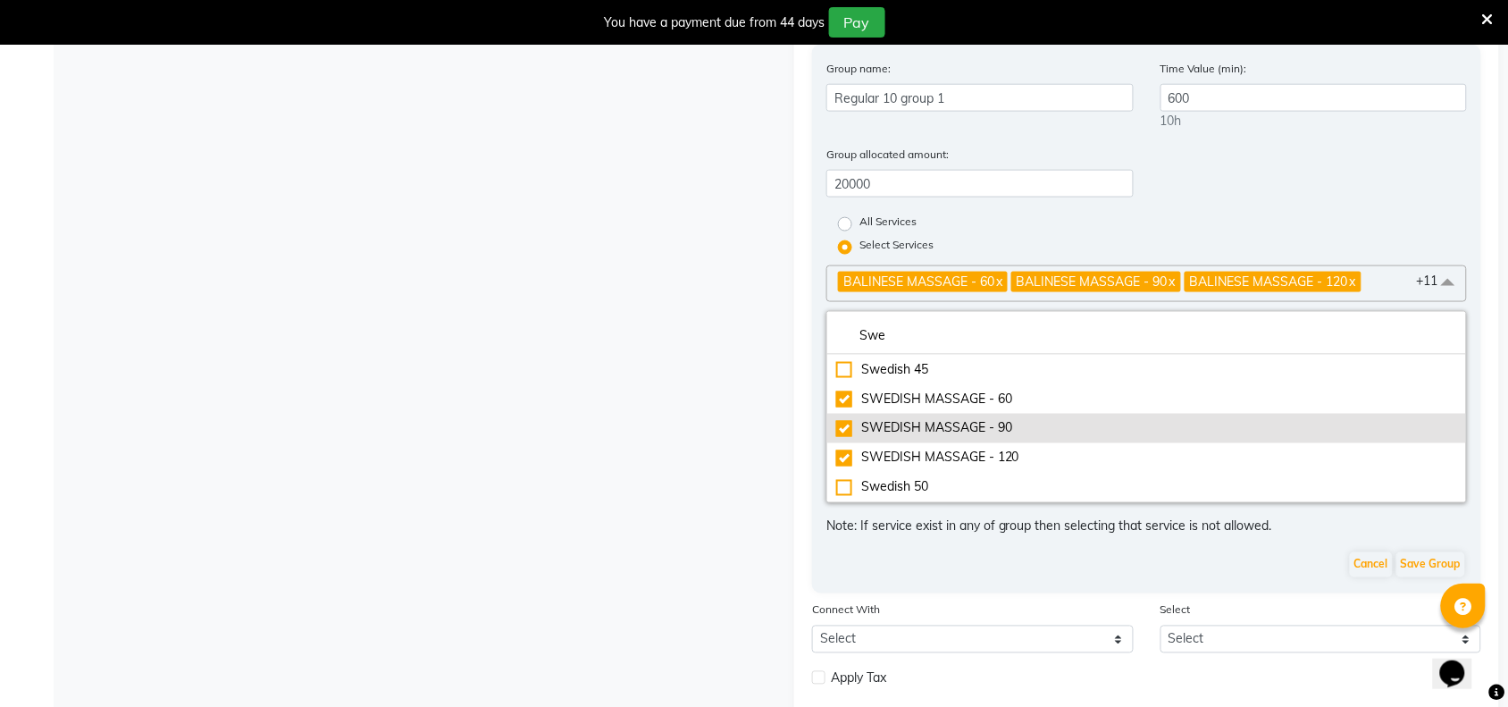
scroll to position [676, 0]
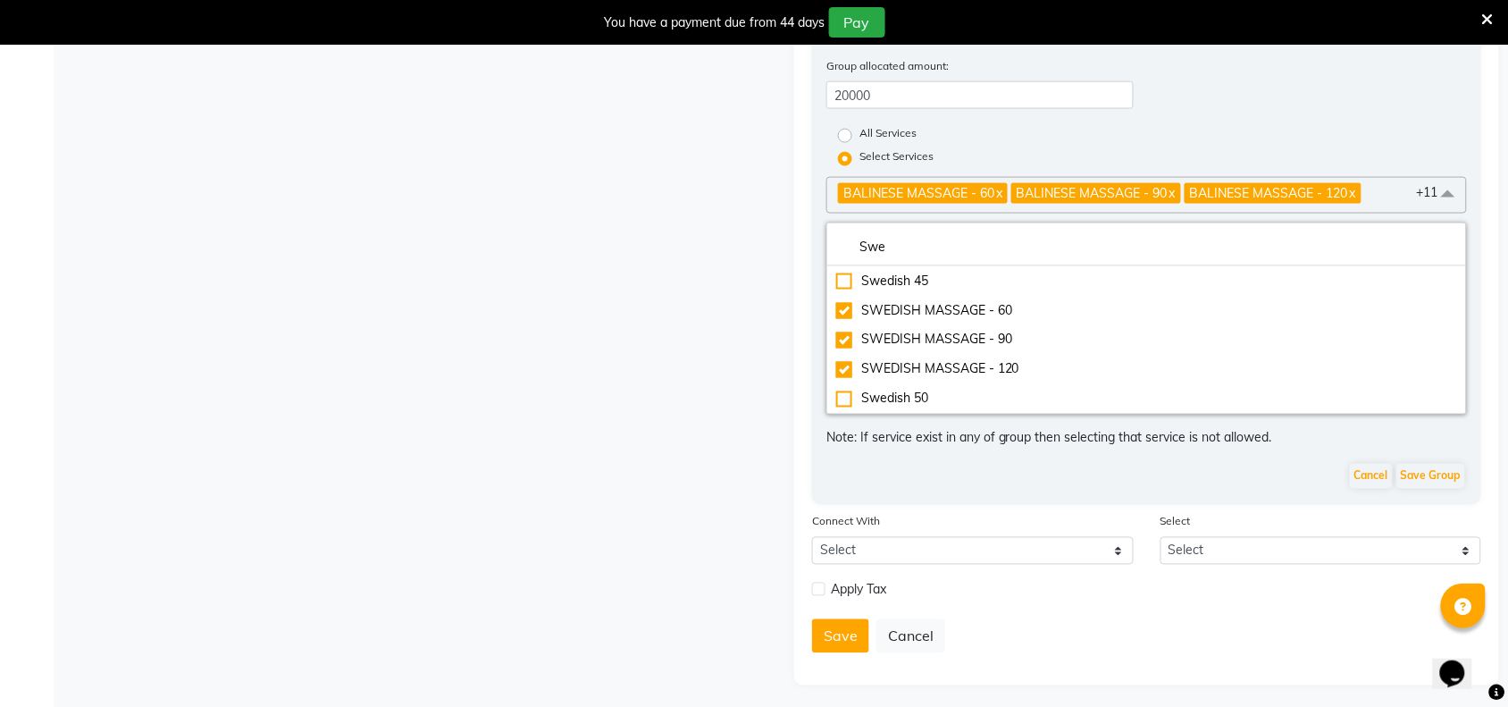
click at [1450, 177] on span at bounding box center [1448, 194] width 36 height 34
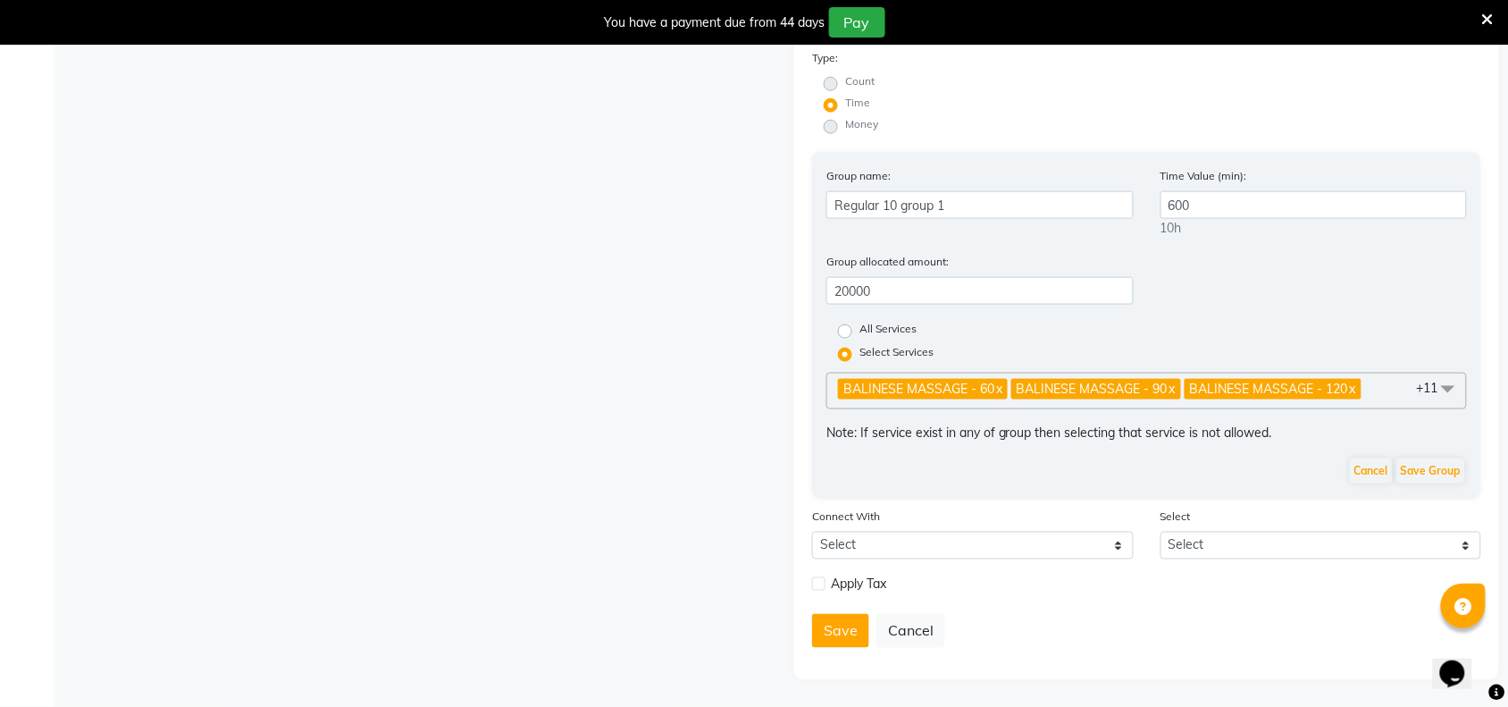
scroll to position [474, 0]
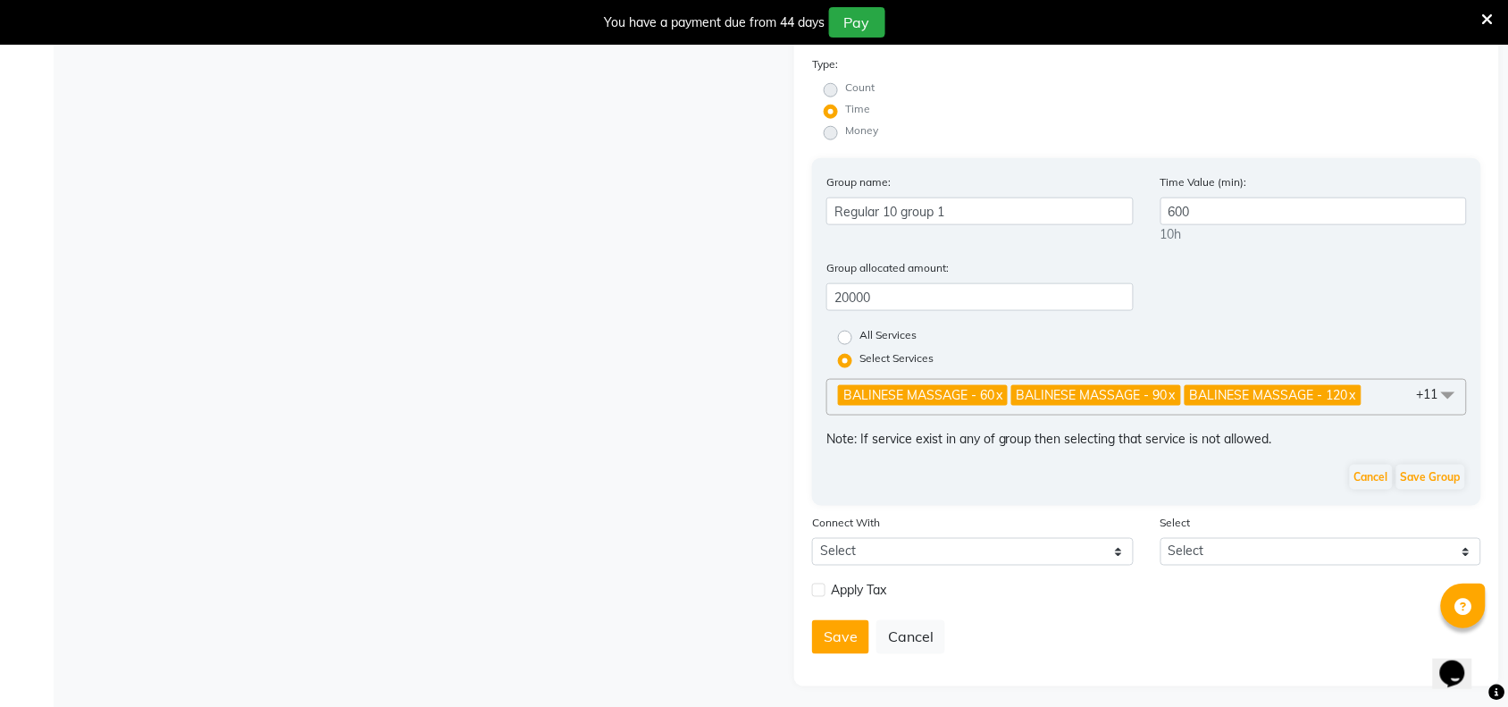
click at [1440, 381] on span at bounding box center [1448, 396] width 36 height 34
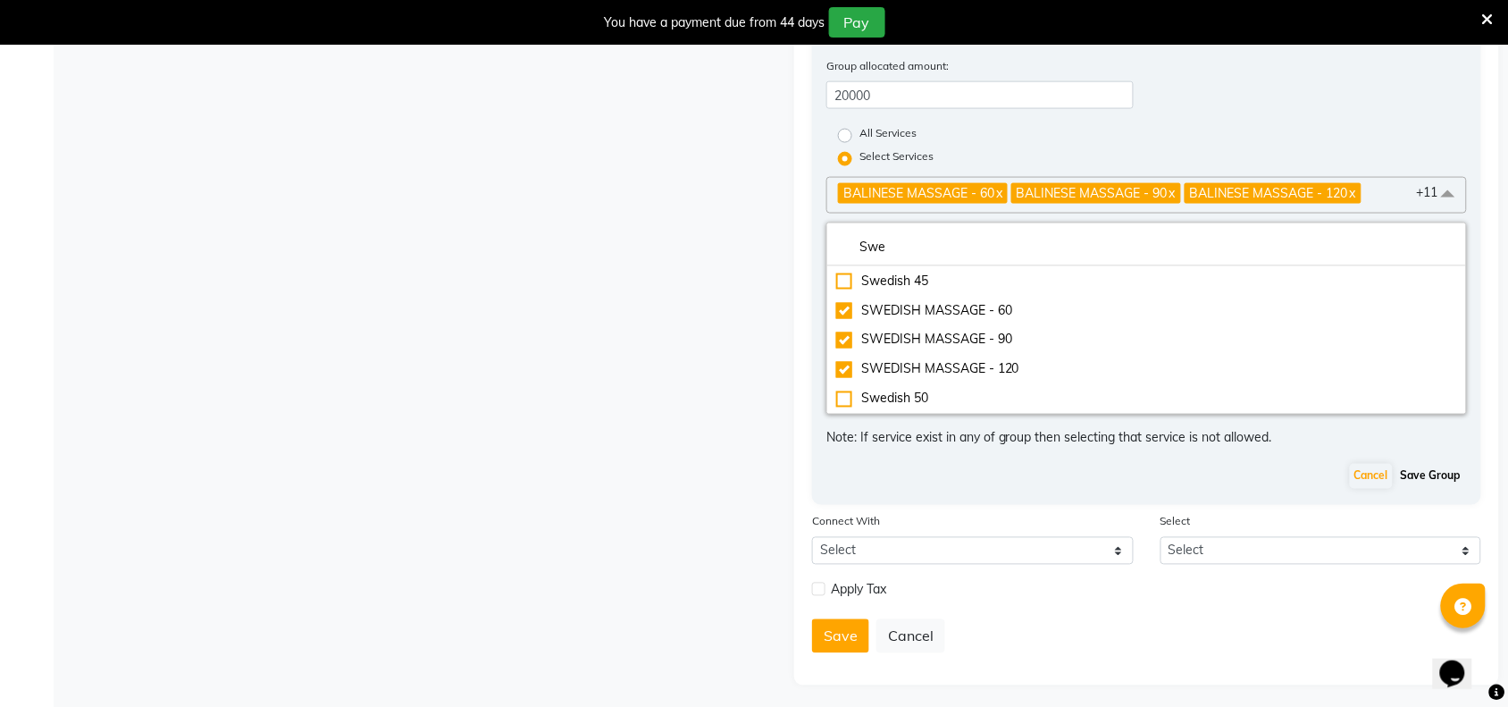
click at [1431, 475] on button "Save Group" at bounding box center [1430, 476] width 69 height 25
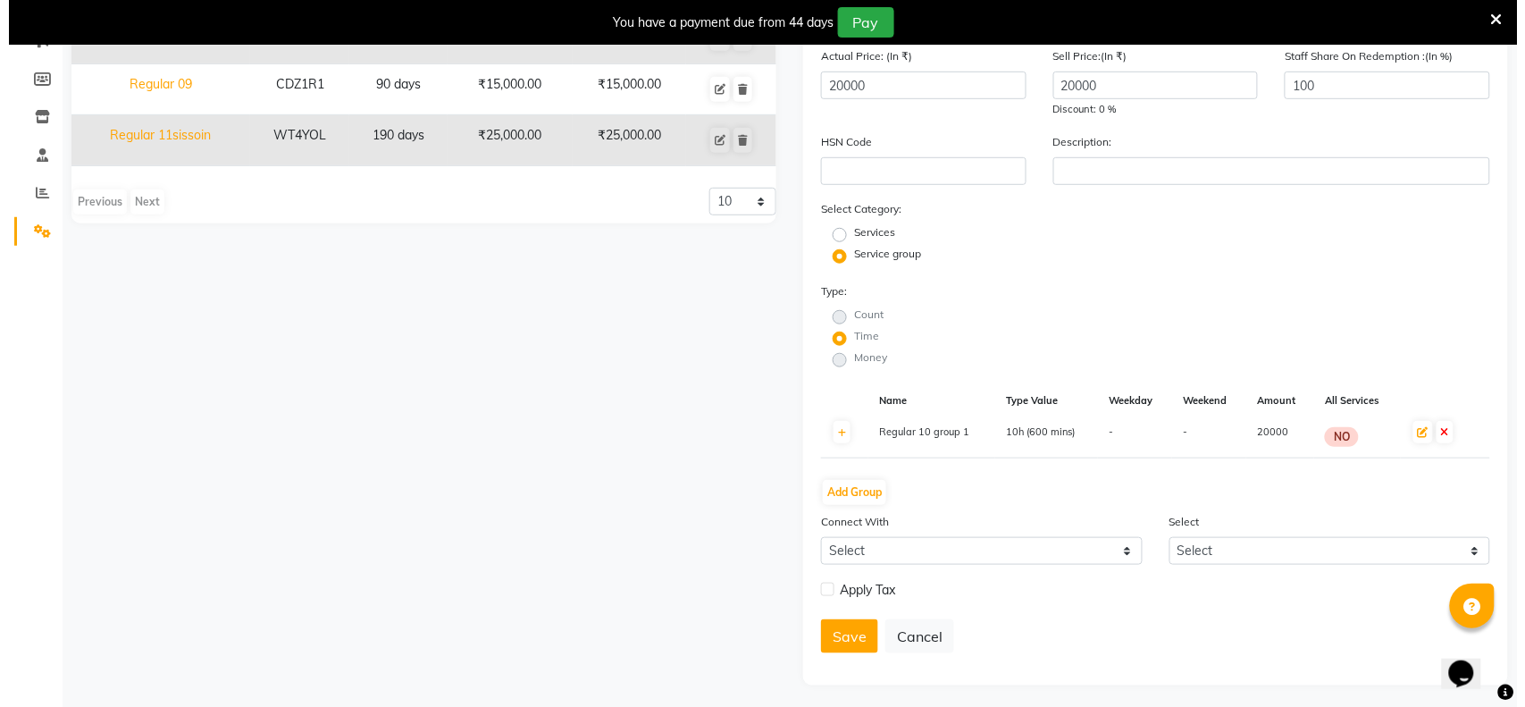
scroll to position [248, 0]
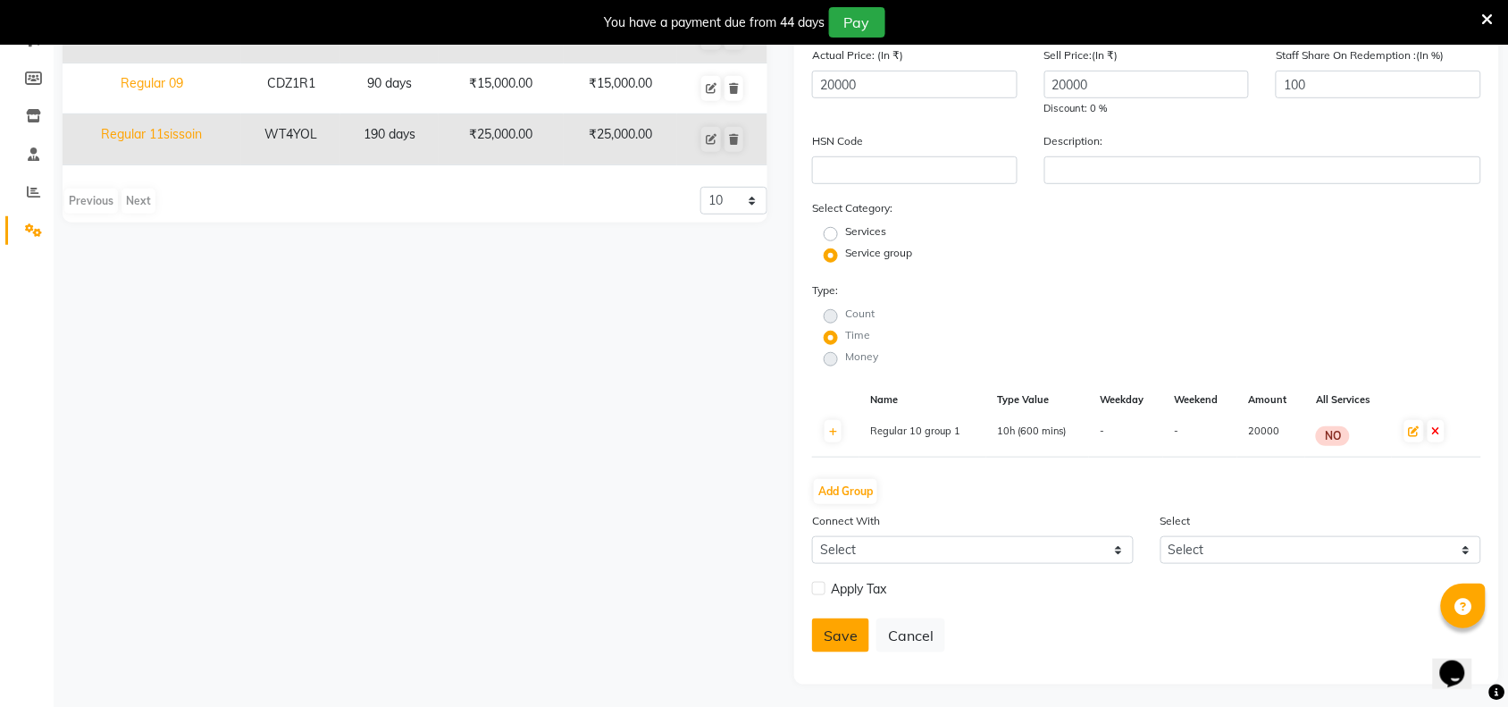
click at [835, 634] on button "Save" at bounding box center [840, 635] width 57 height 34
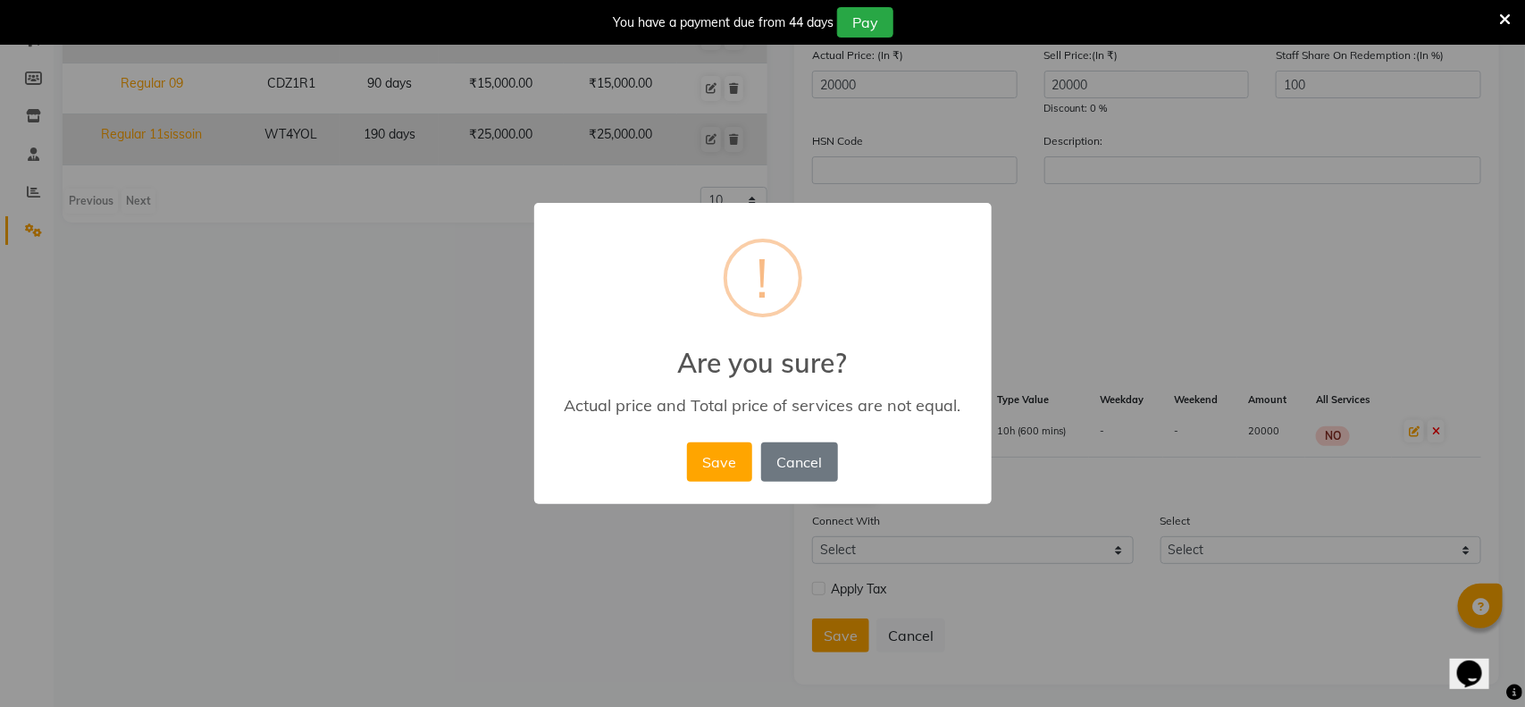
click at [1211, 233] on div "× ! Are you sure? Actual price and Total price of services are not equal. Save …" at bounding box center [762, 353] width 1525 height 707
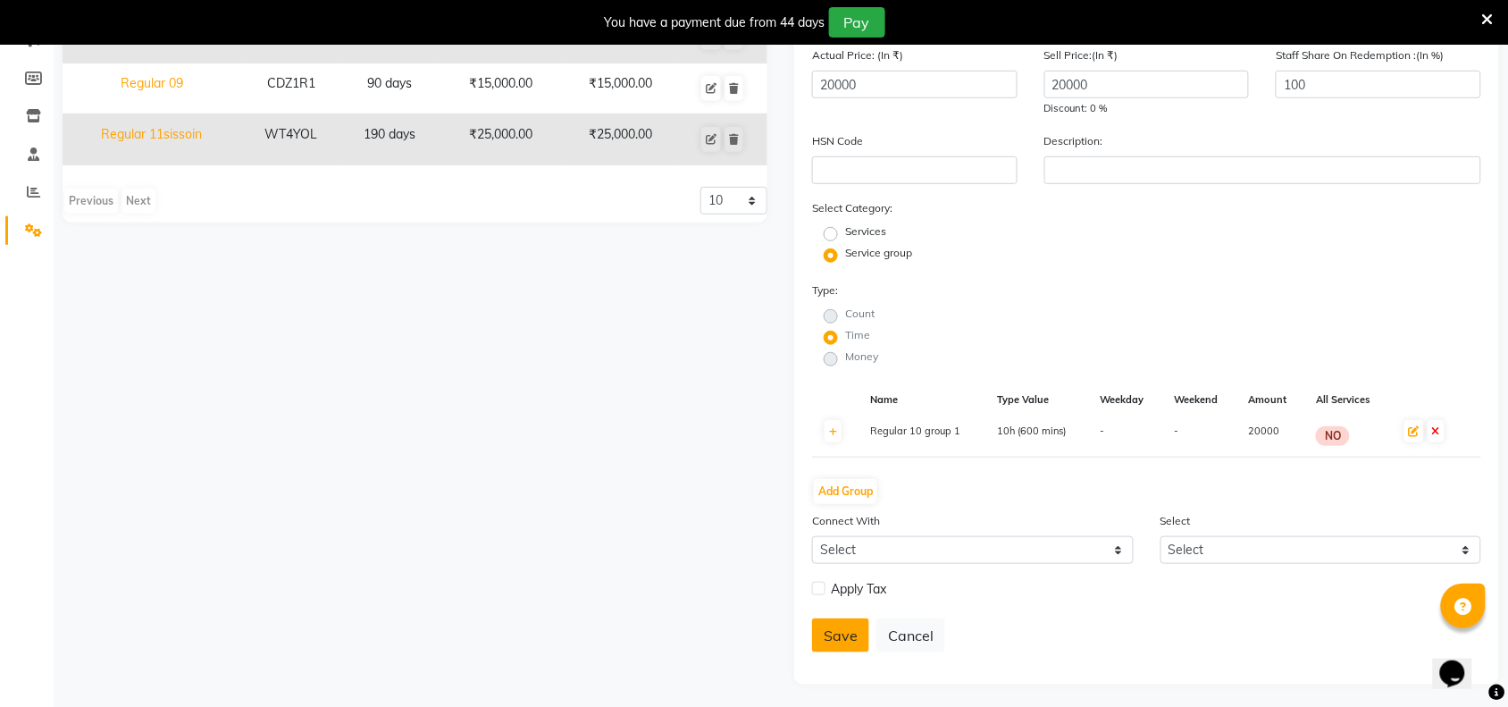
click at [844, 630] on button "Save" at bounding box center [840, 635] width 57 height 34
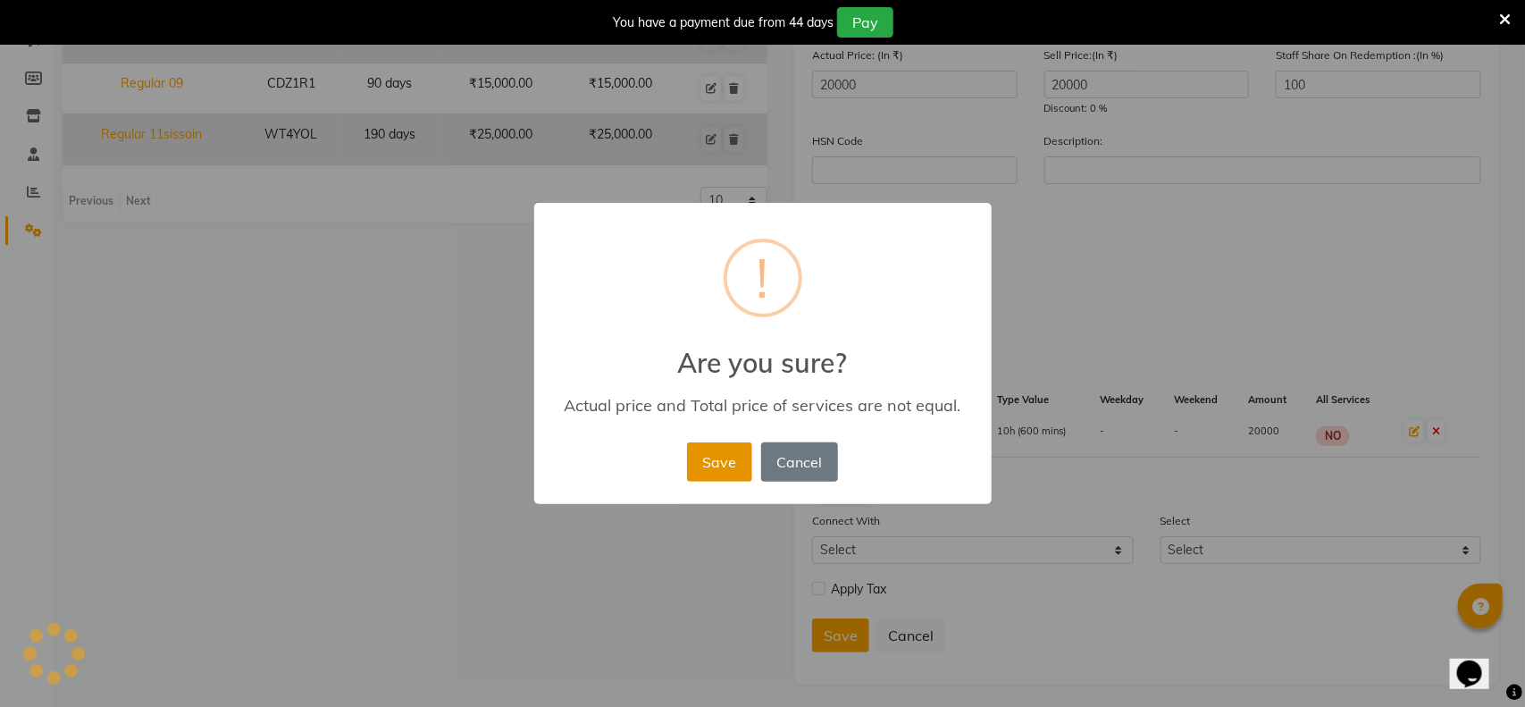
click at [715, 470] on button "Save" at bounding box center [719, 461] width 65 height 39
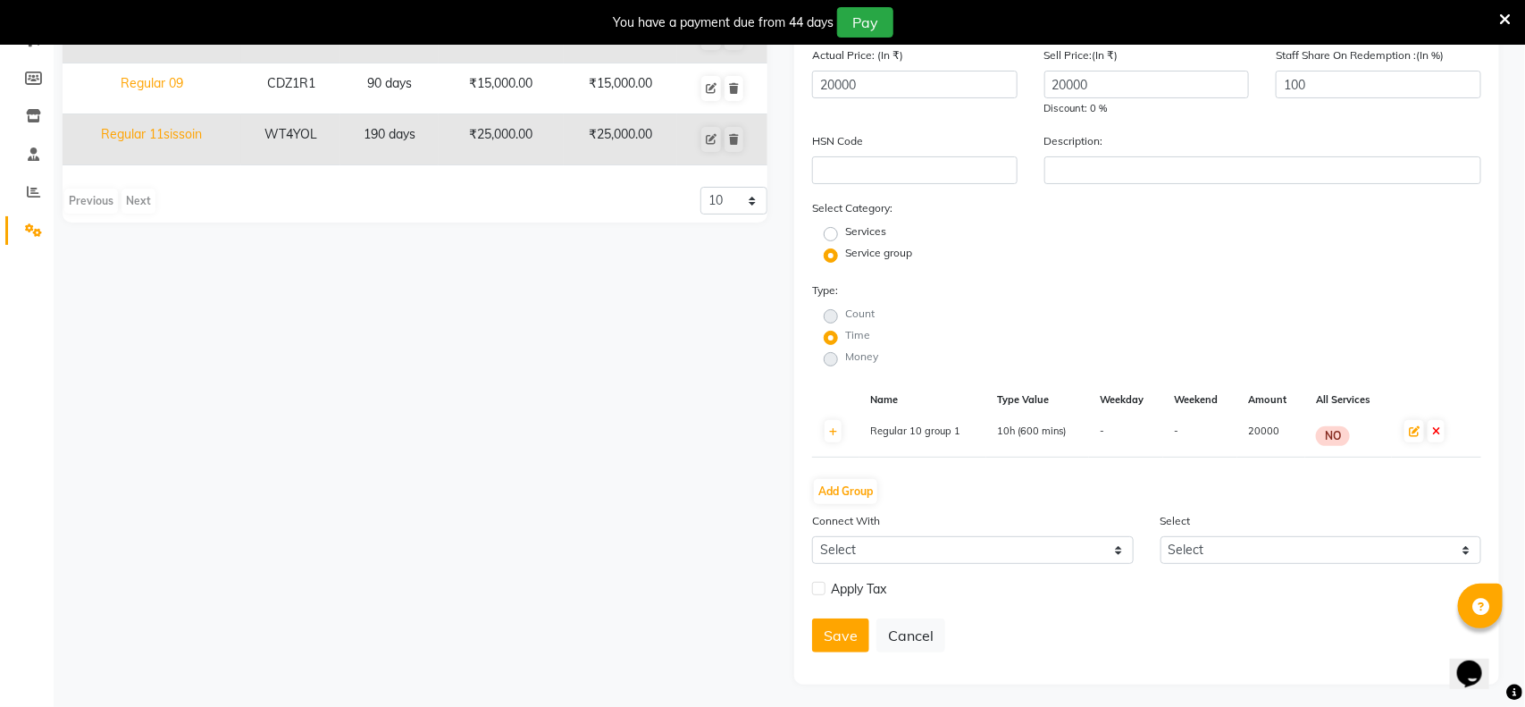
radio input "true"
radio input "false"
select select
checkbox input "false"
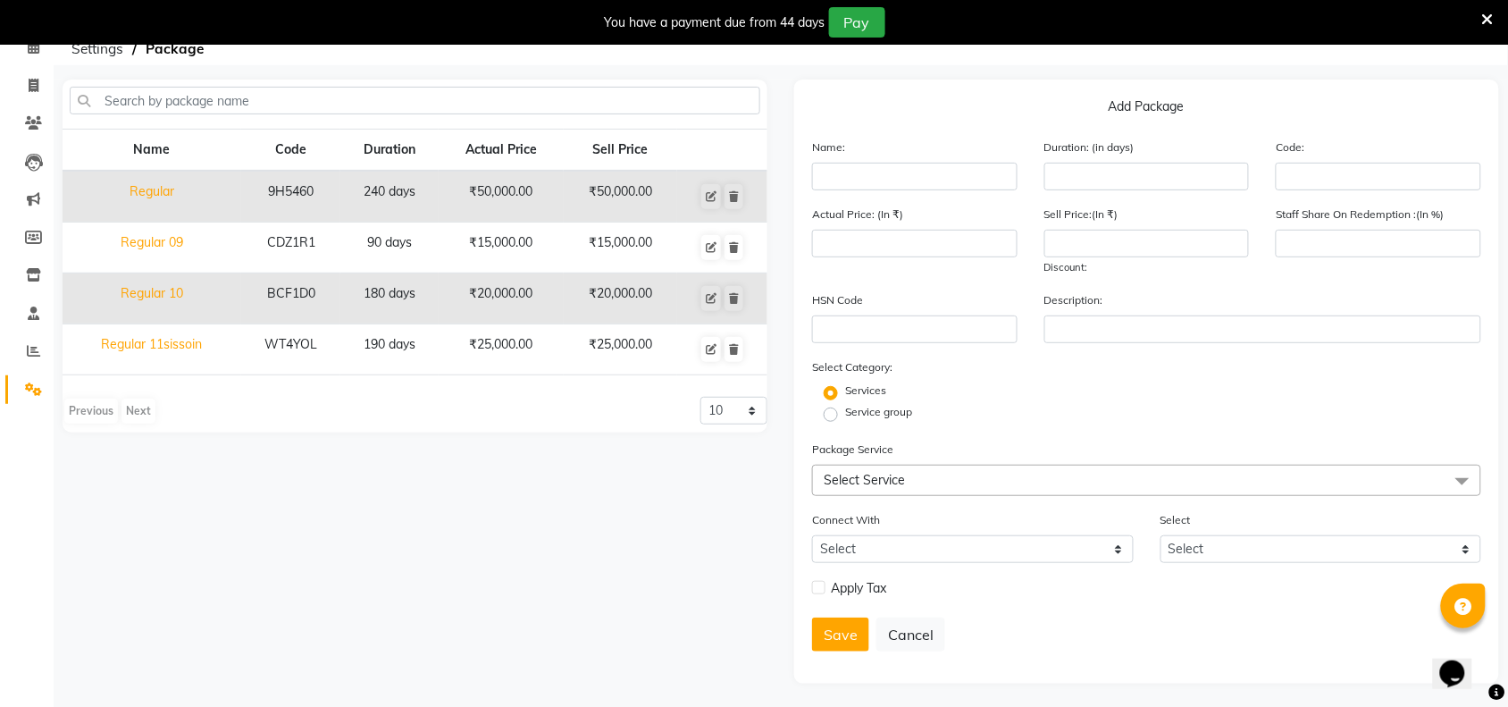
scroll to position [0, 0]
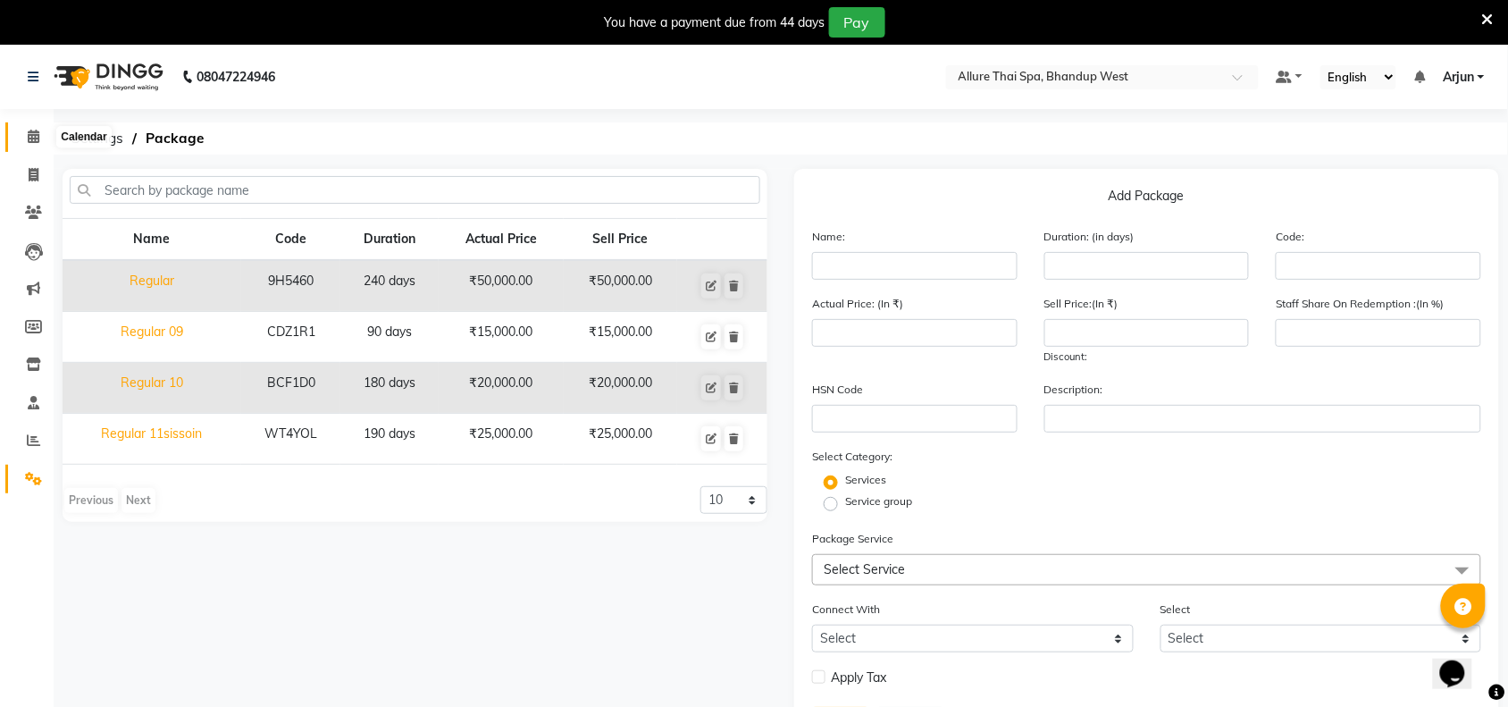
drag, startPoint x: 38, startPoint y: 138, endPoint x: 0, endPoint y: 4, distance: 139.4
click at [38, 138] on span at bounding box center [33, 137] width 31 height 21
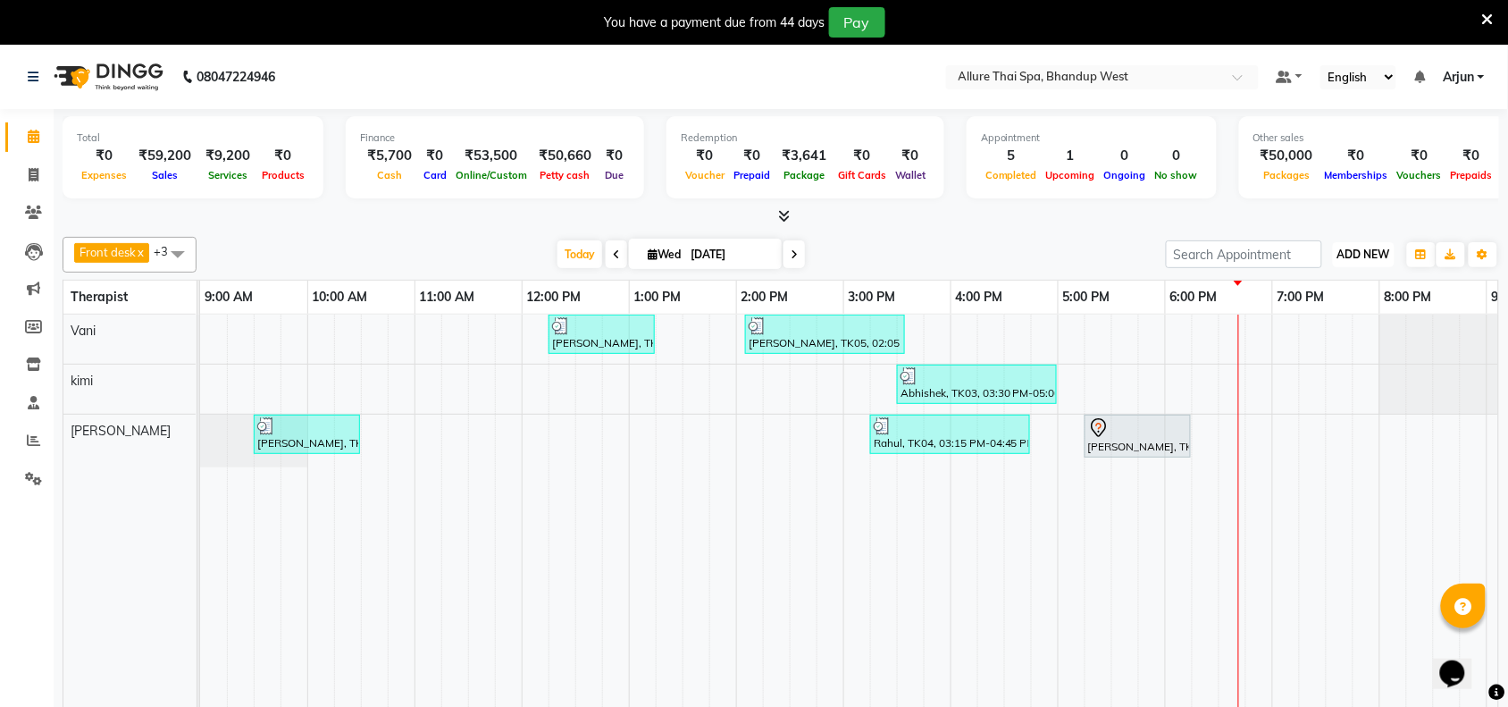
click at [1358, 255] on span "ADD NEW" at bounding box center [1363, 253] width 53 height 13
click at [1315, 311] on link "Add Invoice" at bounding box center [1323, 311] width 141 height 23
select select "service"
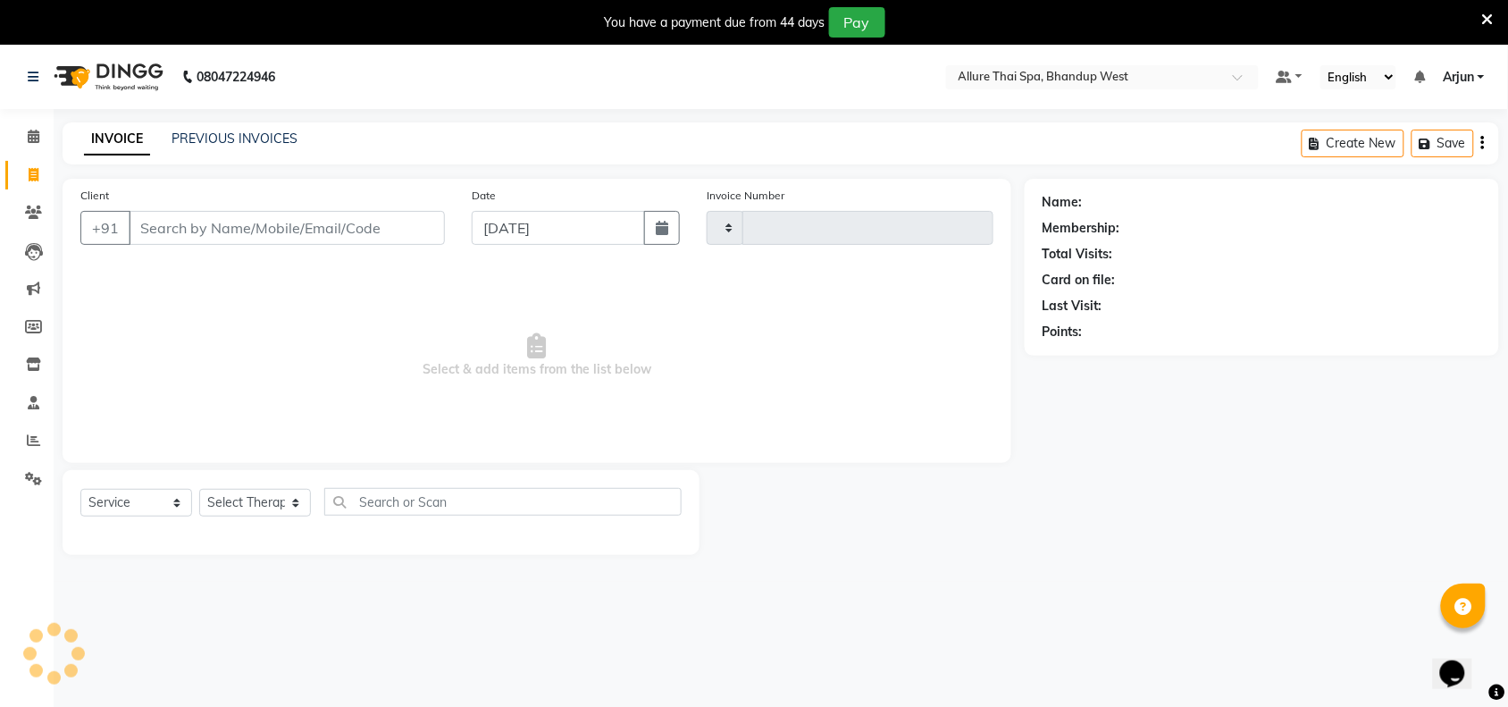
type input "0295"
select select "8527"
select select "package"
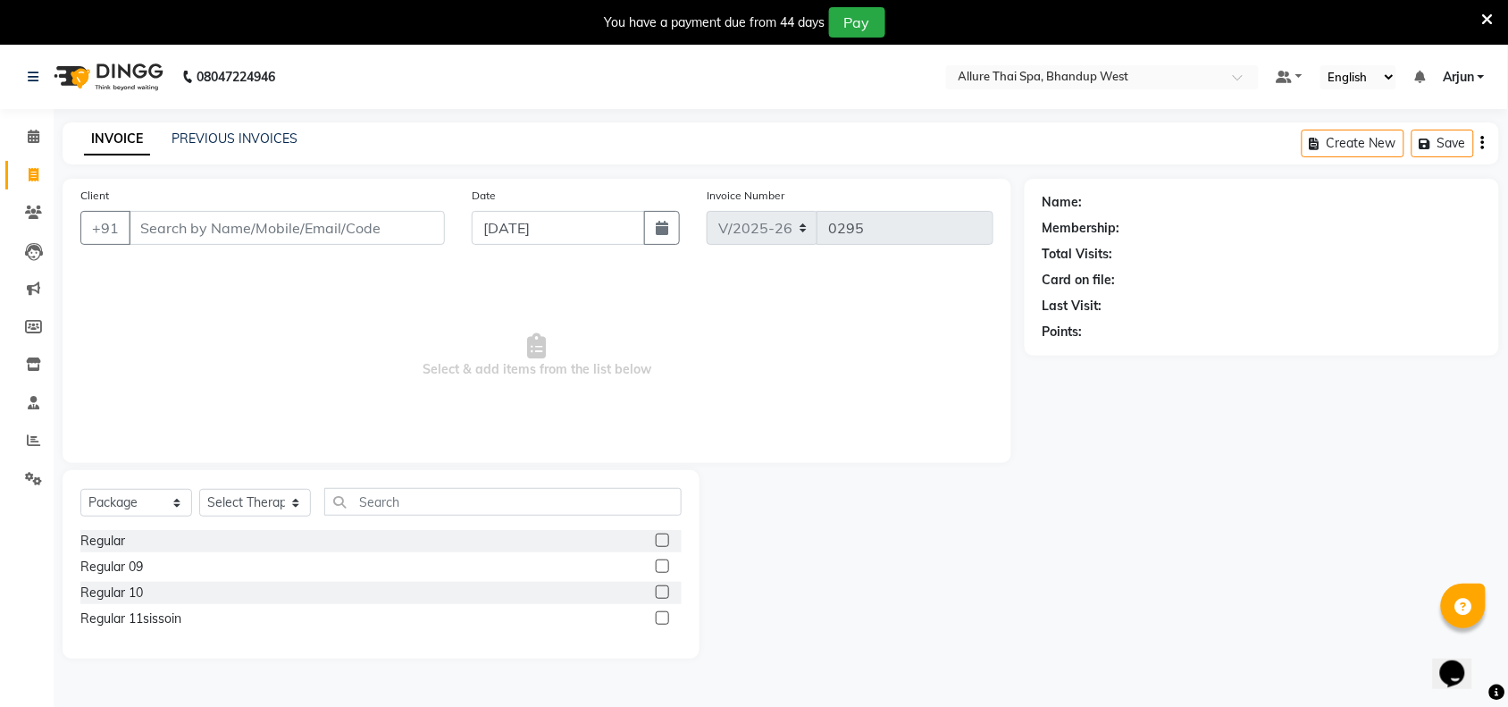
click at [268, 230] on input "Client" at bounding box center [287, 228] width 316 height 34
click at [289, 232] on input "Client" at bounding box center [287, 228] width 316 height 34
paste input "9892535444"
type input "9892535444"
click at [167, 507] on select "Select Service Product Membership Package Voucher Prepaid Gift Card" at bounding box center [136, 503] width 112 height 28
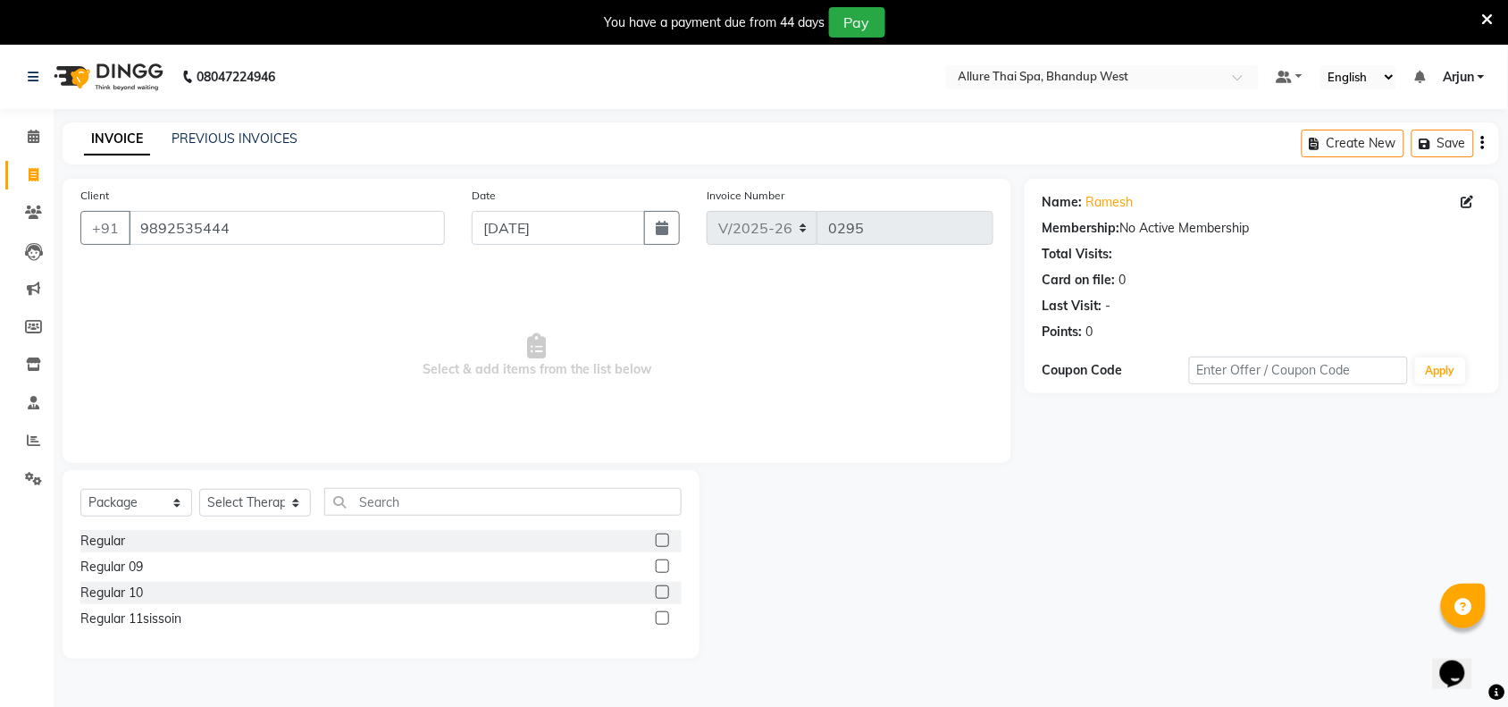
click at [507, 319] on span "Select & add items from the list below" at bounding box center [536, 355] width 913 height 179
click at [659, 592] on label at bounding box center [662, 591] width 13 height 13
click at [659, 592] on input "checkbox" at bounding box center [662, 593] width 12 height 12
checkbox input "false"
click at [292, 497] on select "Select Therapist [PERSON_NAME] [PERSON_NAME] kimi Mercy Noite Pari [PERSON_NAME…" at bounding box center [255, 503] width 112 height 28
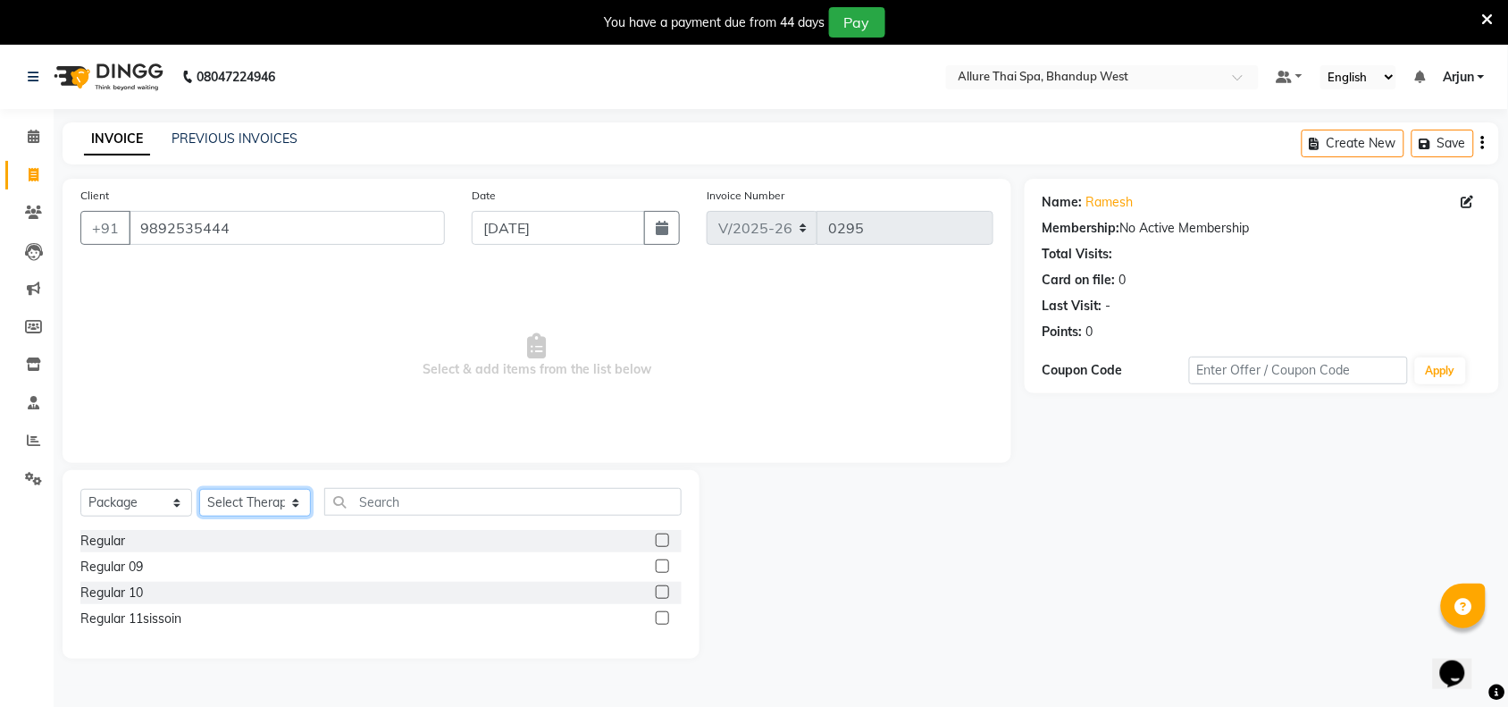
select select "89385"
click at [199, 489] on select "Select Therapist [PERSON_NAME] [PERSON_NAME] kimi Mercy Noite Pari [PERSON_NAME…" at bounding box center [255, 503] width 112 height 28
click at [659, 594] on label at bounding box center [662, 591] width 13 height 13
click at [659, 594] on input "checkbox" at bounding box center [662, 593] width 12 height 12
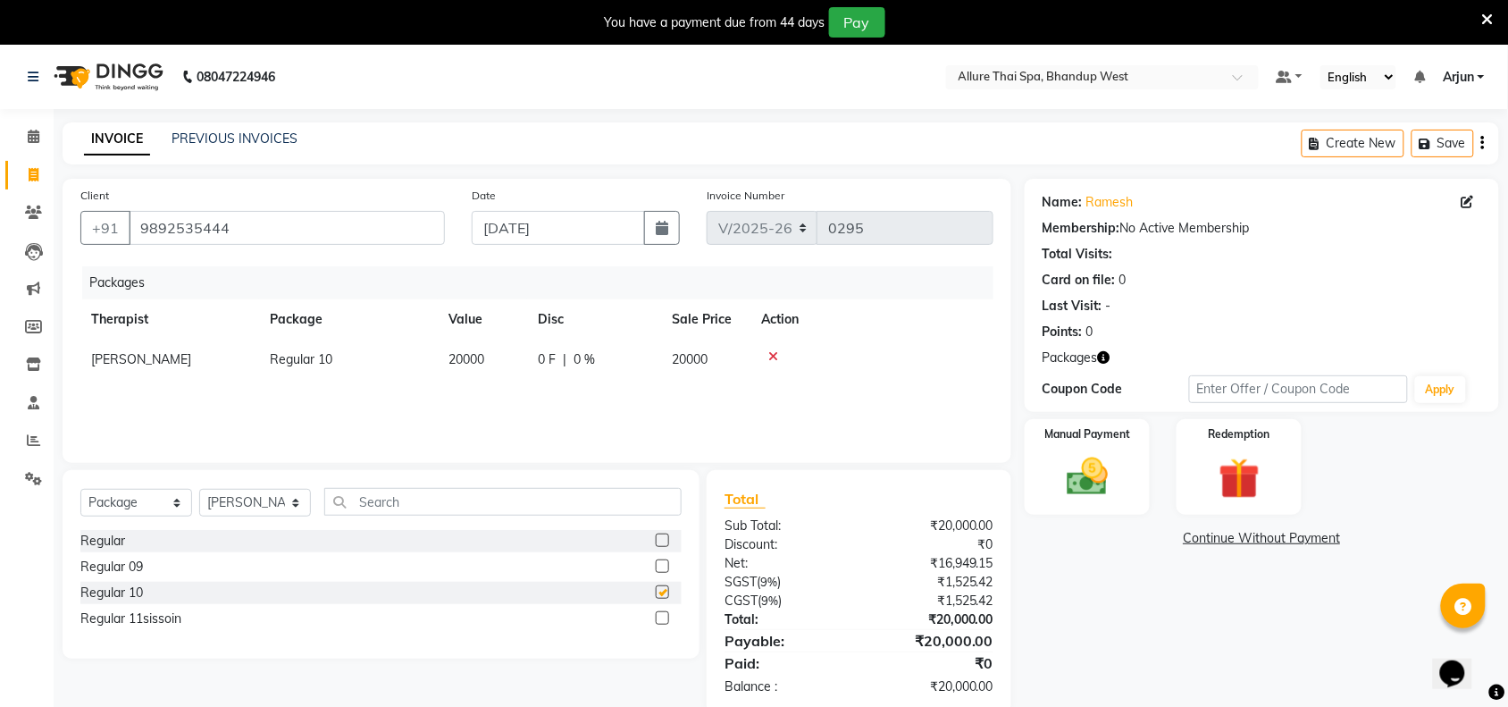
checkbox input "false"
click at [1091, 467] on img at bounding box center [1087, 476] width 70 height 49
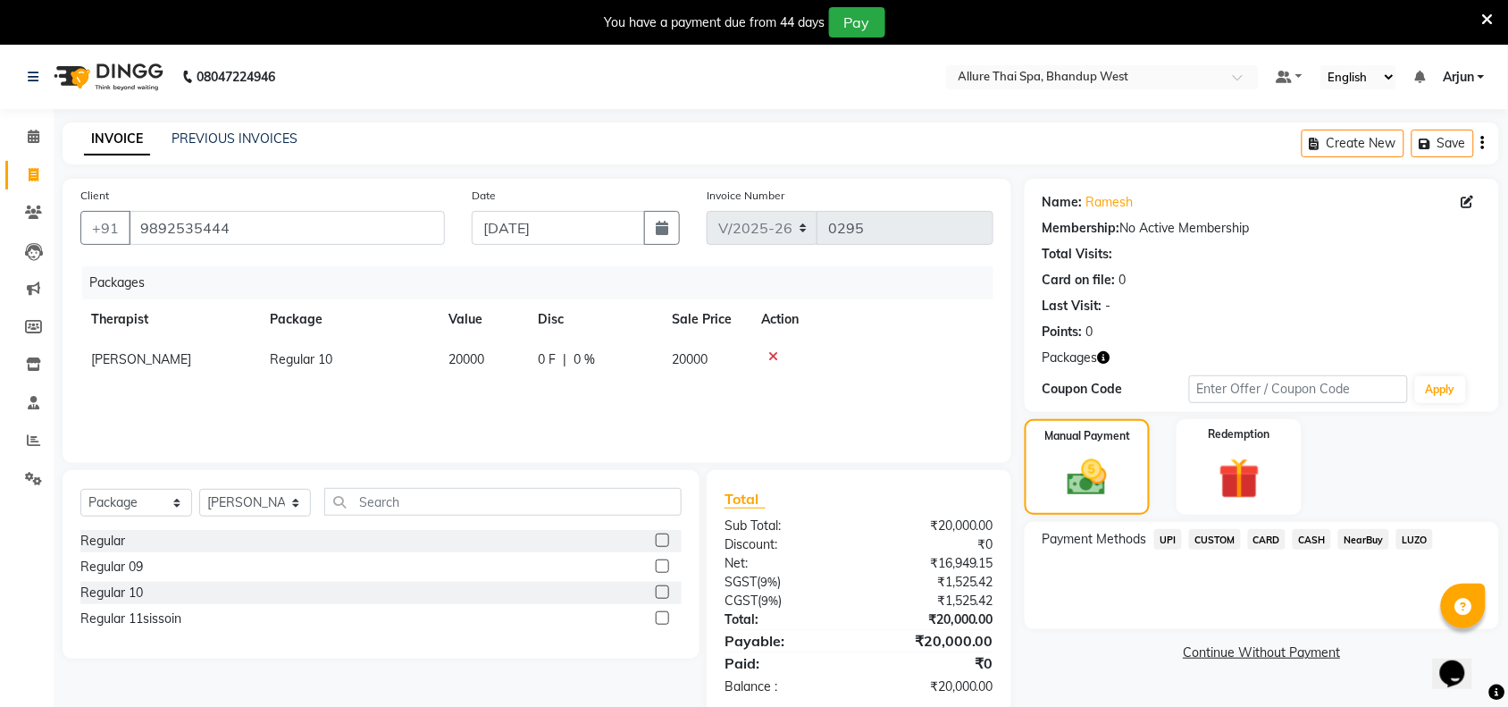
click at [1276, 538] on span "CARD" at bounding box center [1267, 539] width 38 height 21
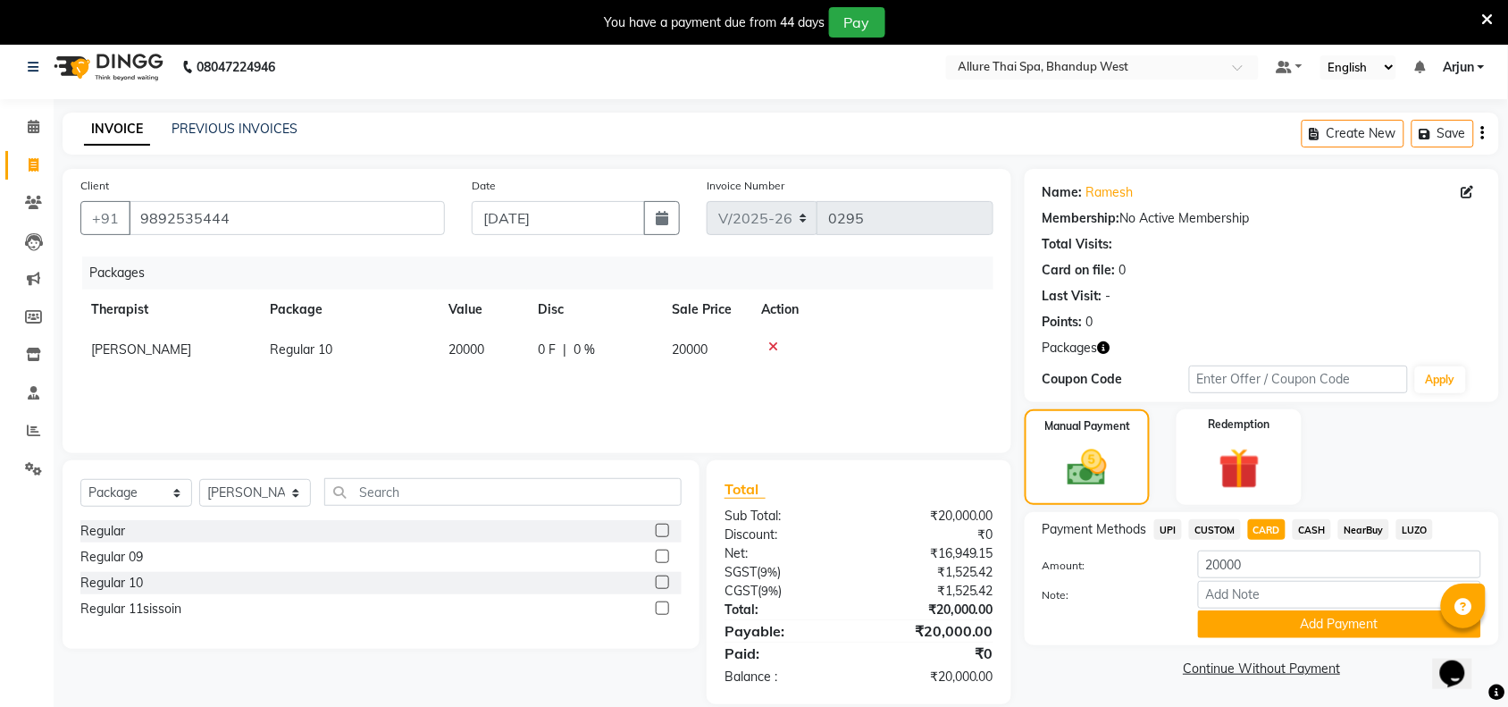
scroll to position [45, 0]
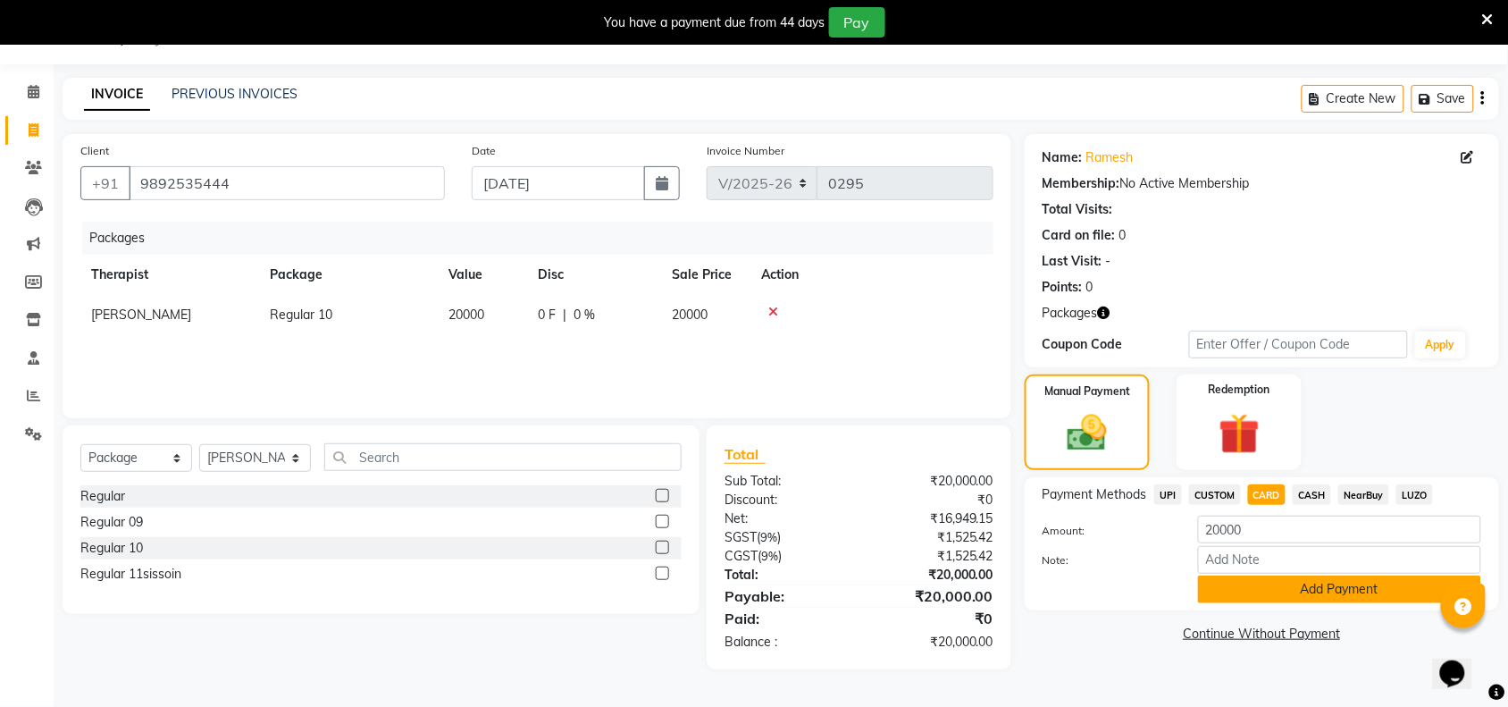
click at [1342, 581] on button "Add Payment" at bounding box center [1339, 589] width 283 height 28
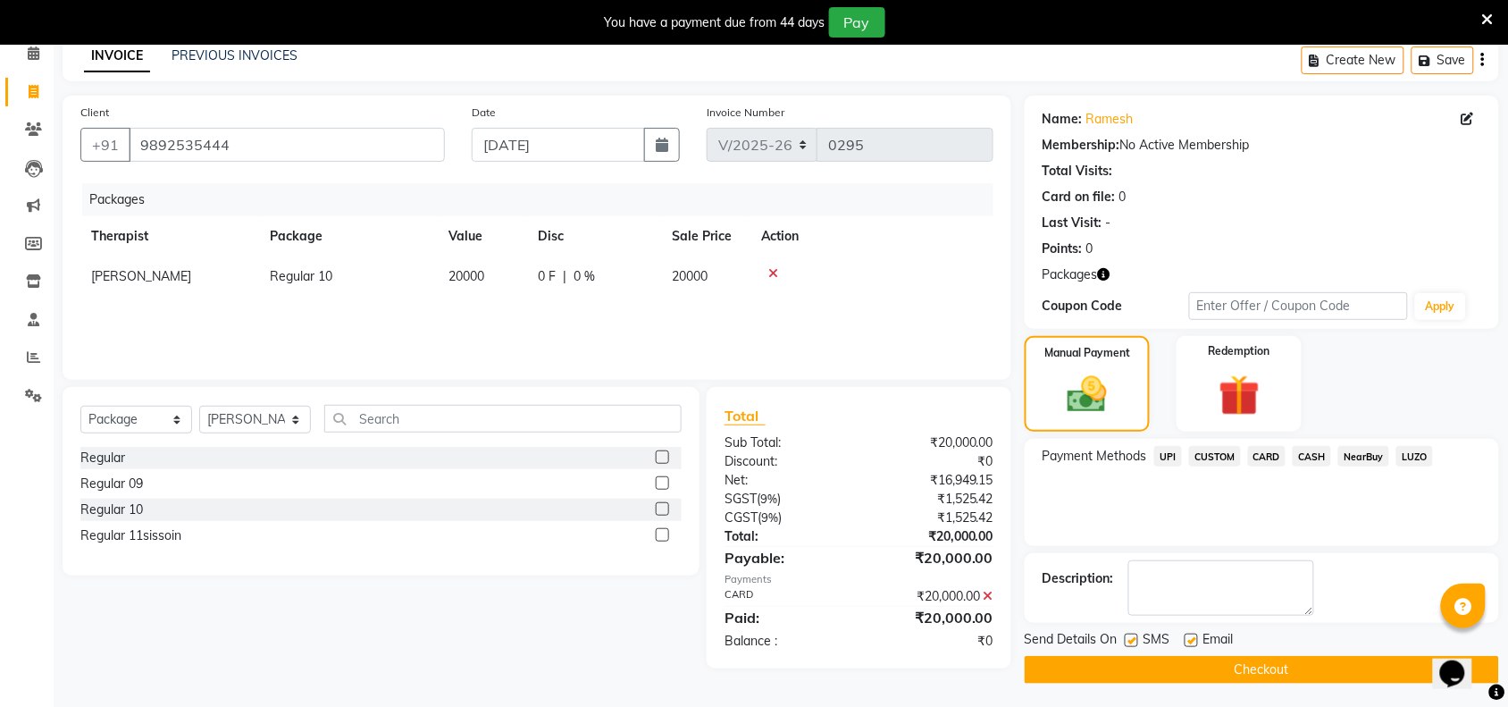
scroll to position [88, 0]
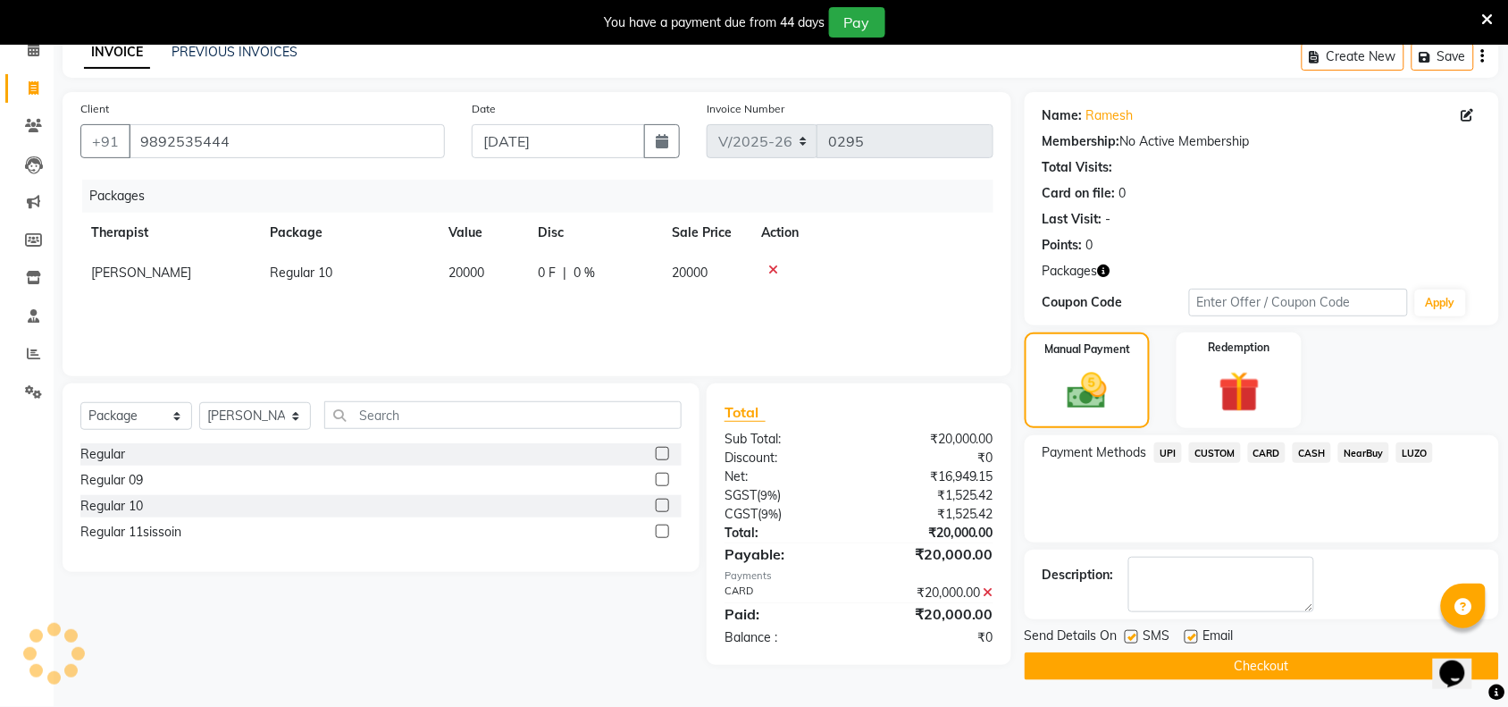
click at [1132, 635] on label at bounding box center [1131, 636] width 13 height 13
click at [1132, 635] on input "checkbox" at bounding box center [1131, 638] width 12 height 12
checkbox input "false"
click at [1177, 670] on button "Checkout" at bounding box center [1262, 666] width 474 height 28
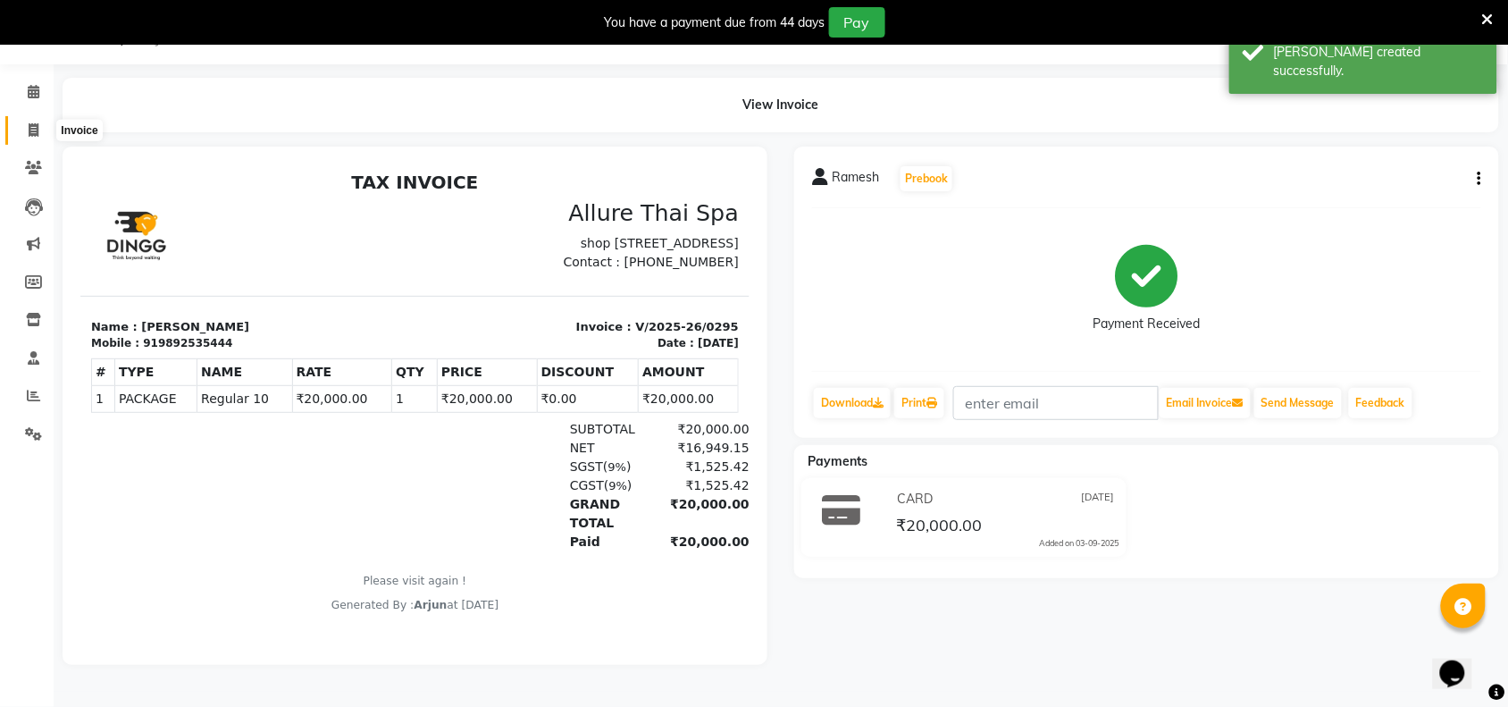
click at [29, 131] on icon at bounding box center [34, 129] width 10 height 13
select select "8527"
select select "service"
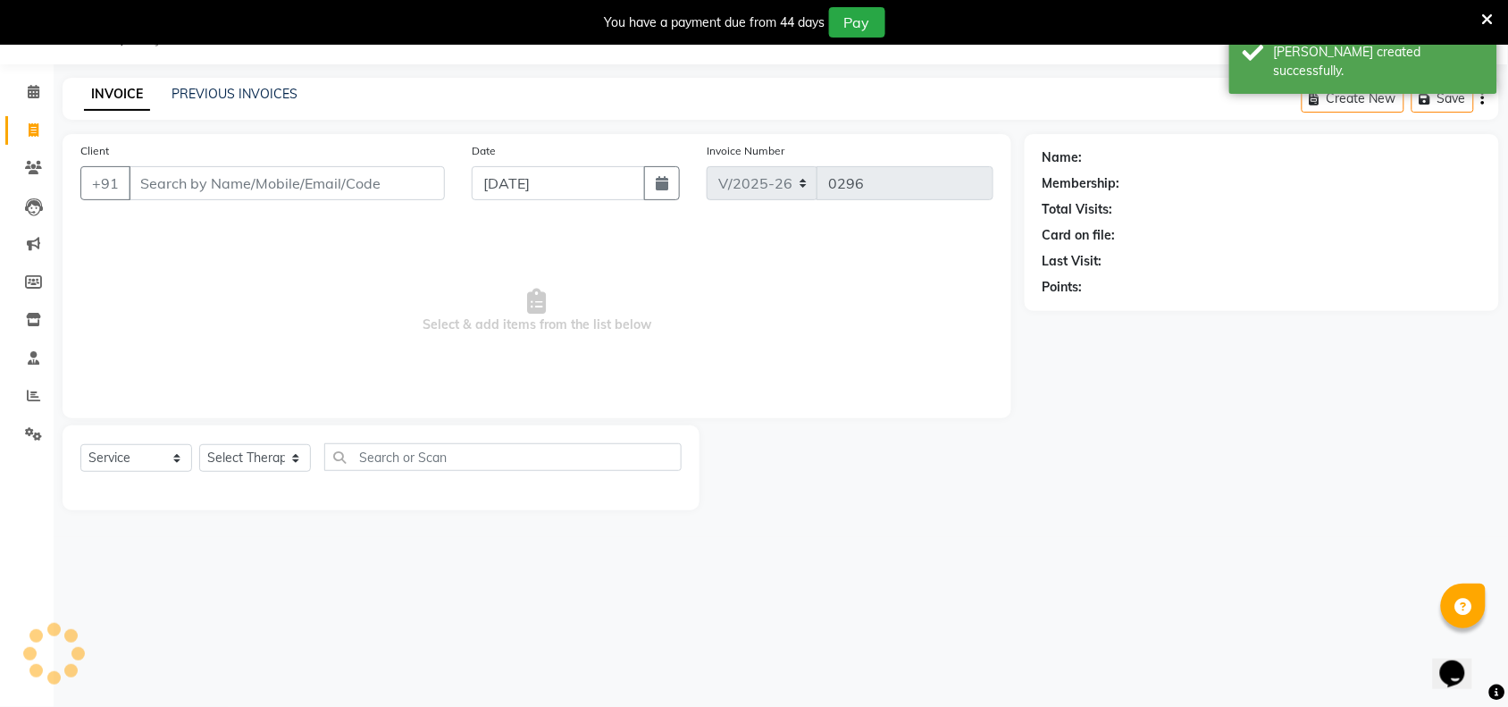
scroll to position [45, 0]
click at [38, 96] on icon at bounding box center [34, 91] width 12 height 13
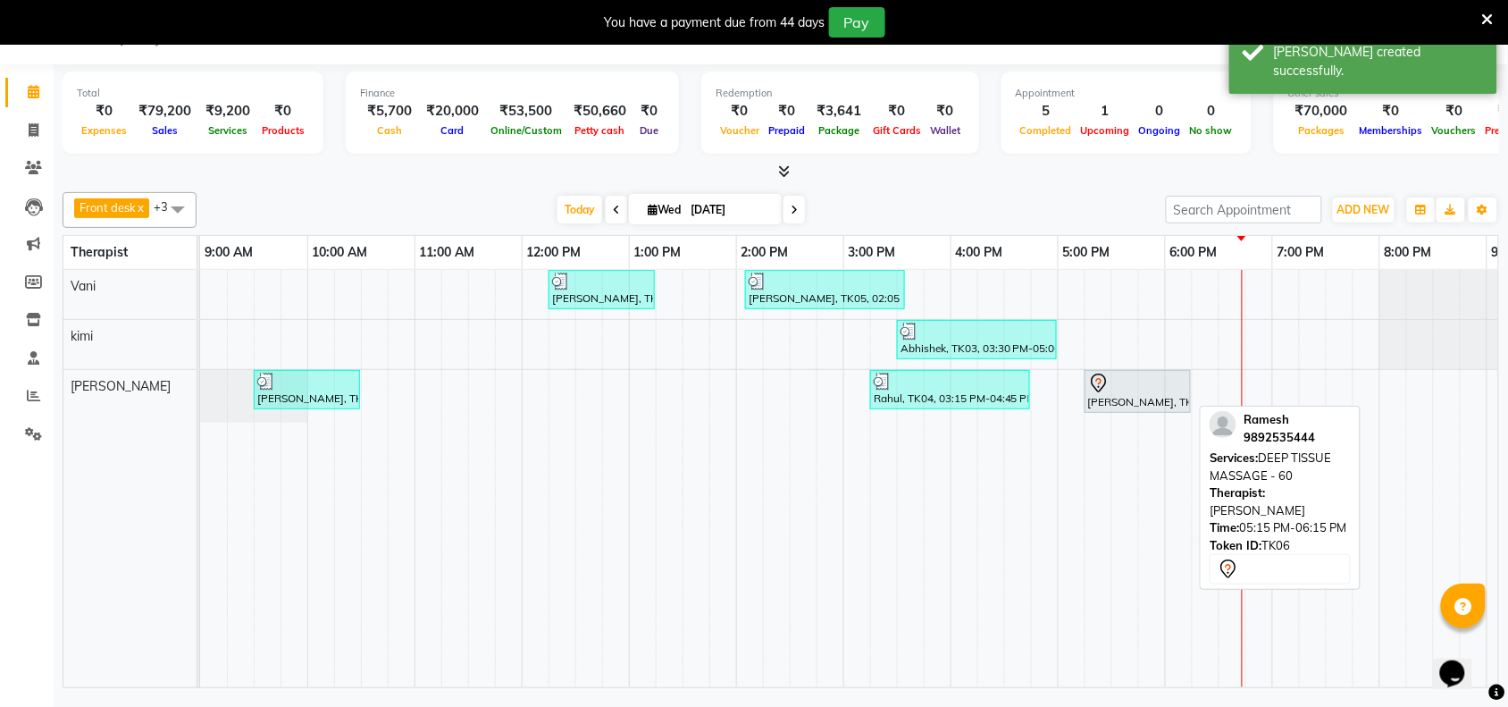
click at [1145, 403] on div "[PERSON_NAME], TK06, 05:15 PM-06:15 PM, DEEP TISSUE MASSAGE - 60" at bounding box center [1137, 392] width 103 height 38
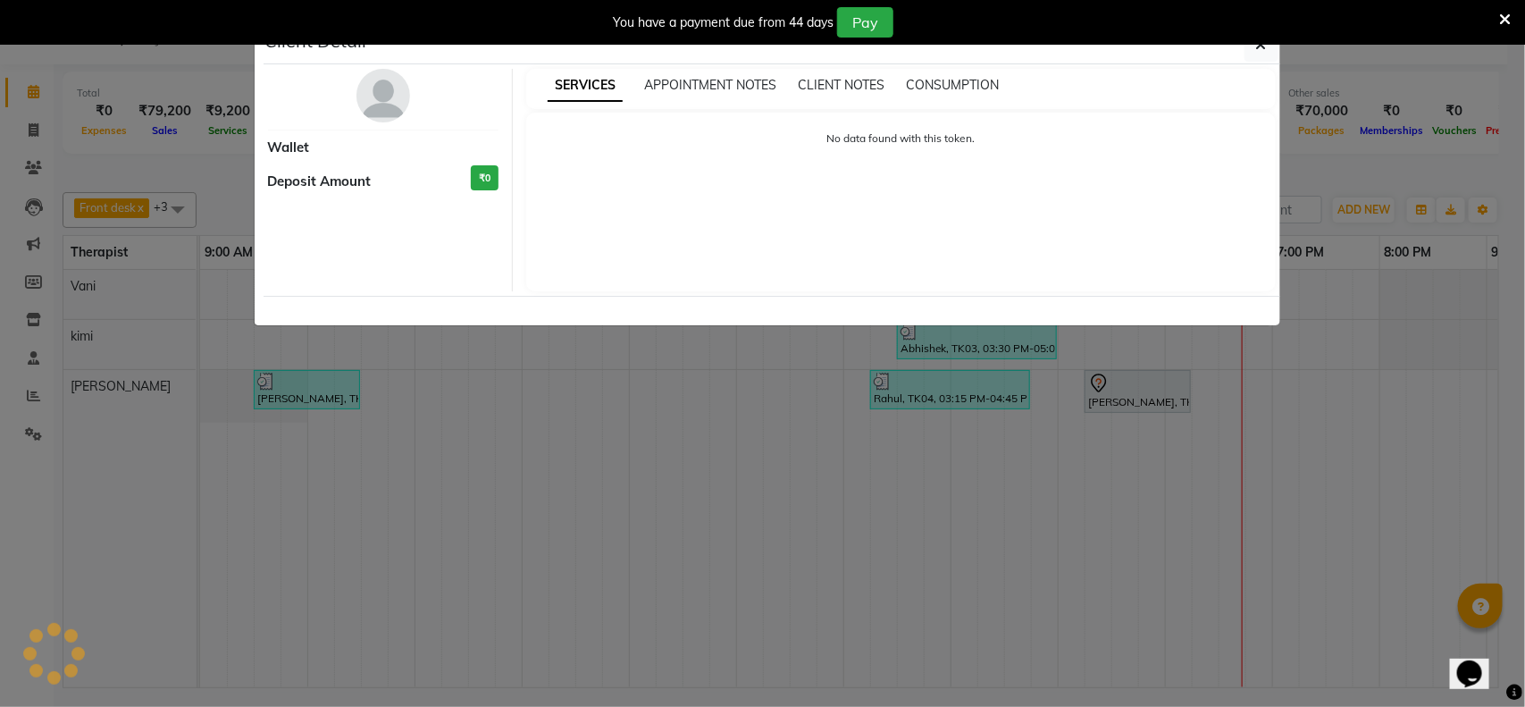
select select "7"
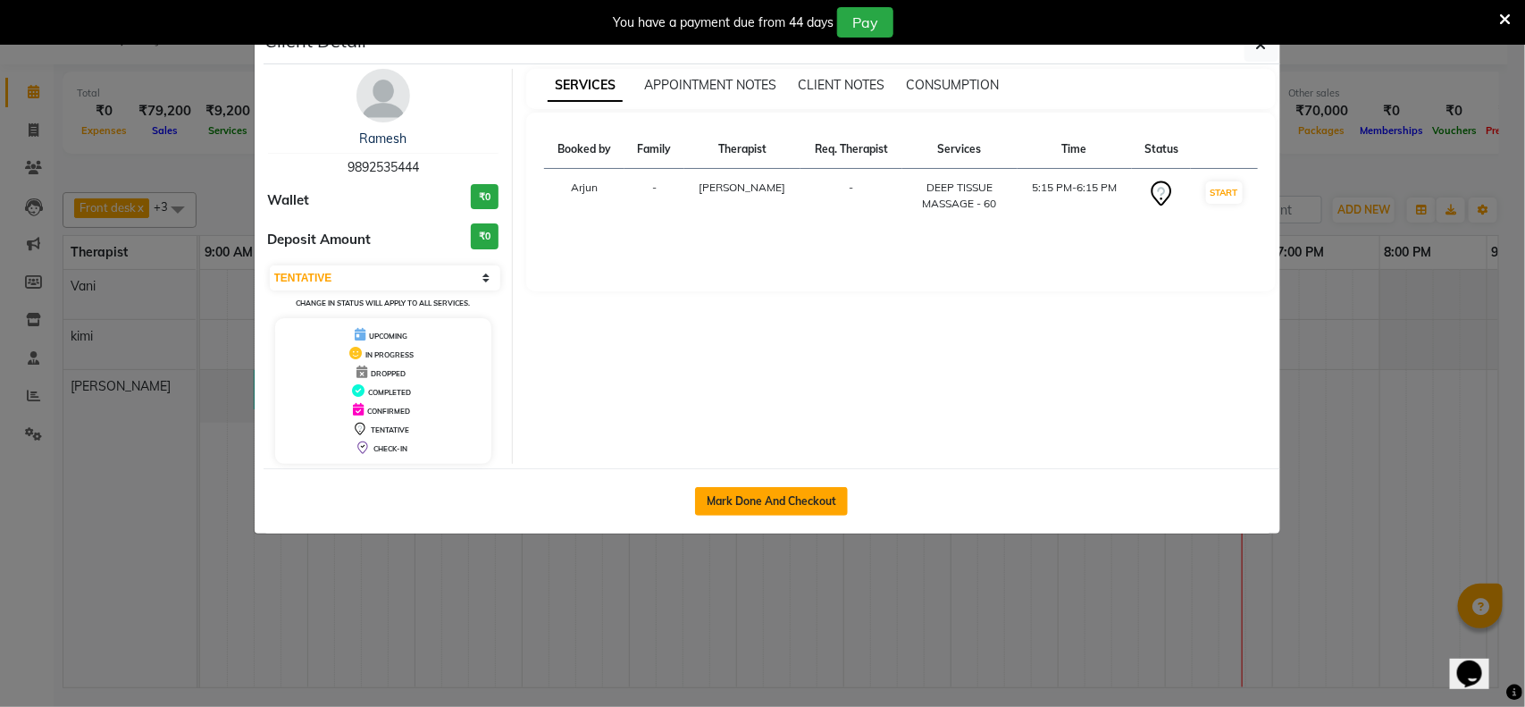
click at [829, 500] on button "Mark Done And Checkout" at bounding box center [771, 501] width 153 height 29
select select "service"
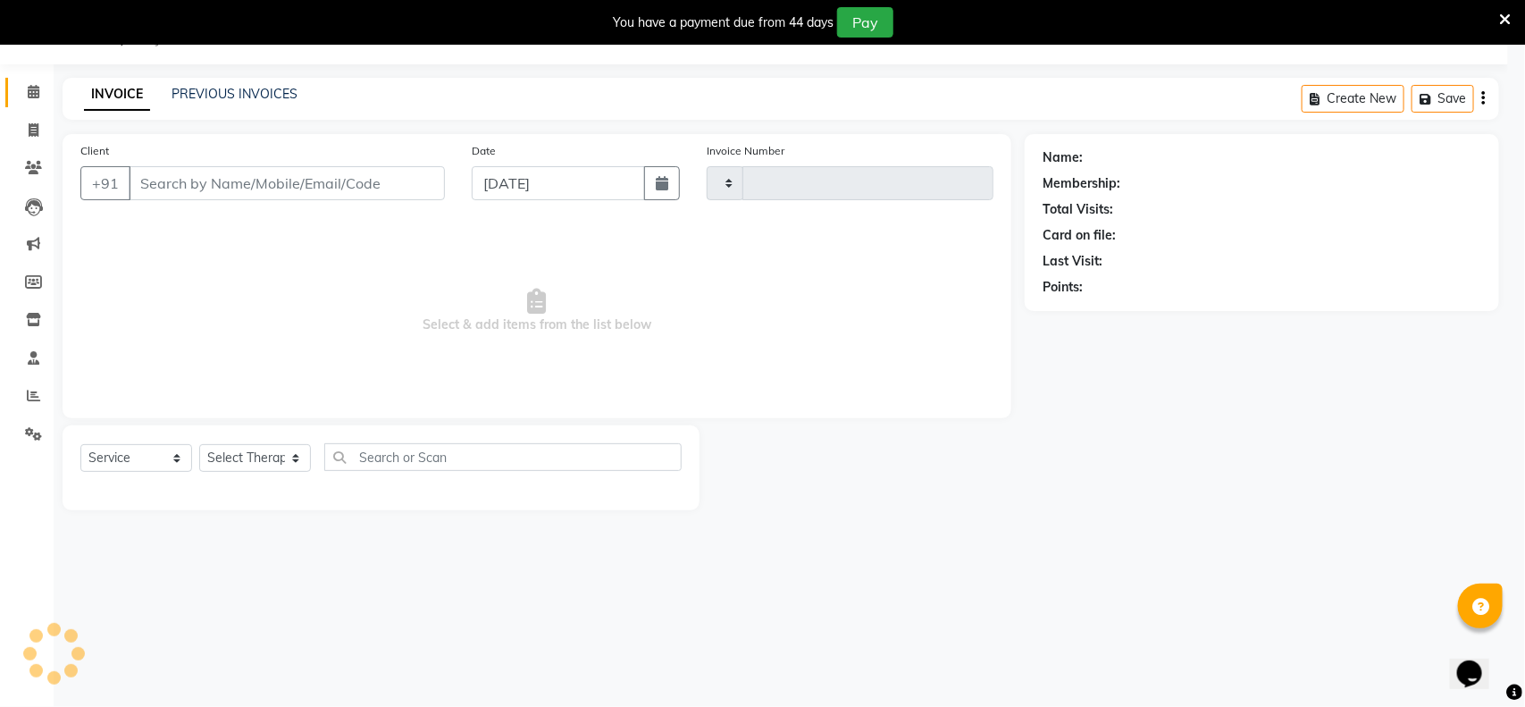
type input "0296"
select select "8527"
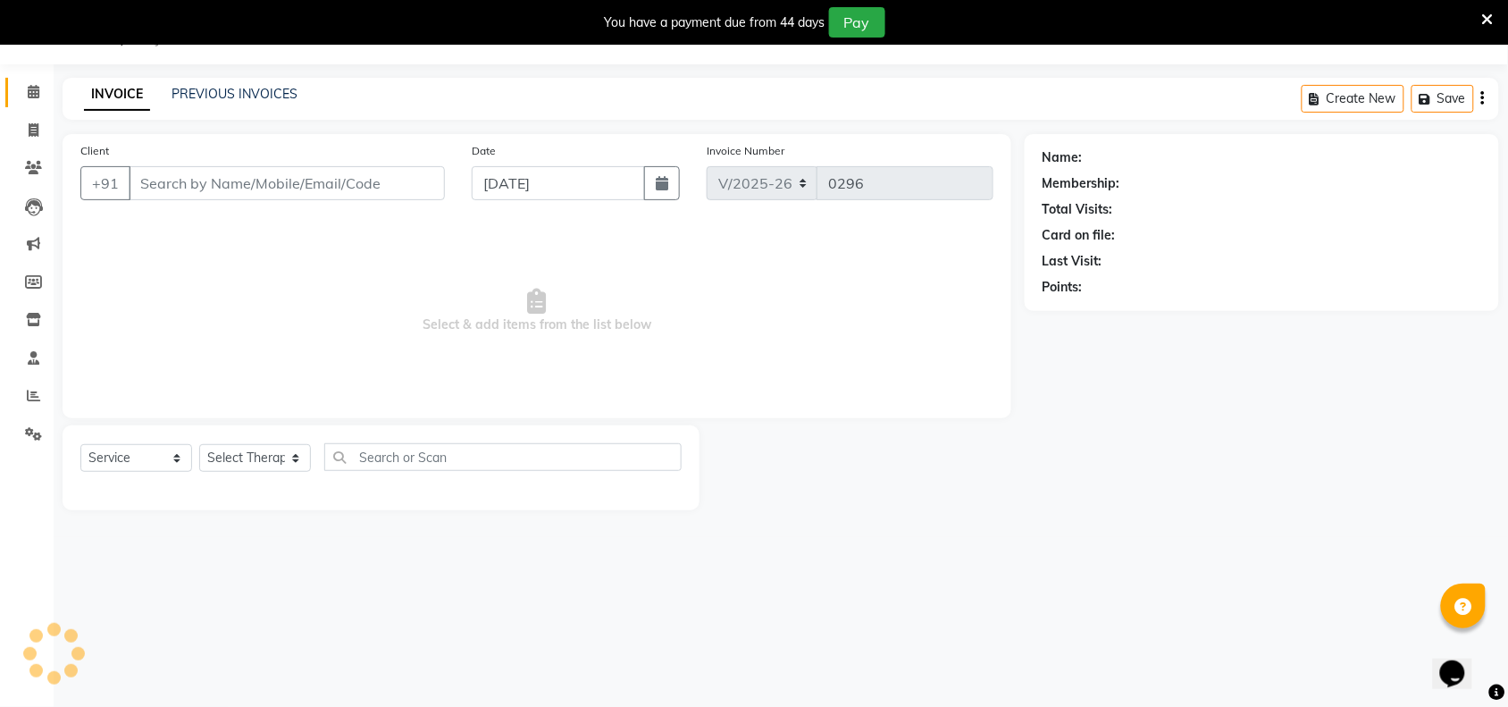
select select "package"
type input "9892535444"
select select "89385"
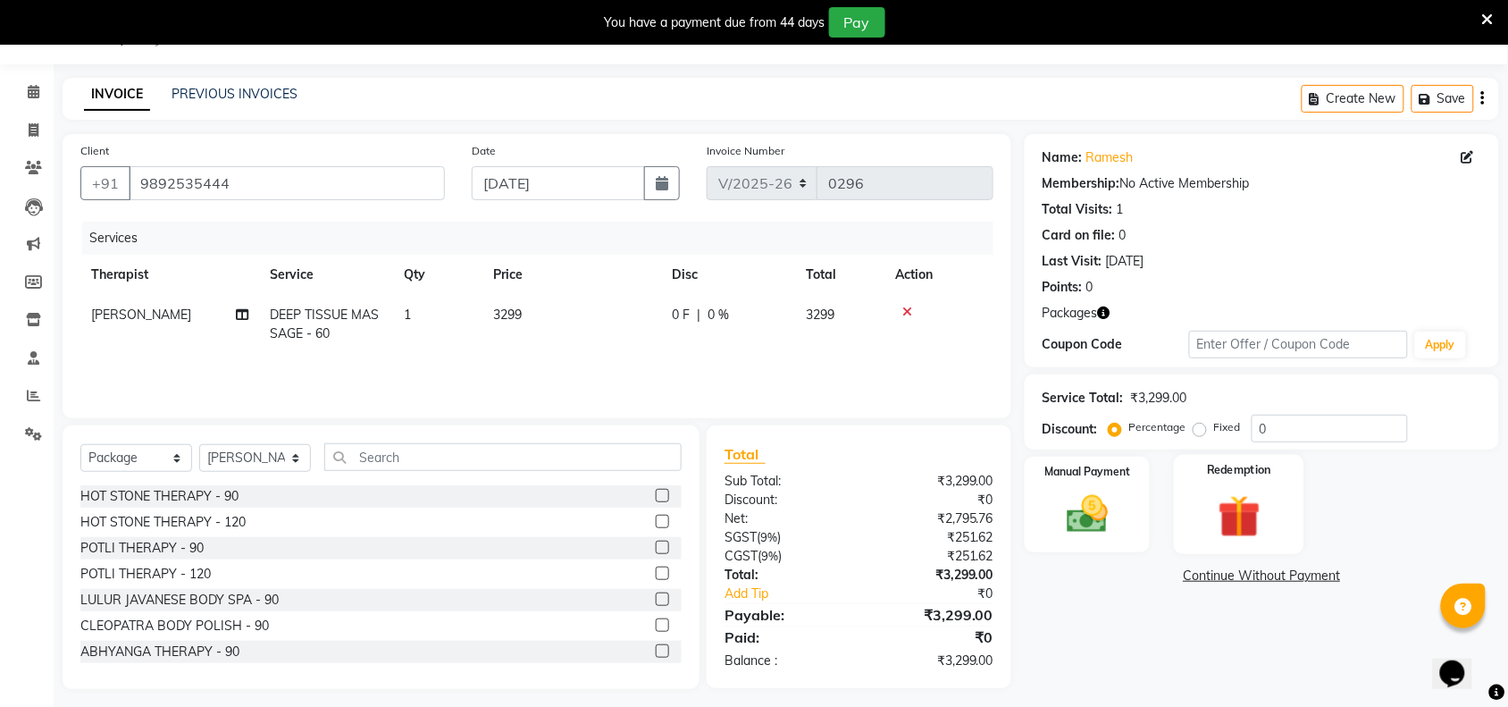
click at [1240, 524] on img at bounding box center [1239, 517] width 70 height 54
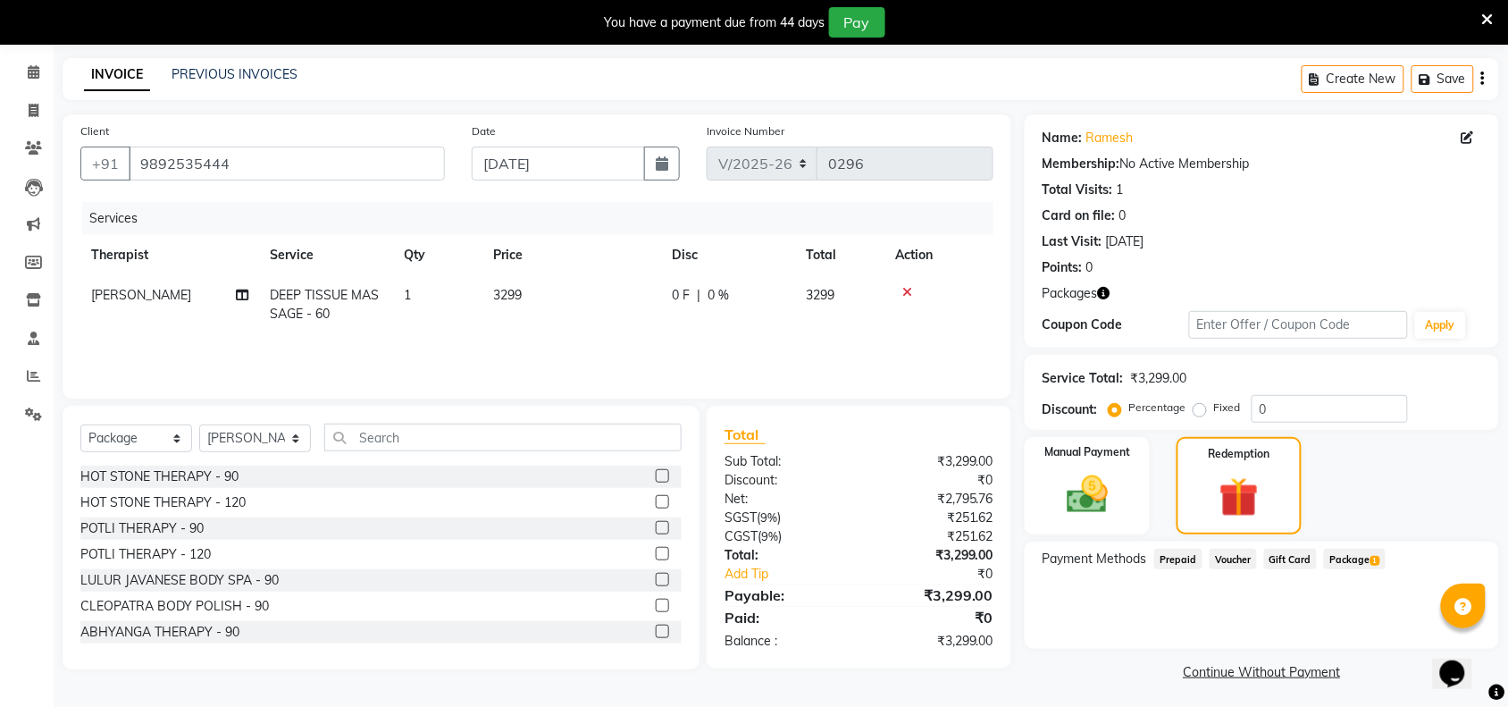
scroll to position [69, 0]
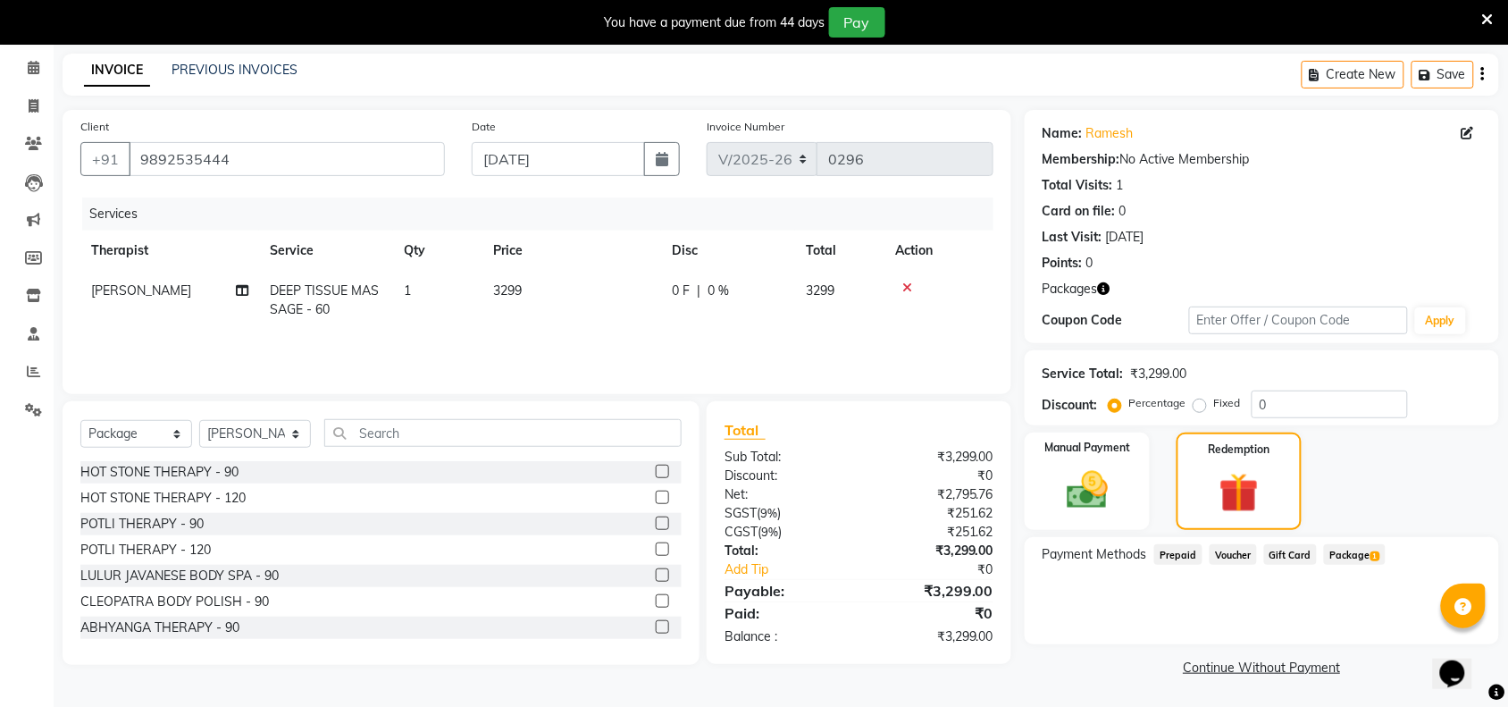
click at [1352, 554] on span "Package 1" at bounding box center [1355, 554] width 62 height 21
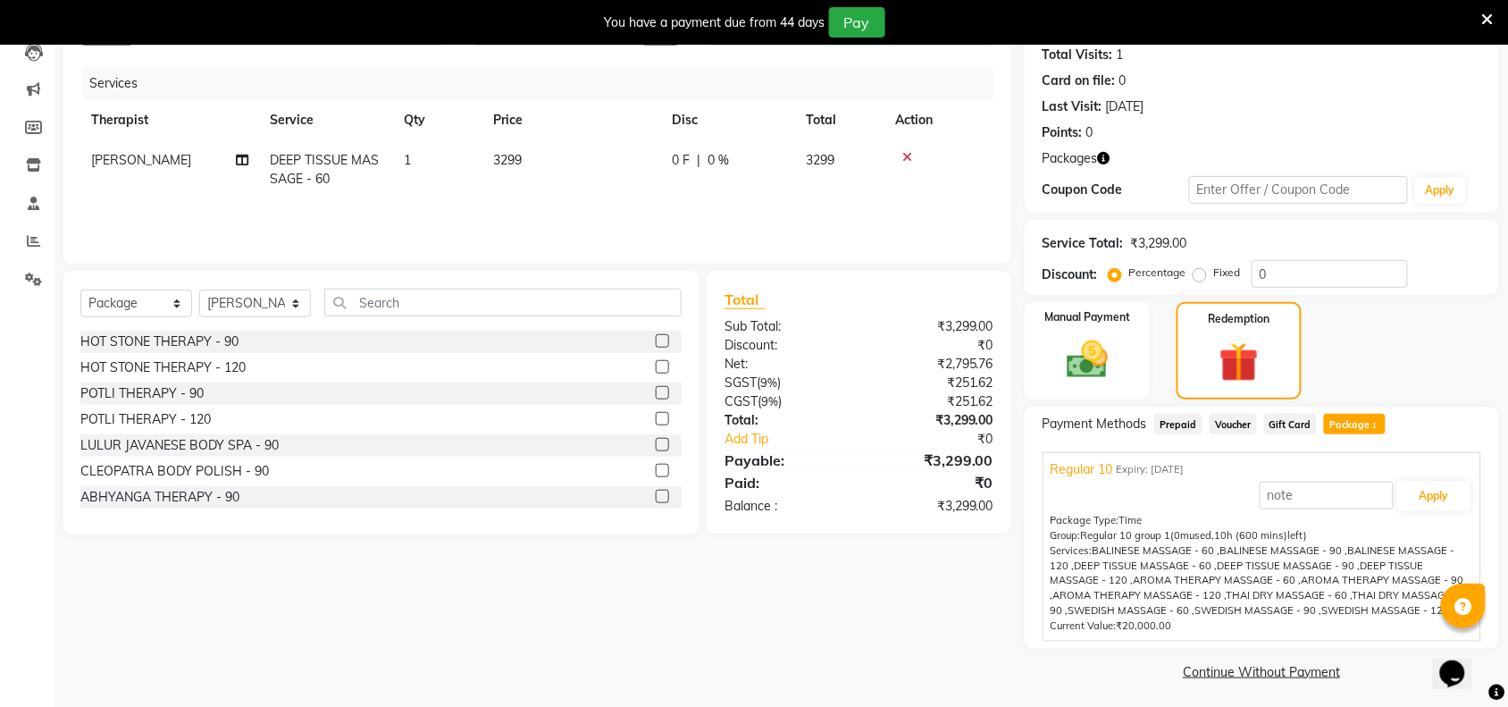
scroll to position [203, 0]
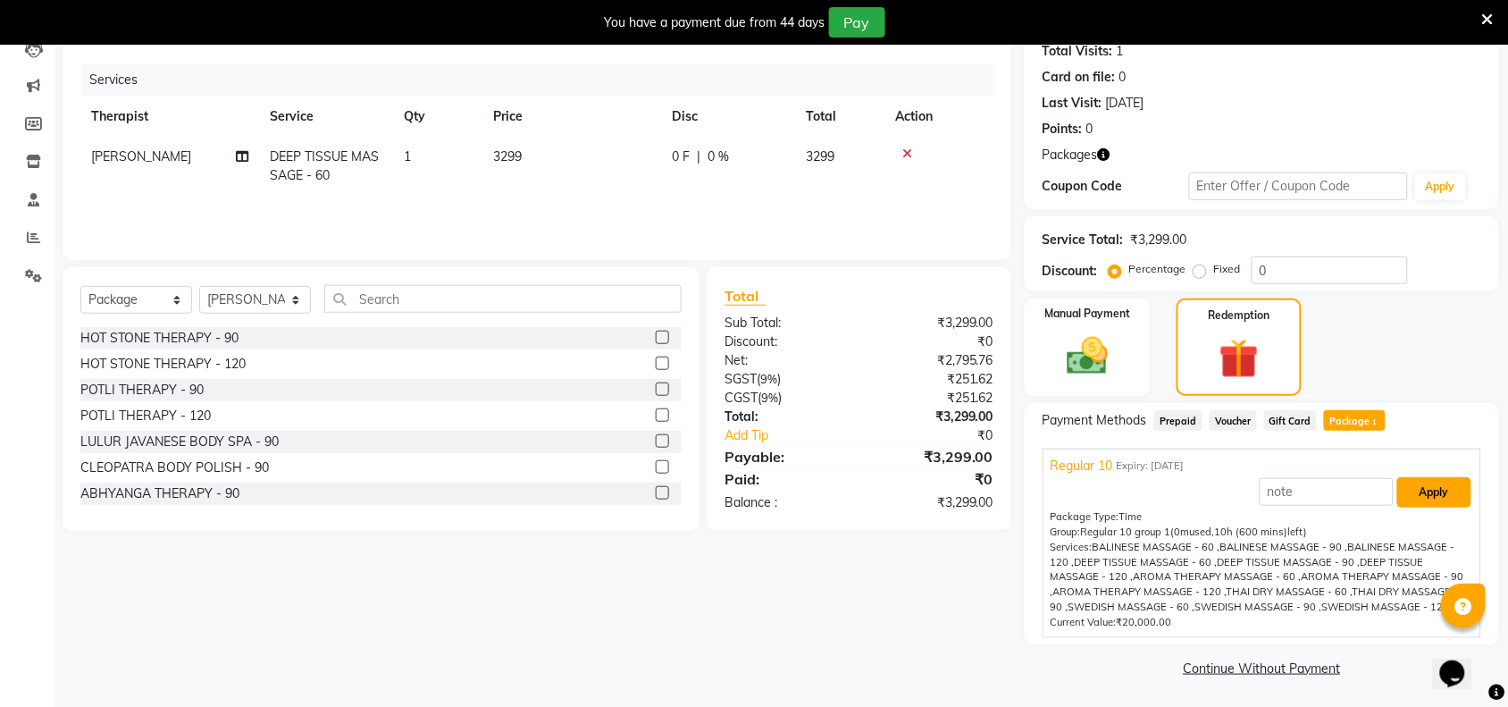
click at [1434, 498] on button "Apply" at bounding box center [1434, 492] width 74 height 30
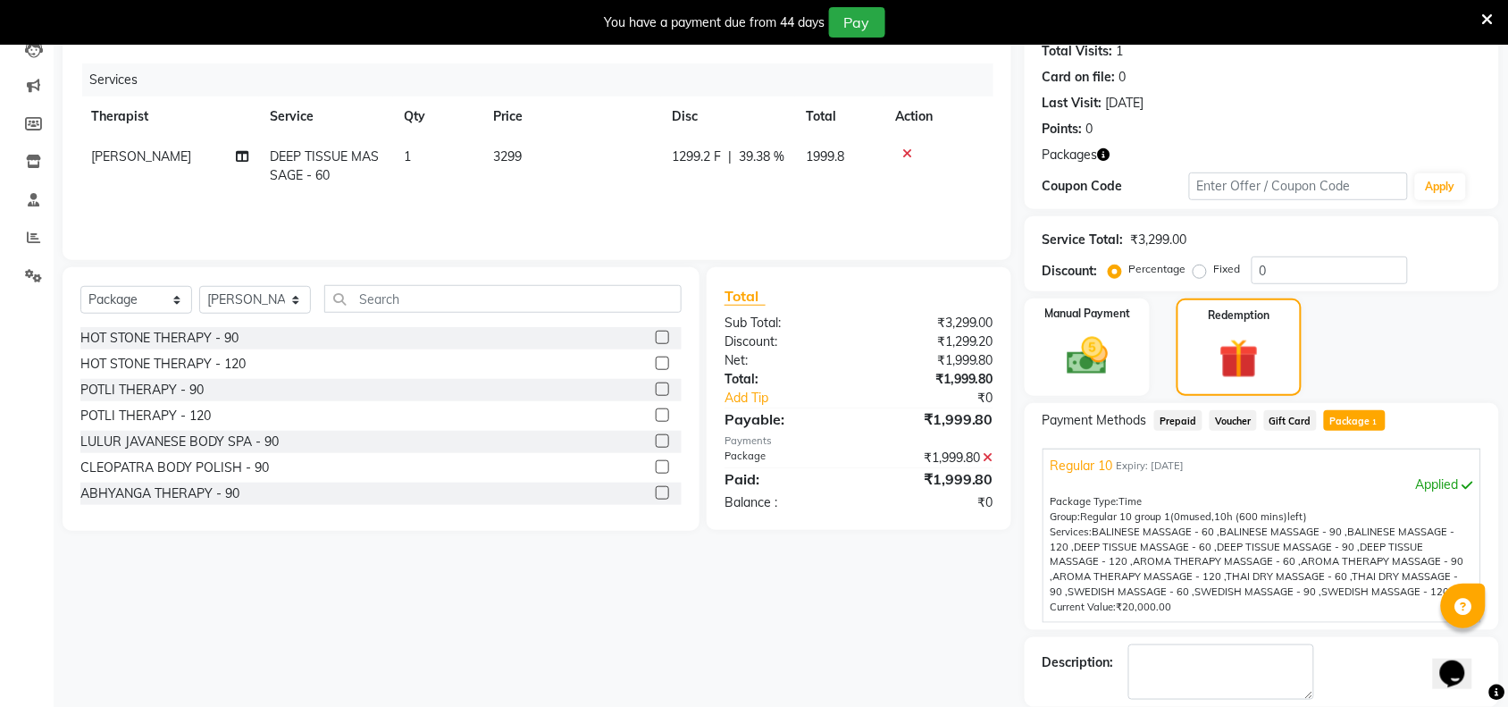
scroll to position [290, 0]
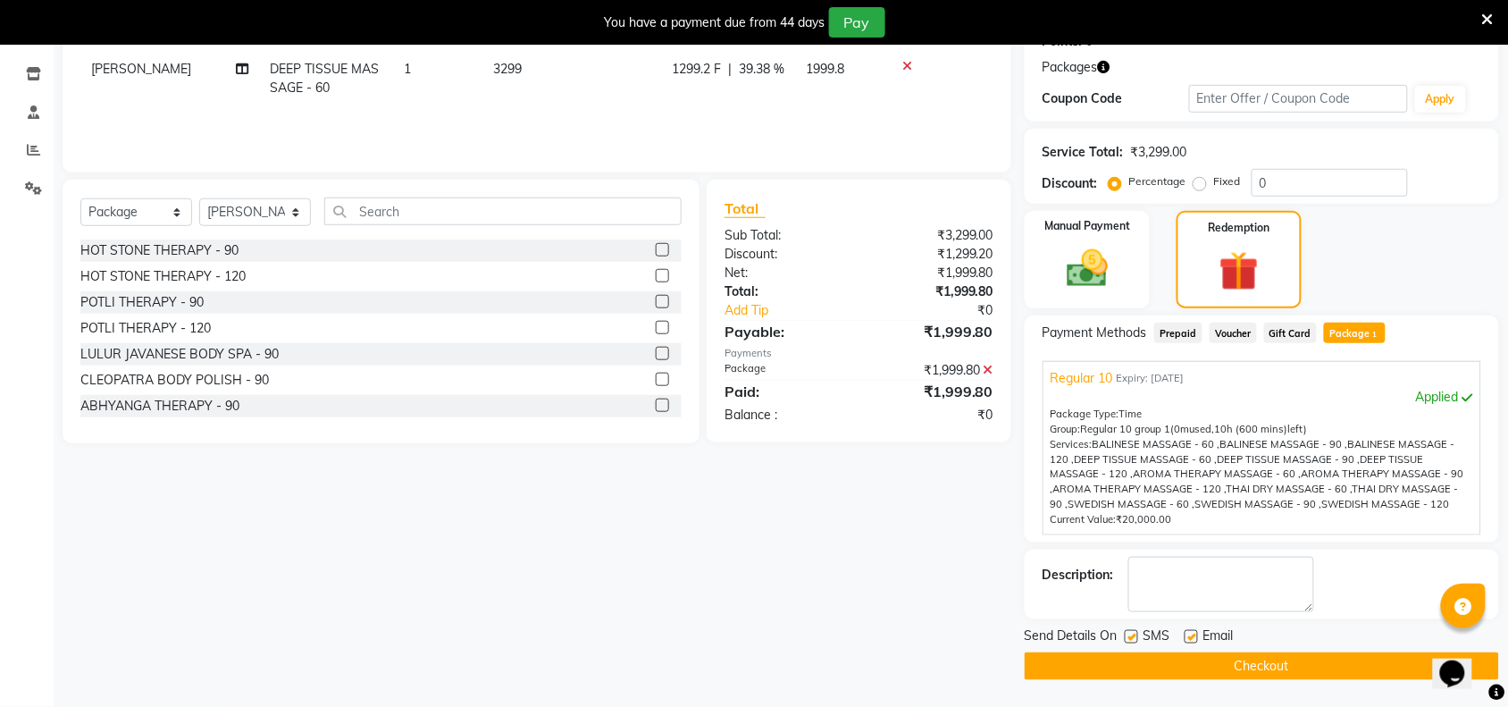
click at [1133, 633] on label at bounding box center [1131, 636] width 13 height 13
click at [1133, 633] on input "checkbox" at bounding box center [1131, 638] width 12 height 12
checkbox input "false"
click at [1215, 671] on button "Checkout" at bounding box center [1262, 666] width 474 height 28
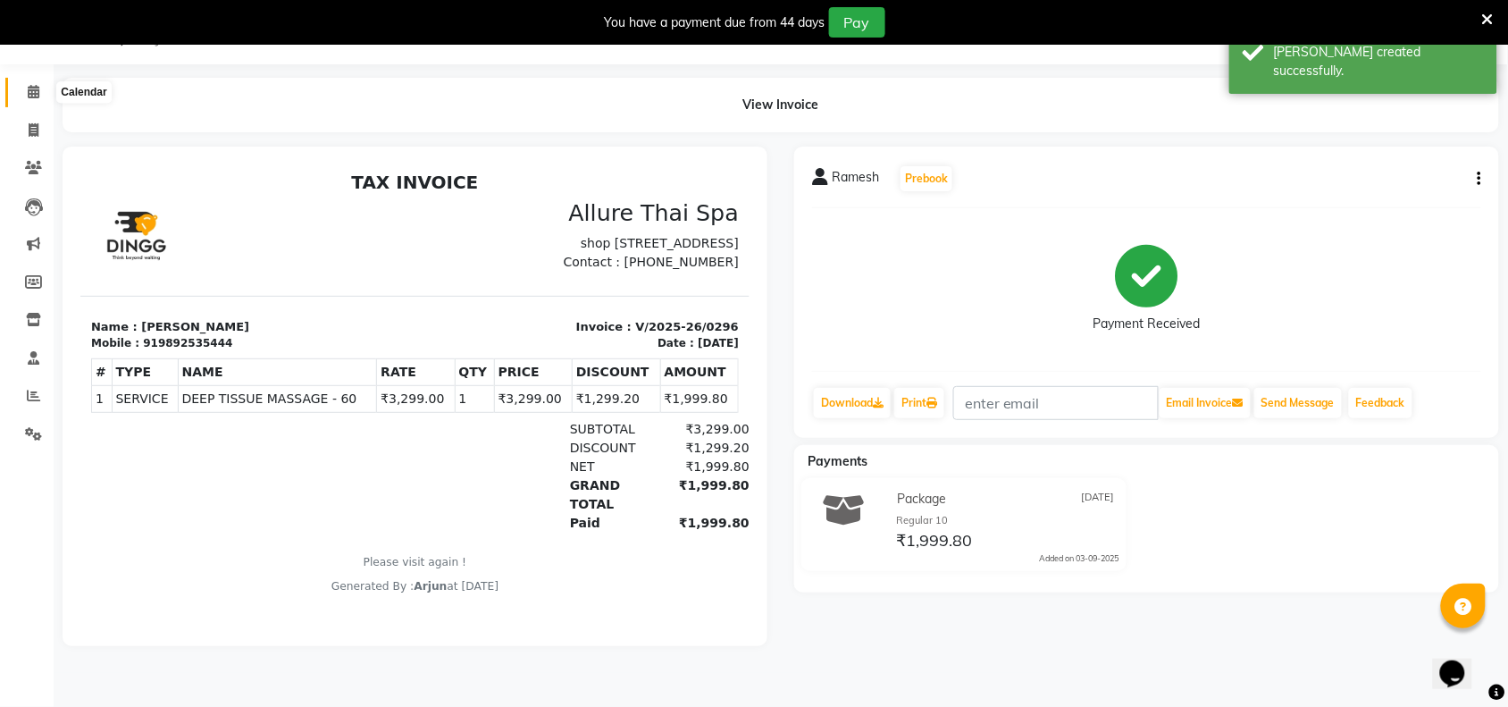
click at [34, 95] on icon at bounding box center [34, 91] width 12 height 13
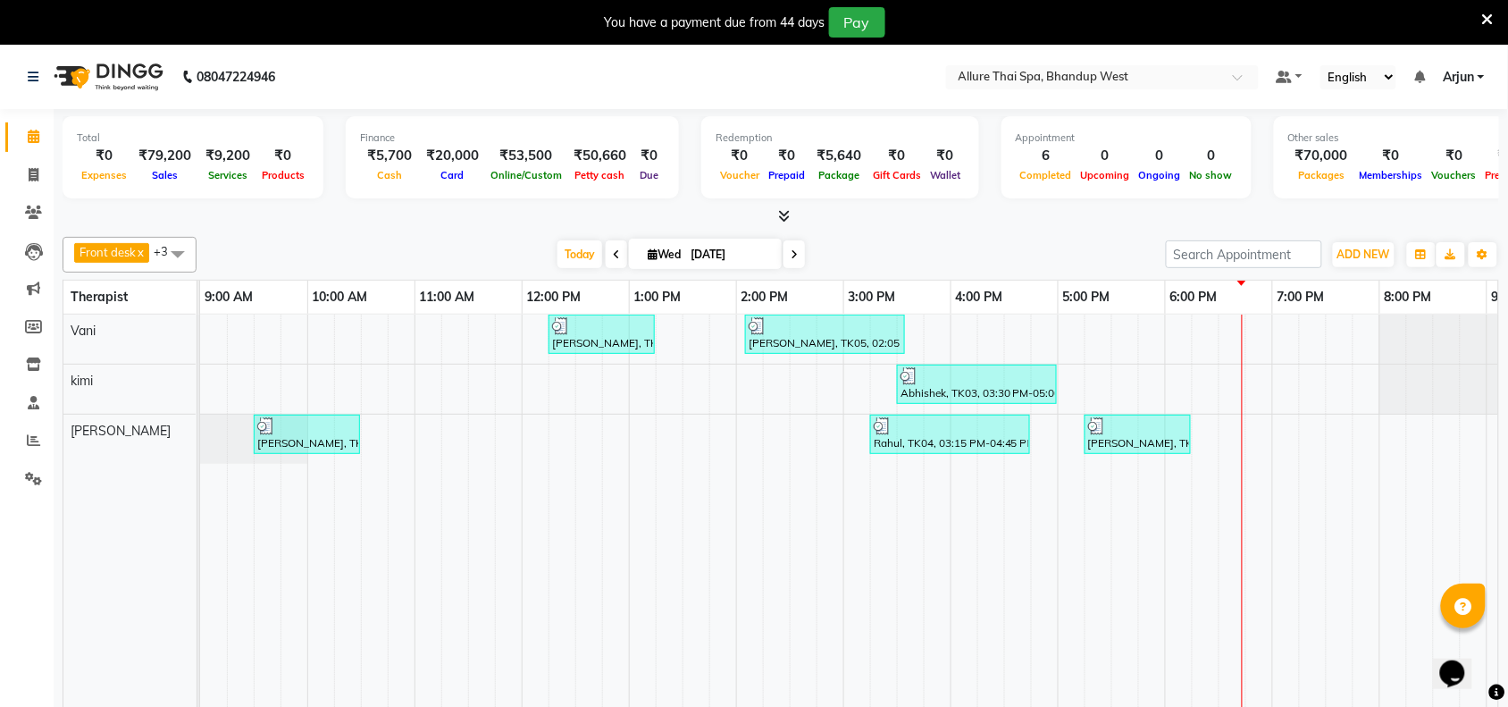
scroll to position [45, 0]
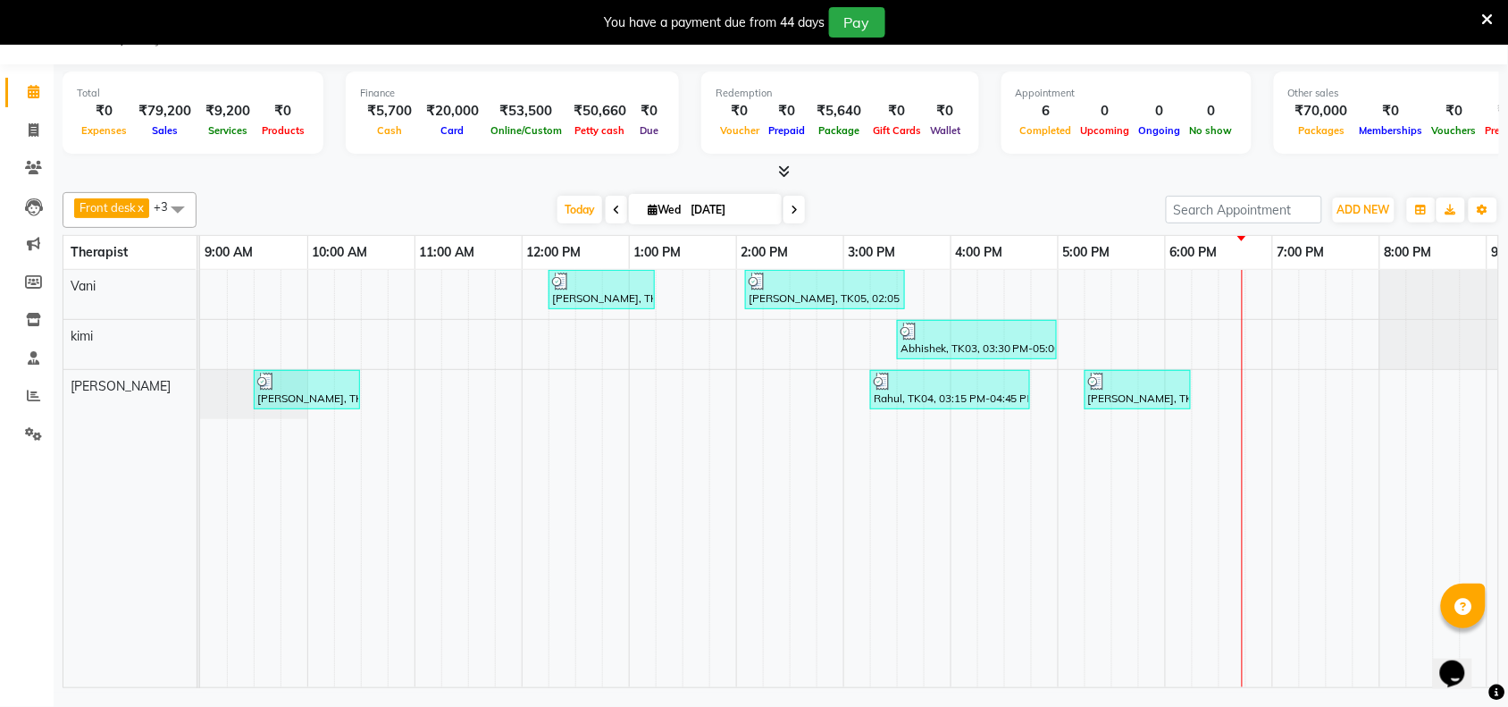
click at [180, 208] on span at bounding box center [178, 209] width 36 height 34
click at [134, 293] on div "Angeli" at bounding box center [129, 295] width 114 height 19
checkbox input "false"
checkbox input "true"
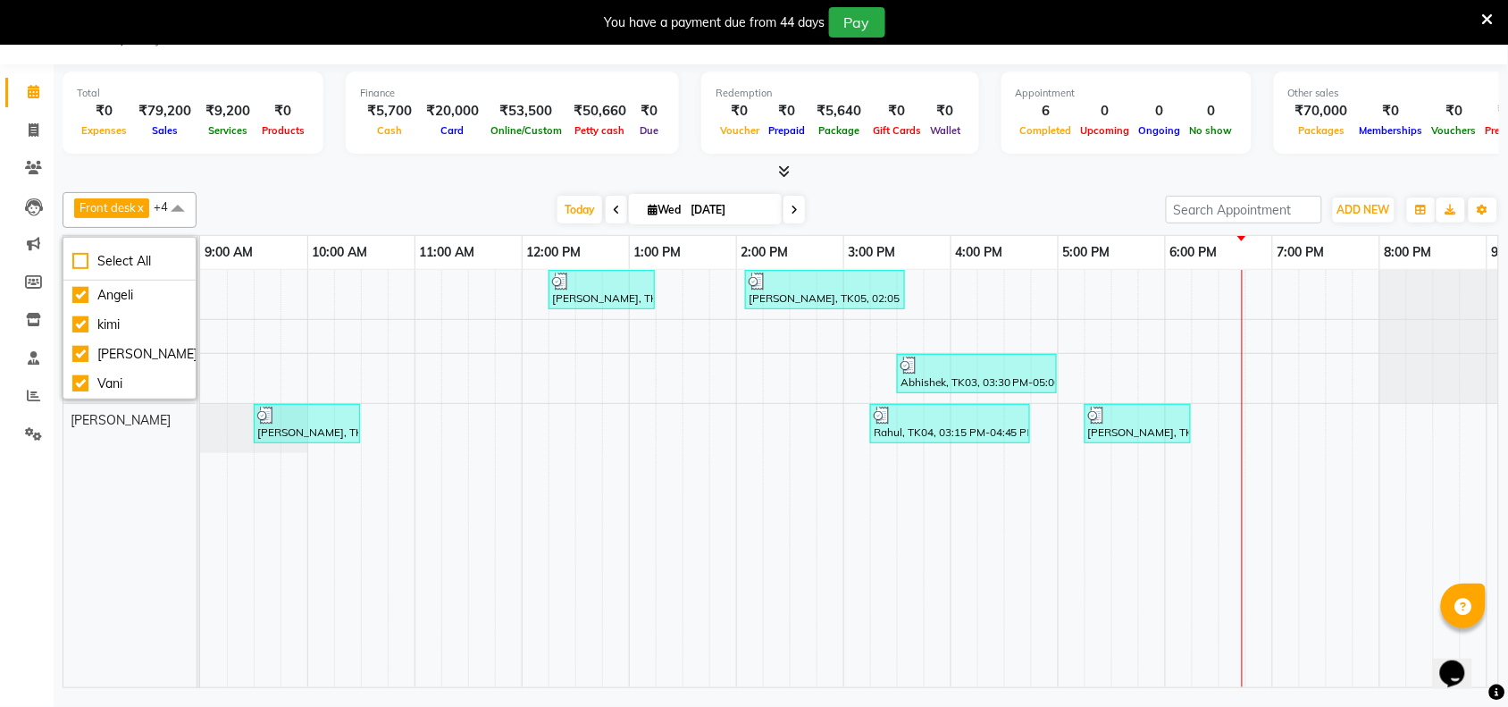
click at [184, 212] on span at bounding box center [178, 209] width 36 height 34
click at [180, 207] on span at bounding box center [178, 209] width 36 height 34
click at [139, 305] on div "Angeli" at bounding box center [129, 295] width 114 height 19
checkbox input "true"
checkbox input "false"
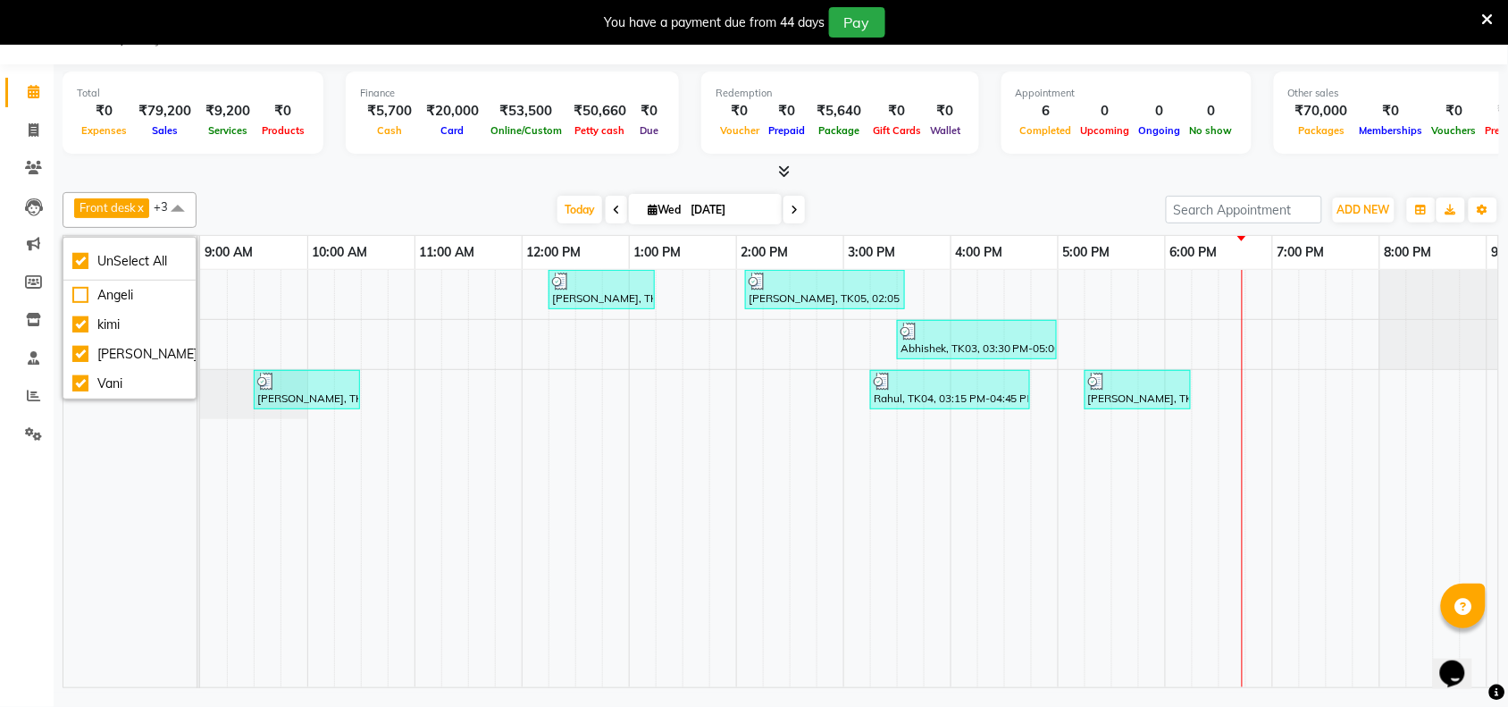
drag, startPoint x: 1088, startPoint y: 518, endPoint x: 681, endPoint y: 525, distance: 407.4
click at [681, 525] on tr at bounding box center [1004, 478] width 1608 height 417
drag, startPoint x: 655, startPoint y: 511, endPoint x: 1015, endPoint y: 515, distance: 360.1
click at [1011, 515] on tr at bounding box center [1004, 478] width 1608 height 417
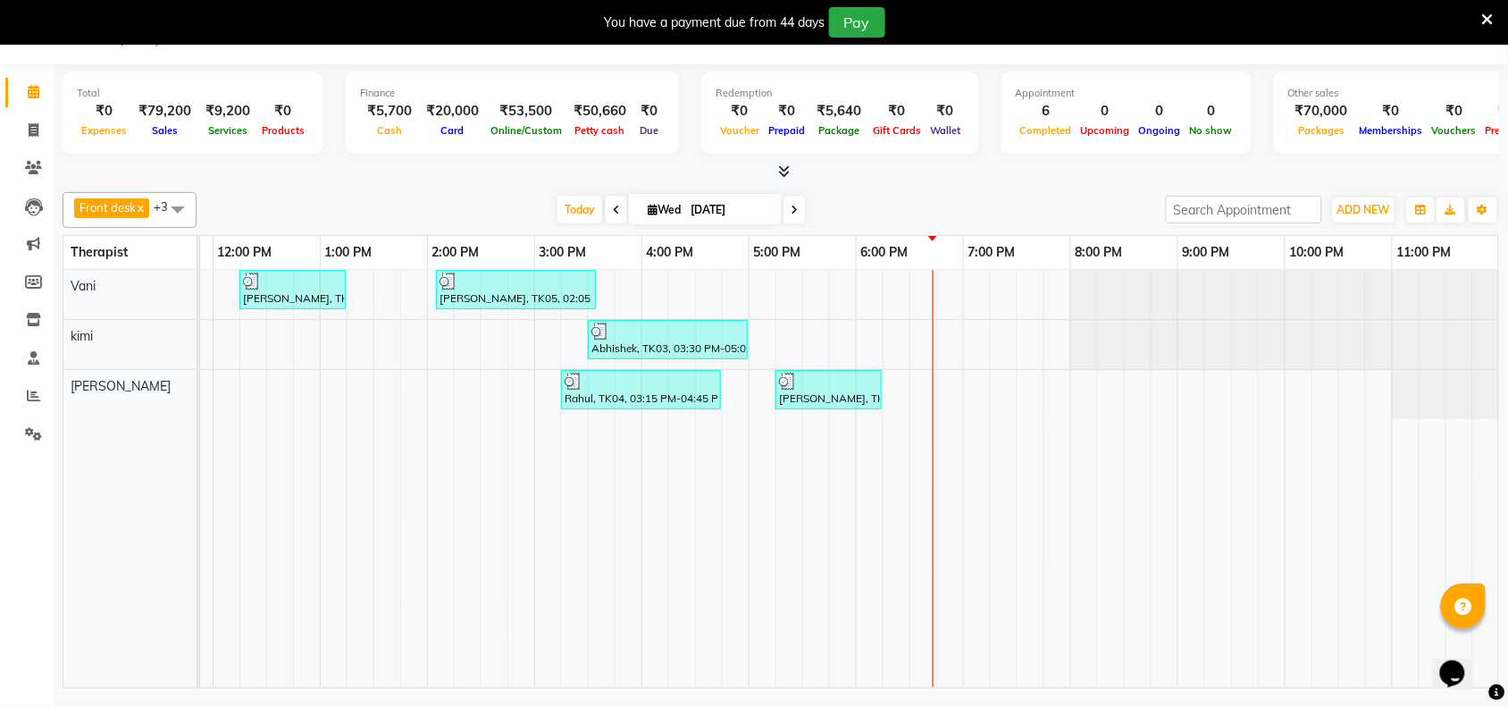
scroll to position [0, 0]
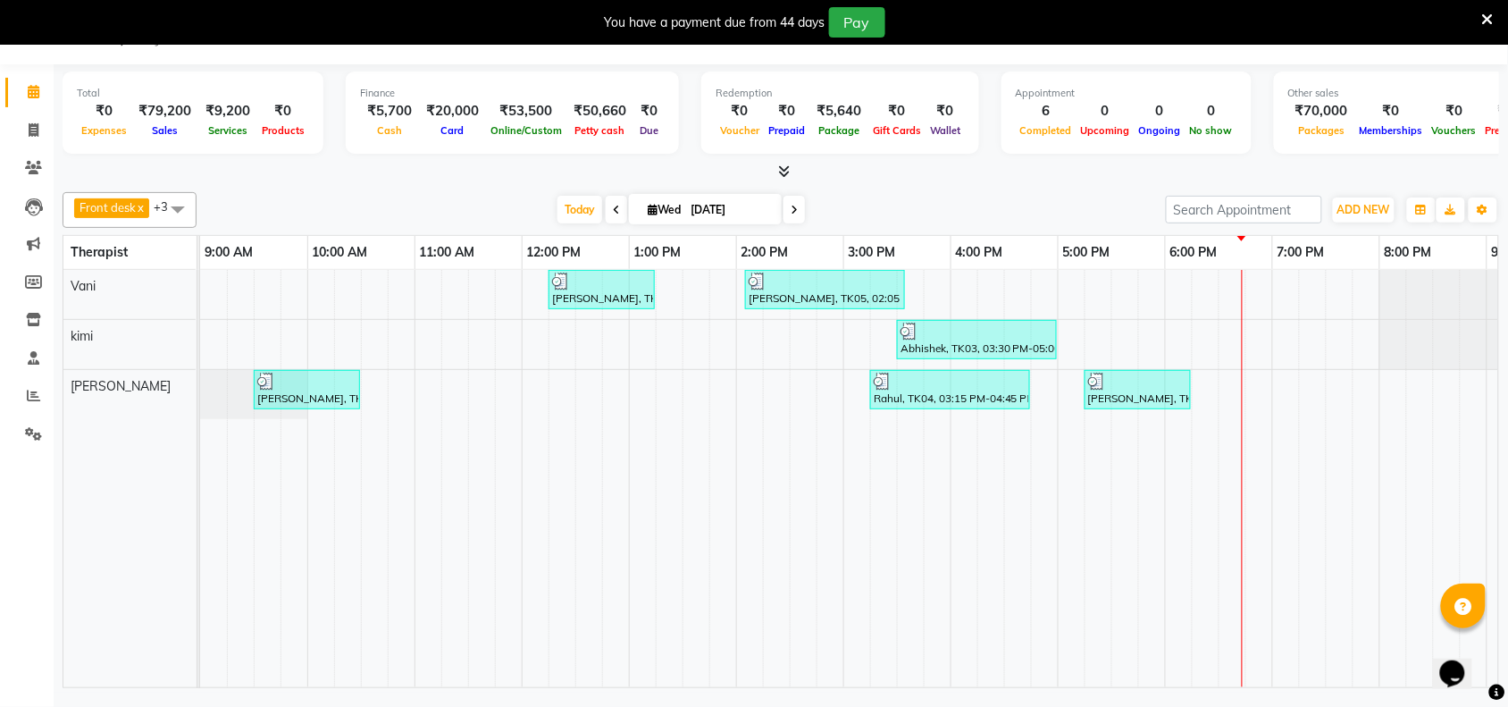
click at [730, 625] on tr at bounding box center [1004, 478] width 1608 height 417
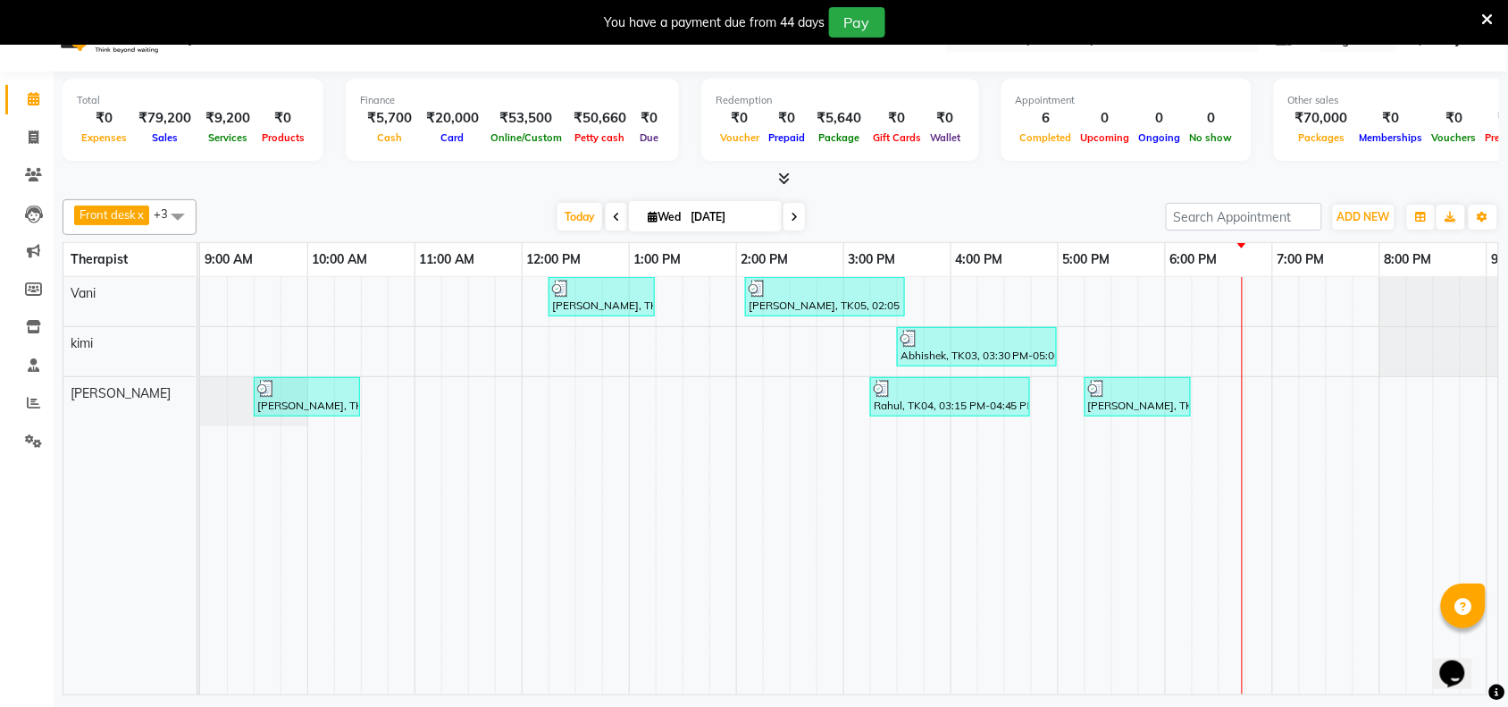
scroll to position [45, 0]
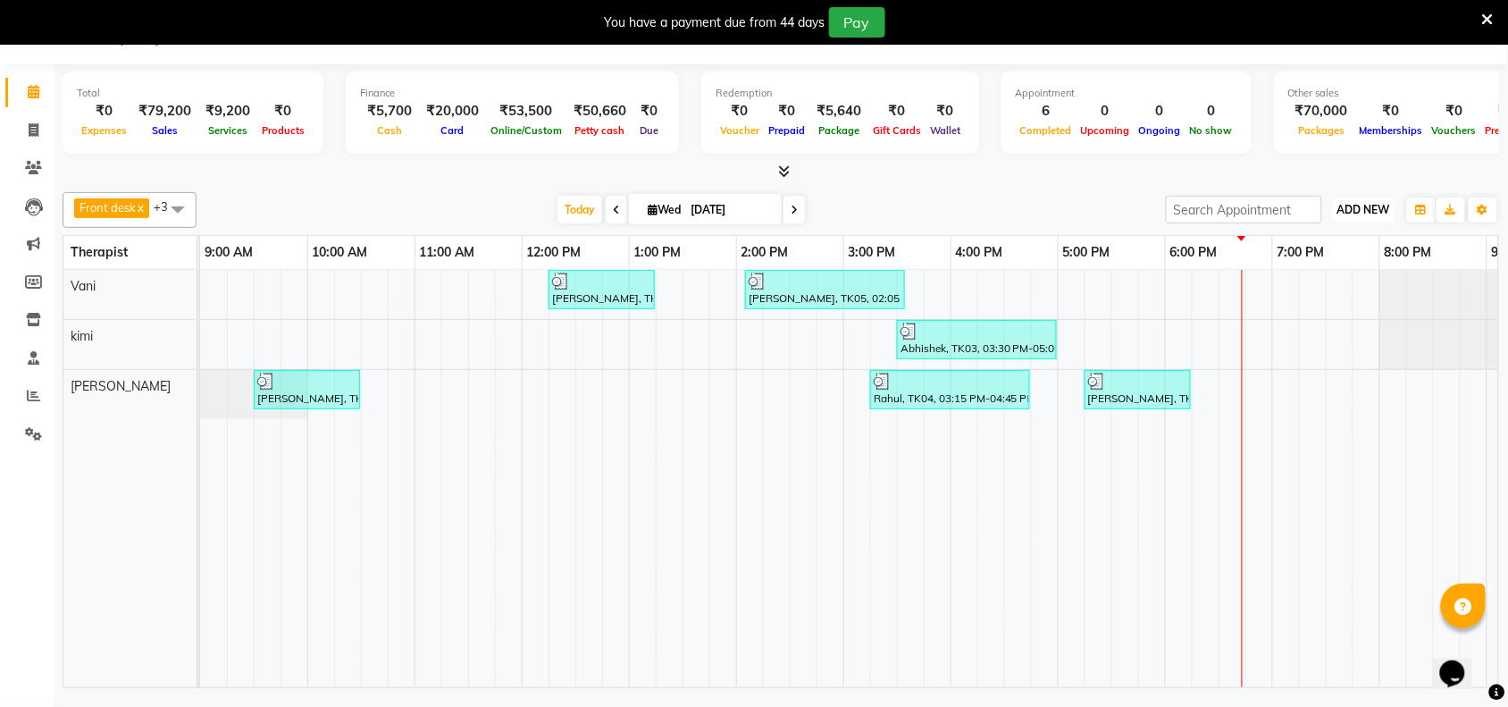
click at [1361, 210] on span "ADD NEW" at bounding box center [1363, 209] width 53 height 13
click at [1309, 247] on button "Add Appointment" at bounding box center [1323, 243] width 141 height 23
select select "tentative"
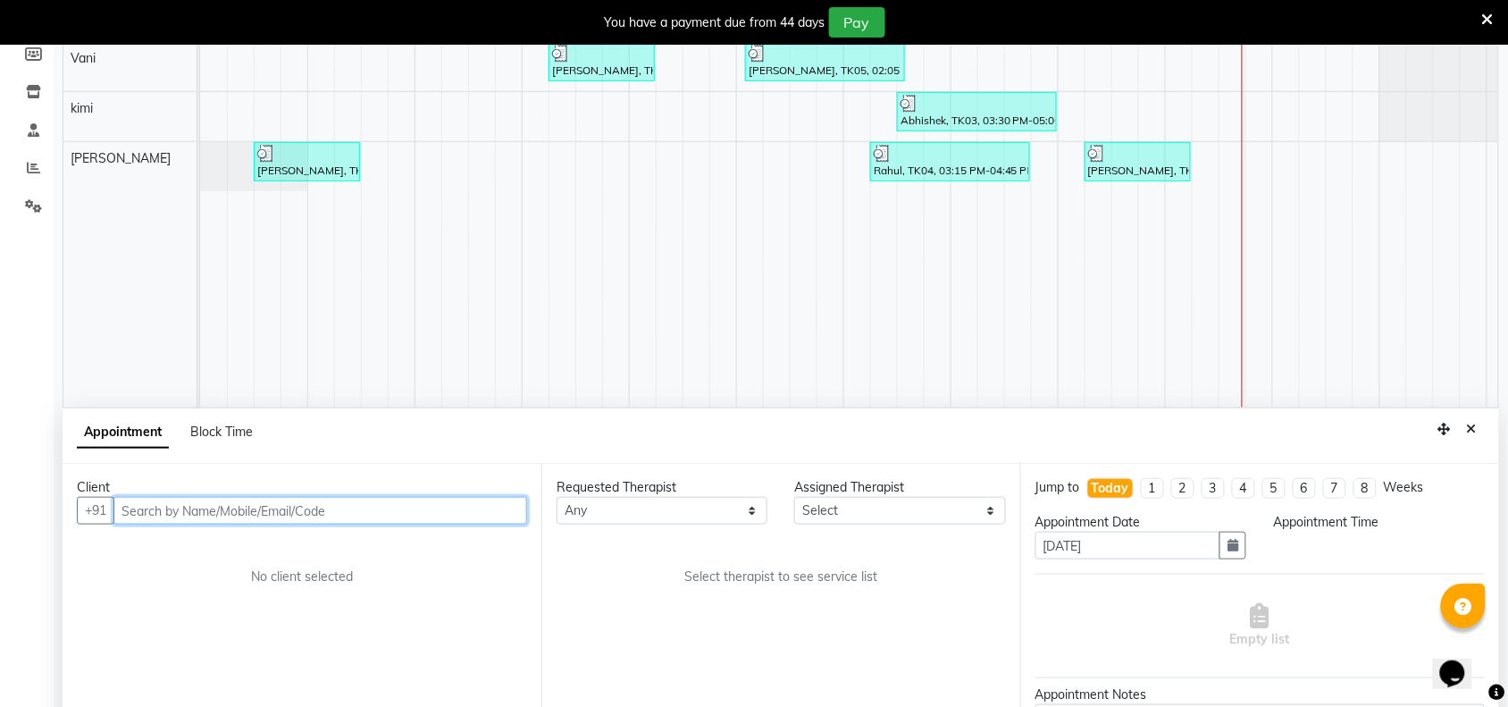
select select "600"
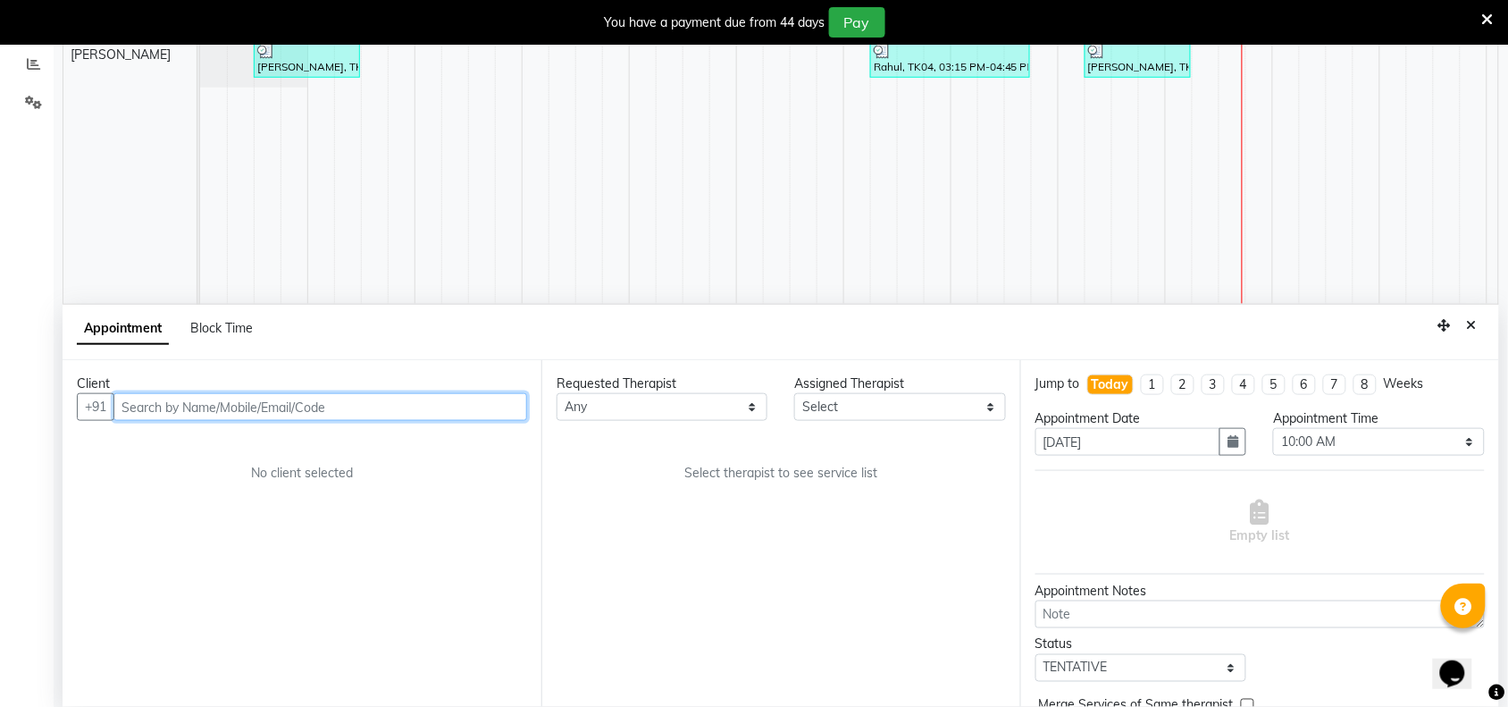
scroll to position [381, 0]
click at [323, 398] on input "text" at bounding box center [320, 403] width 414 height 28
click at [387, 415] on input "text" at bounding box center [320, 403] width 414 height 28
paste input "7710800097"
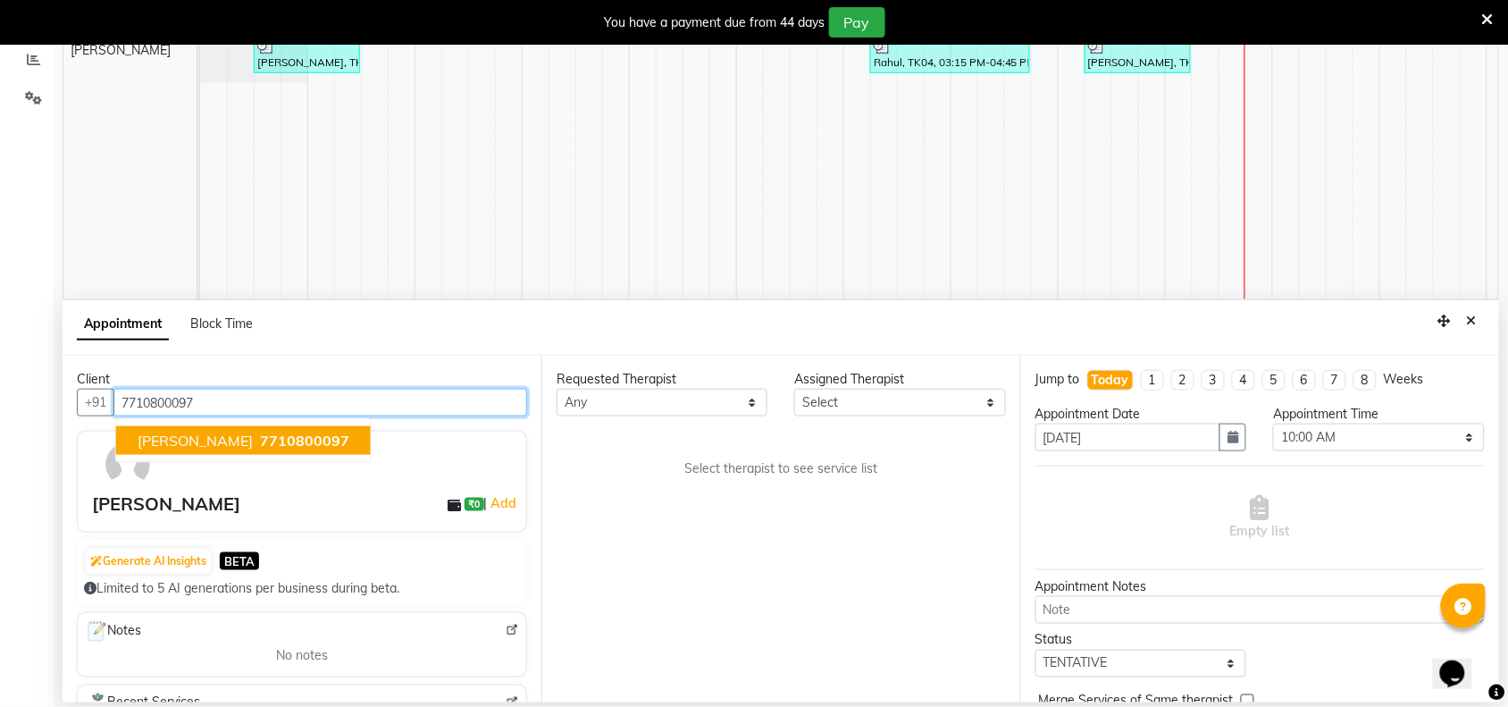
type input "7710800097"
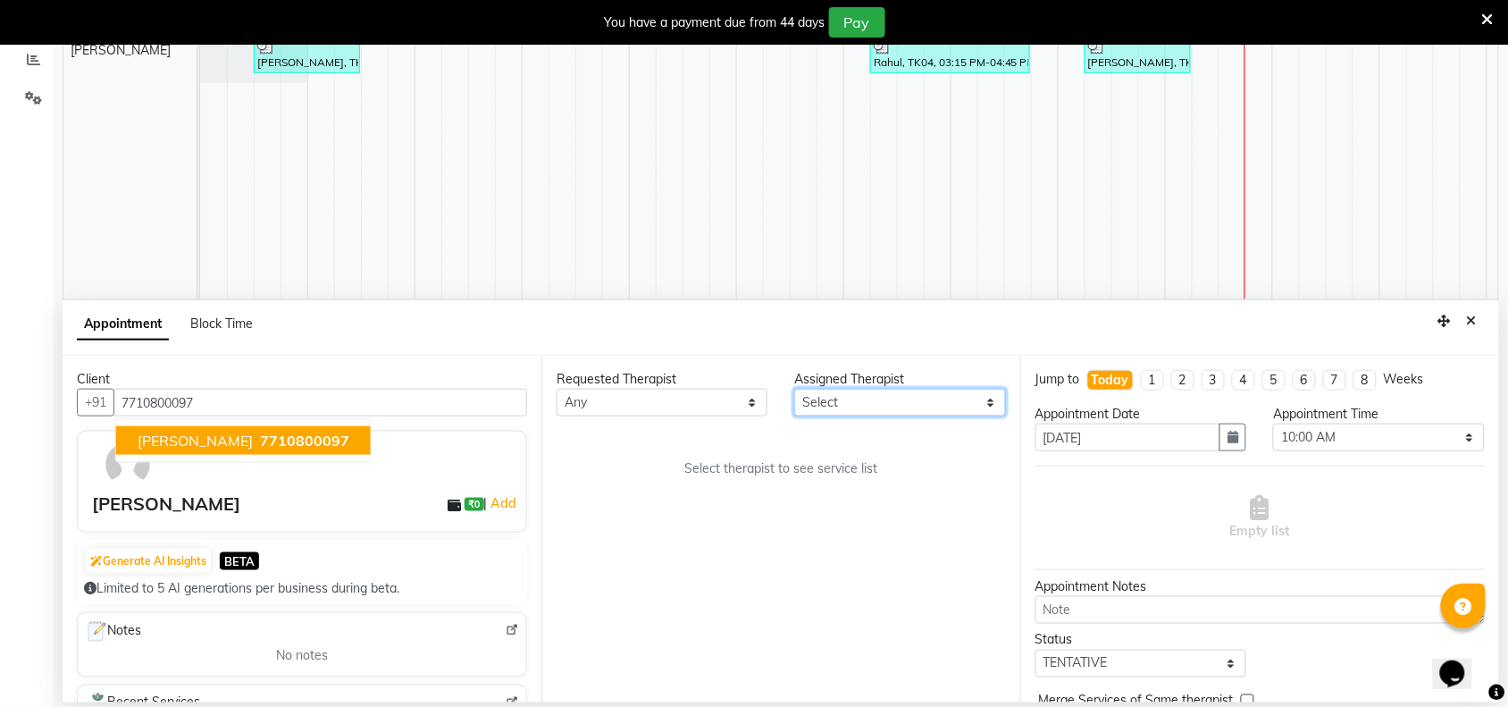
click at [993, 406] on select "Select [PERSON_NAME] [PERSON_NAME]" at bounding box center [899, 403] width 211 height 28
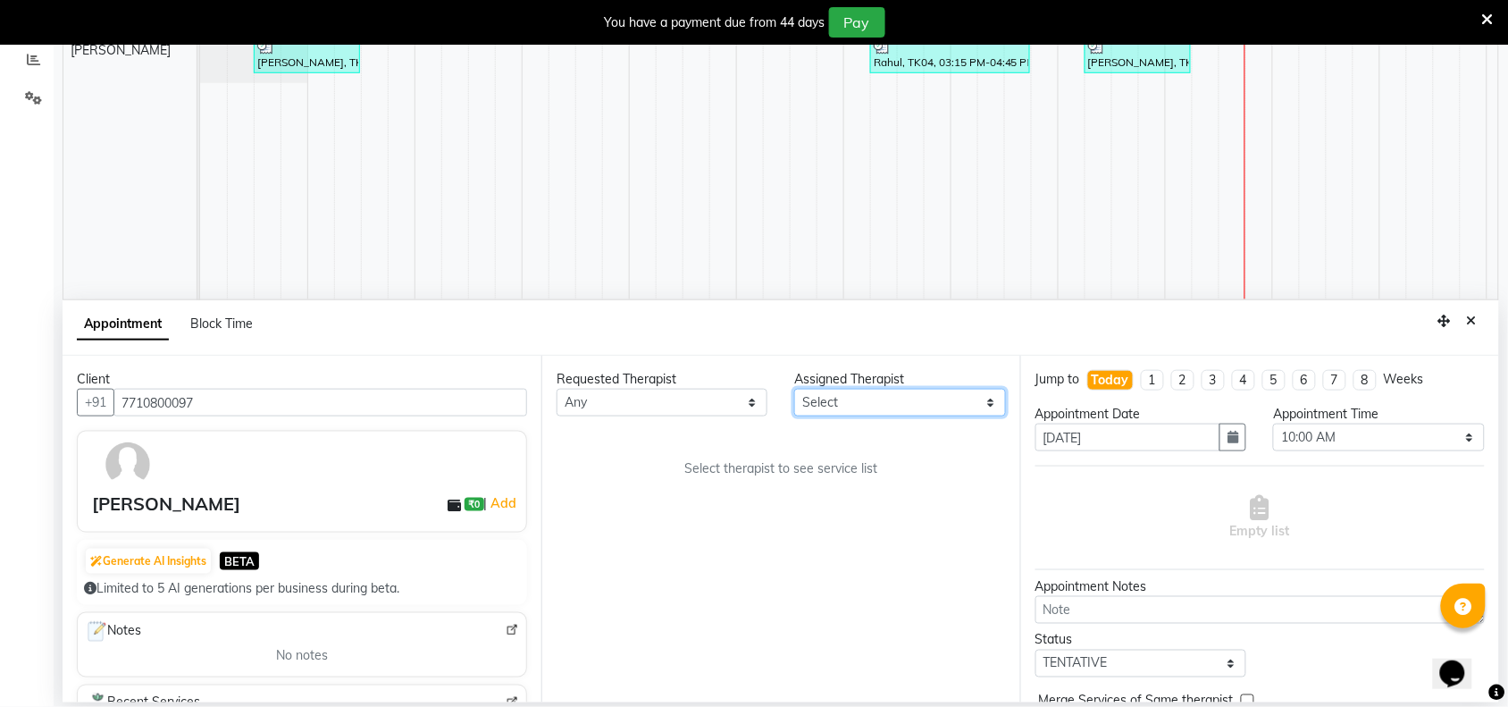
select select "86274"
click at [795, 389] on select "Select [PERSON_NAME] [PERSON_NAME]" at bounding box center [899, 403] width 211 height 28
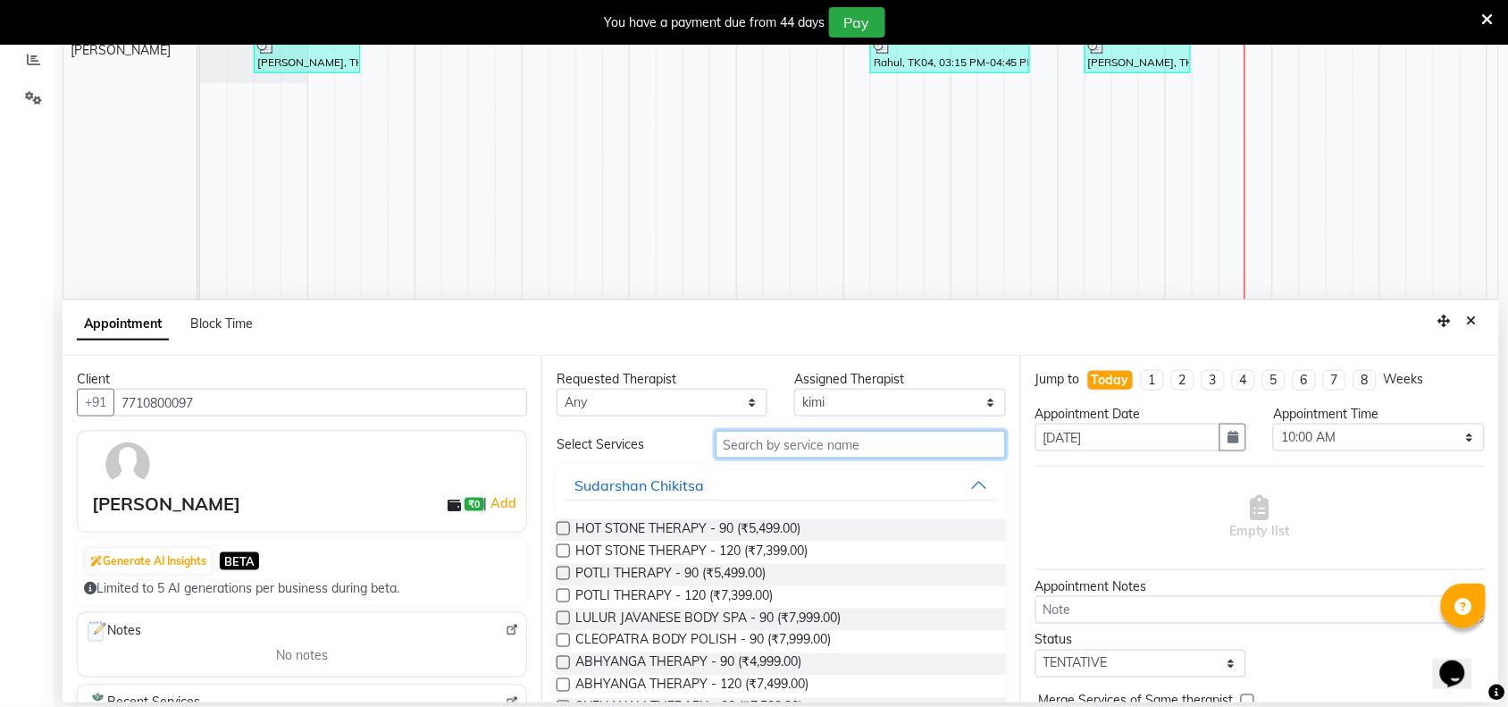
click at [895, 451] on input "text" at bounding box center [861, 445] width 290 height 28
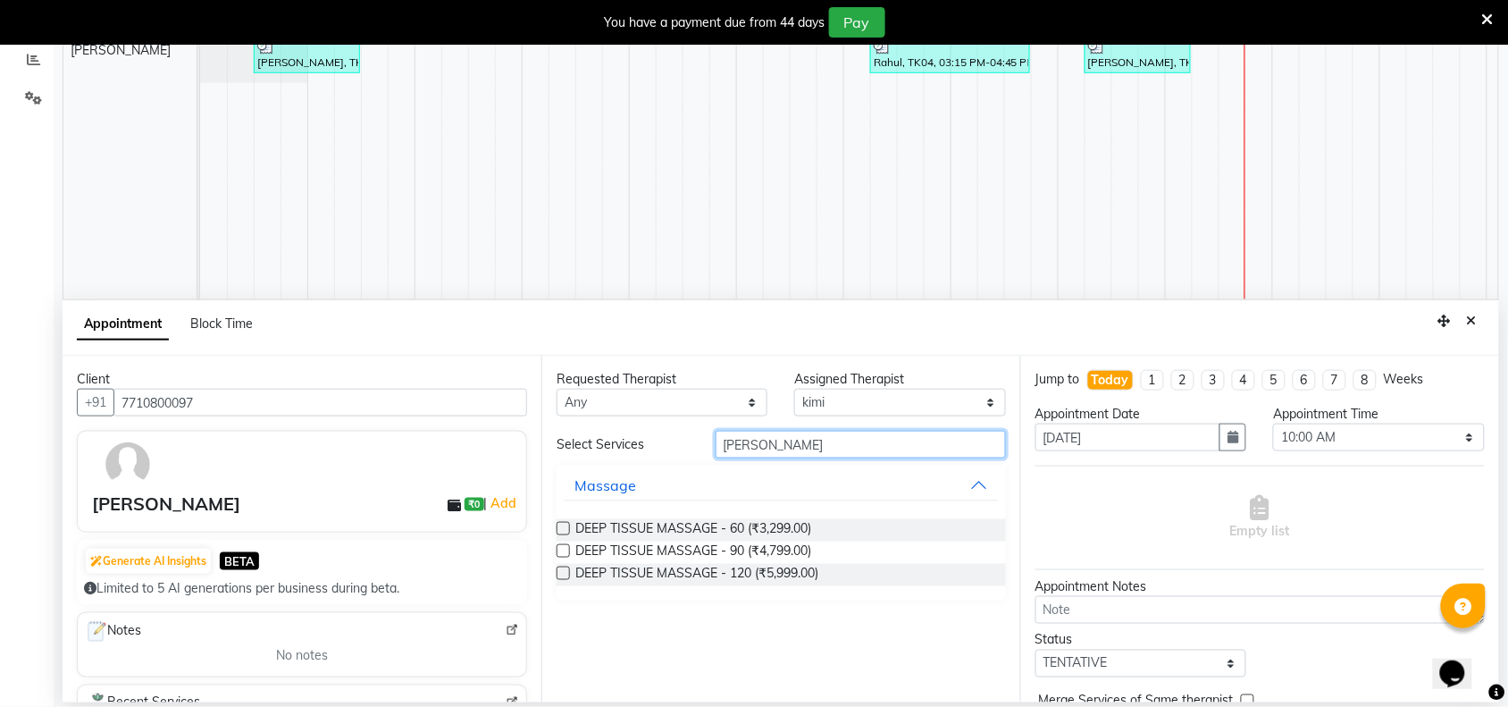
type input "[PERSON_NAME]"
click at [820, 527] on div "DEEP TISSUE MASSAGE - 60 (₹3,299.00)" at bounding box center [781, 530] width 449 height 22
click at [557, 527] on label at bounding box center [563, 528] width 13 height 13
click at [557, 527] on input "checkbox" at bounding box center [563, 530] width 12 height 12
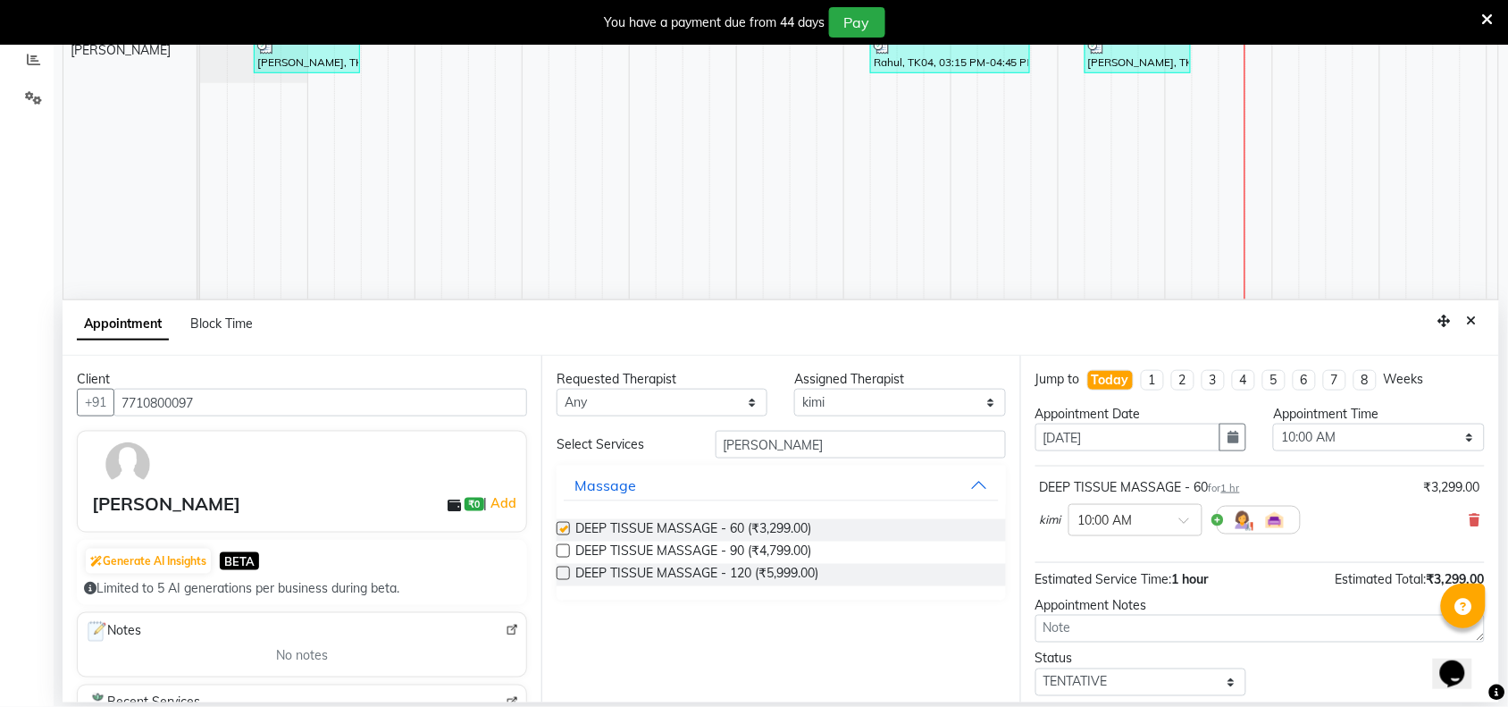
checkbox input "false"
click at [1456, 440] on select "Select 10:00 AM 10:15 AM 10:30 AM 10:45 AM 11:00 AM 11:15 AM 11:30 AM 11:45 AM …" at bounding box center [1378, 437] width 211 height 28
drag, startPoint x: 1457, startPoint y: 443, endPoint x: 1395, endPoint y: 425, distance: 64.2
click at [1457, 443] on select "Select 10:00 AM 10:15 AM 10:30 AM 10:45 AM 11:00 AM 11:15 AM 11:30 AM 11:45 AM …" at bounding box center [1378, 437] width 211 height 28
select select "1110"
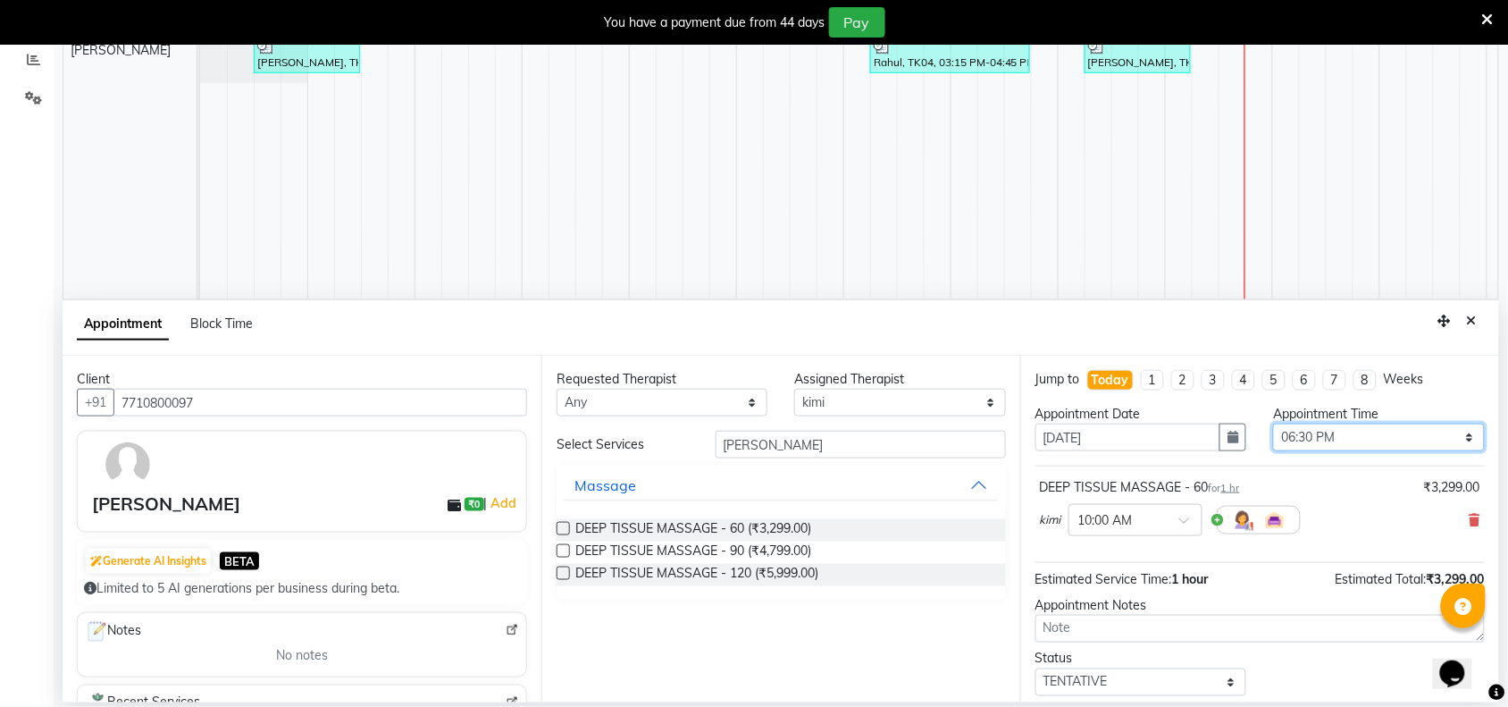
click at [1273, 424] on select "Select 10:00 AM 10:15 AM 10:30 AM 10:45 AM 11:00 AM 11:15 AM 11:30 AM 11:45 AM …" at bounding box center [1378, 437] width 211 height 28
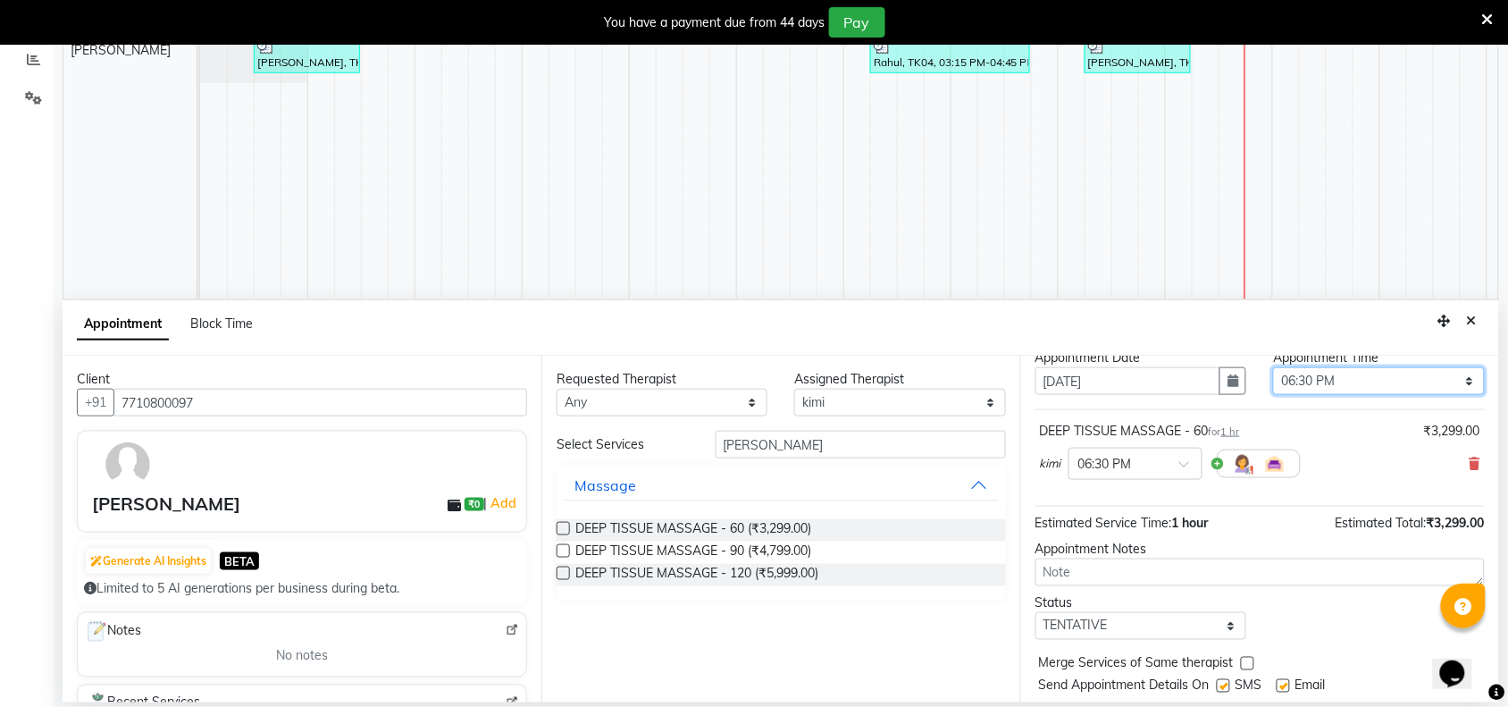
scroll to position [108, 0]
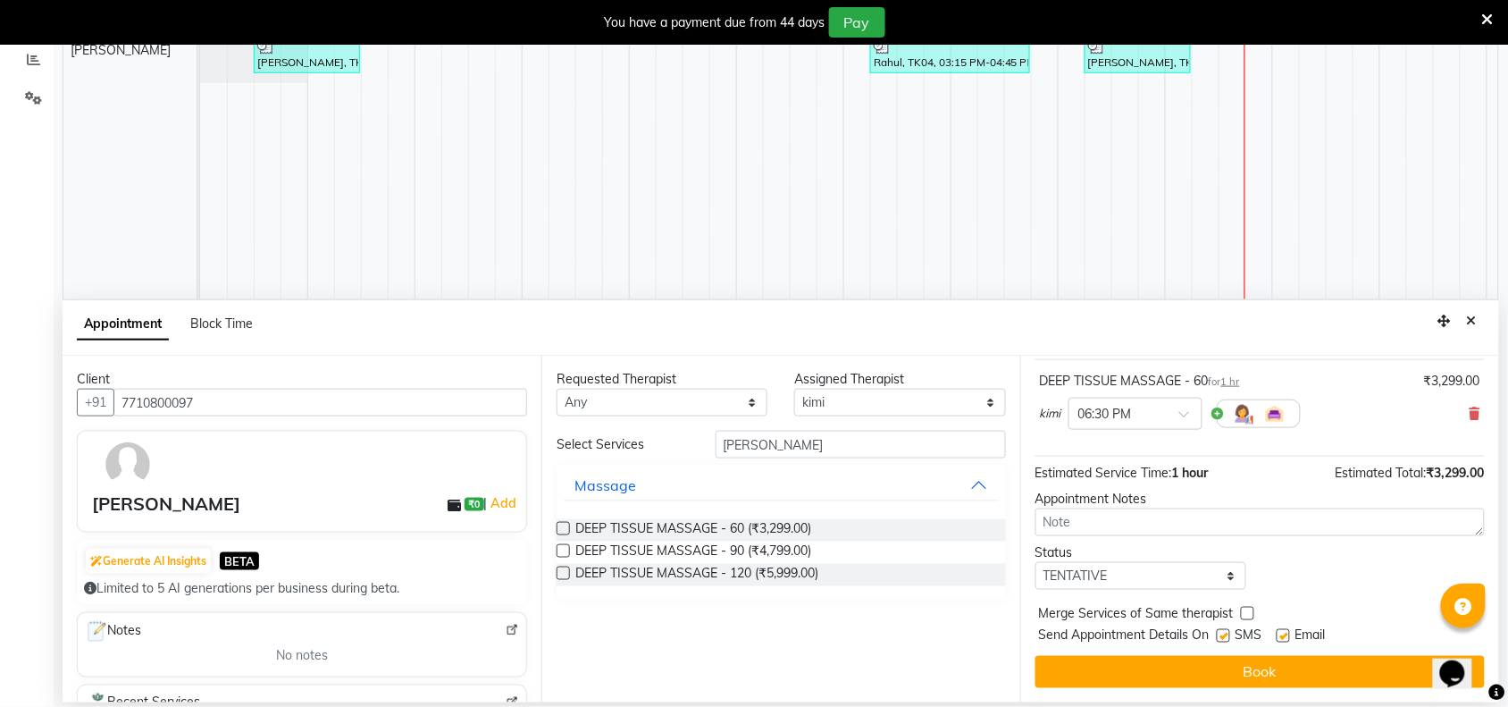
click at [1228, 633] on label at bounding box center [1223, 635] width 13 height 13
click at [1228, 633] on input "checkbox" at bounding box center [1223, 638] width 12 height 12
checkbox input "false"
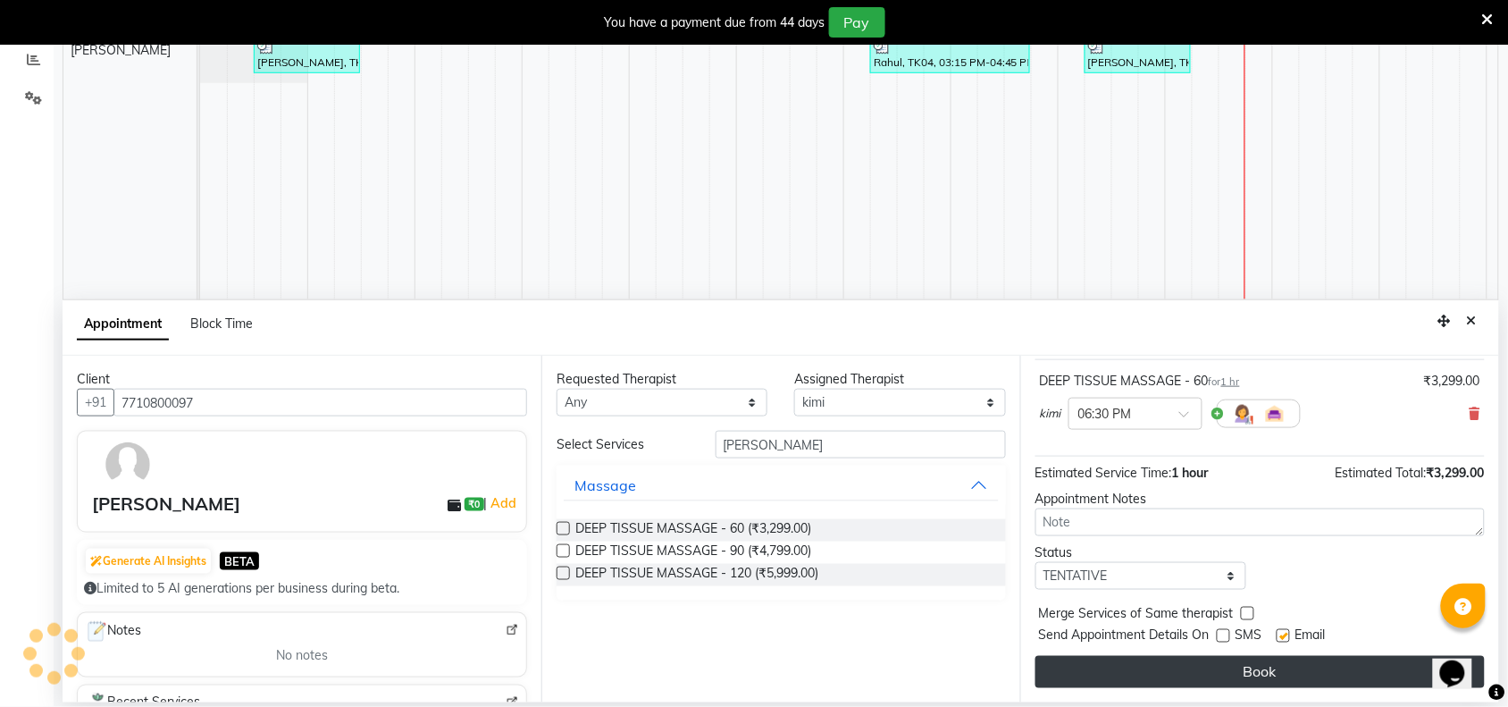
click at [1237, 668] on button "Book" at bounding box center [1259, 672] width 449 height 32
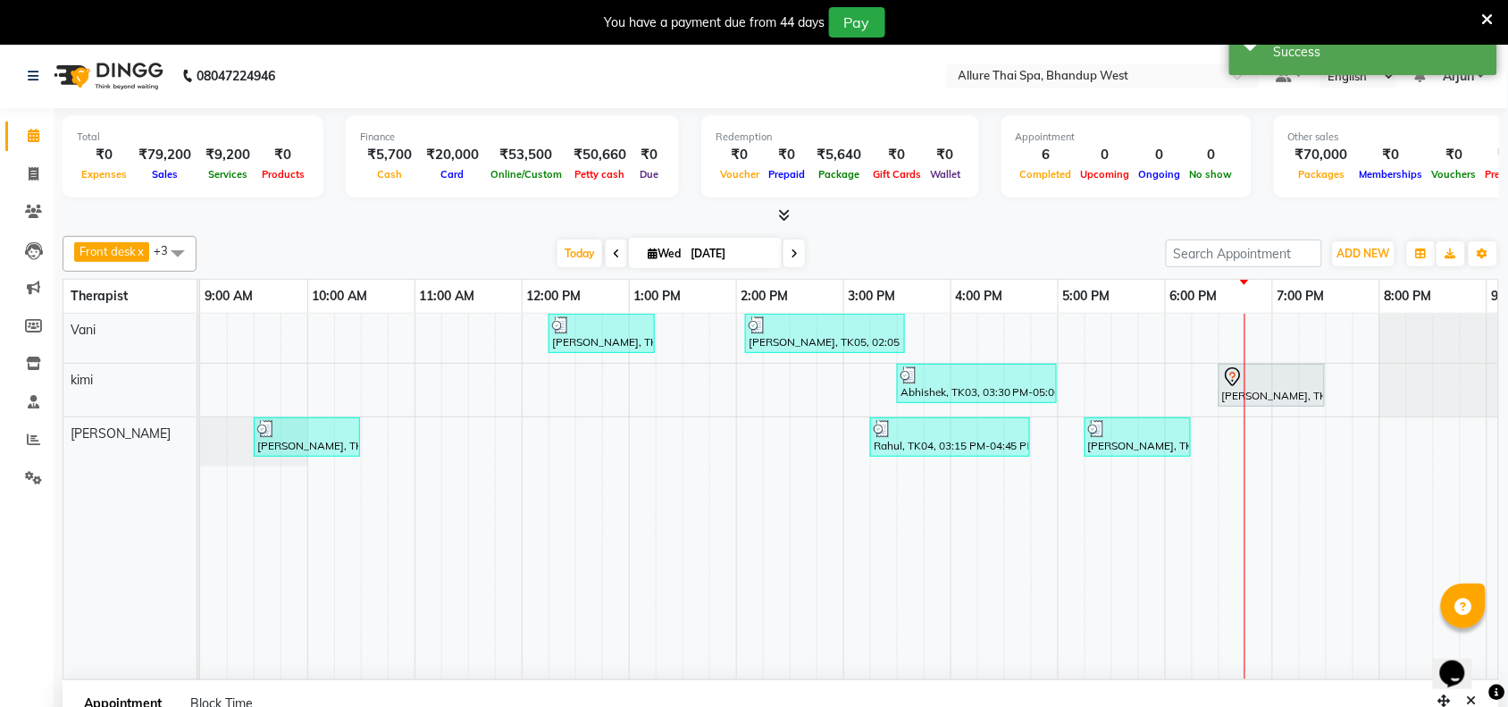
scroll to position [0, 0]
